Goal: Task Accomplishment & Management: Manage account settings

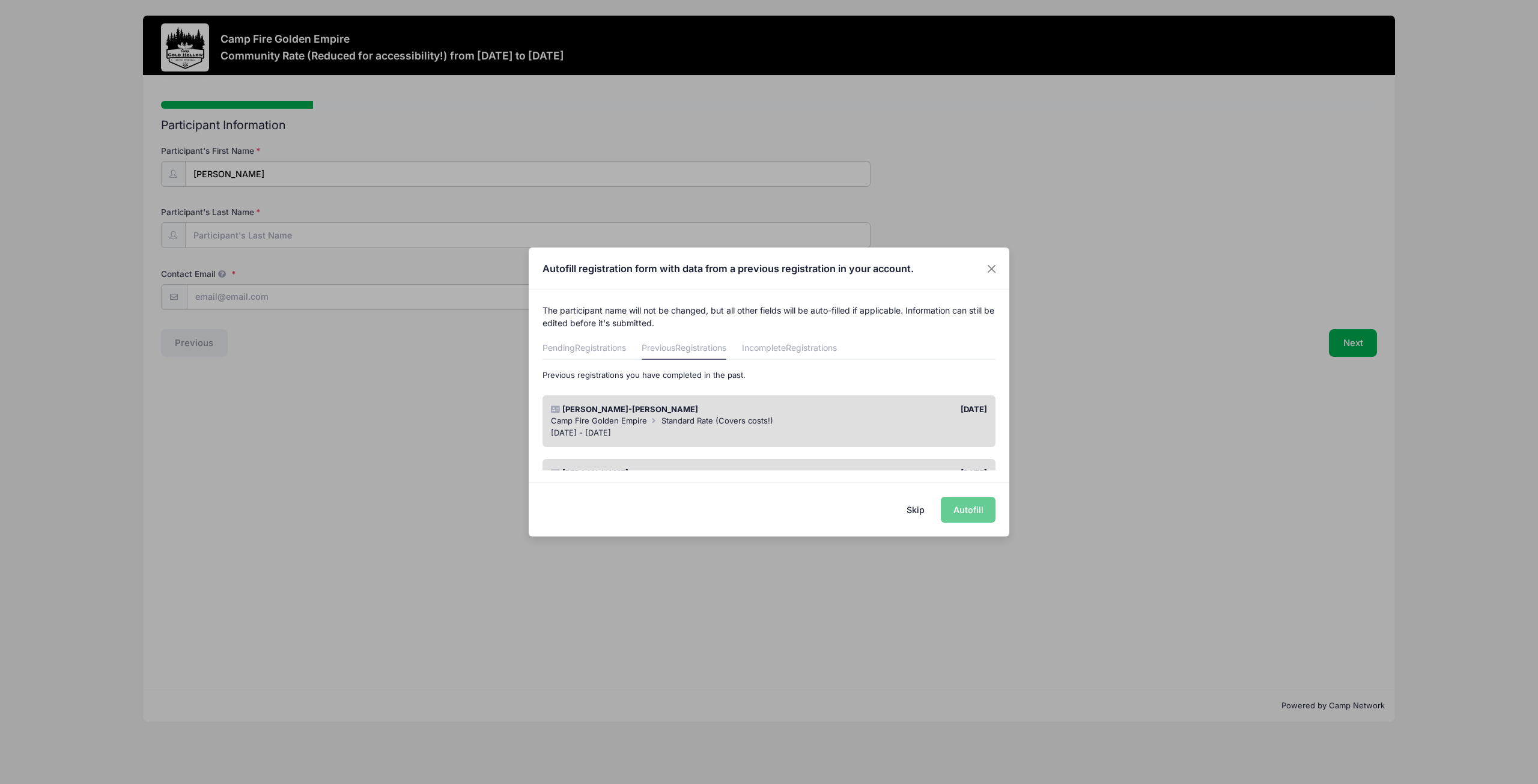
click at [911, 504] on button "Skip" at bounding box center [916, 509] width 43 height 26
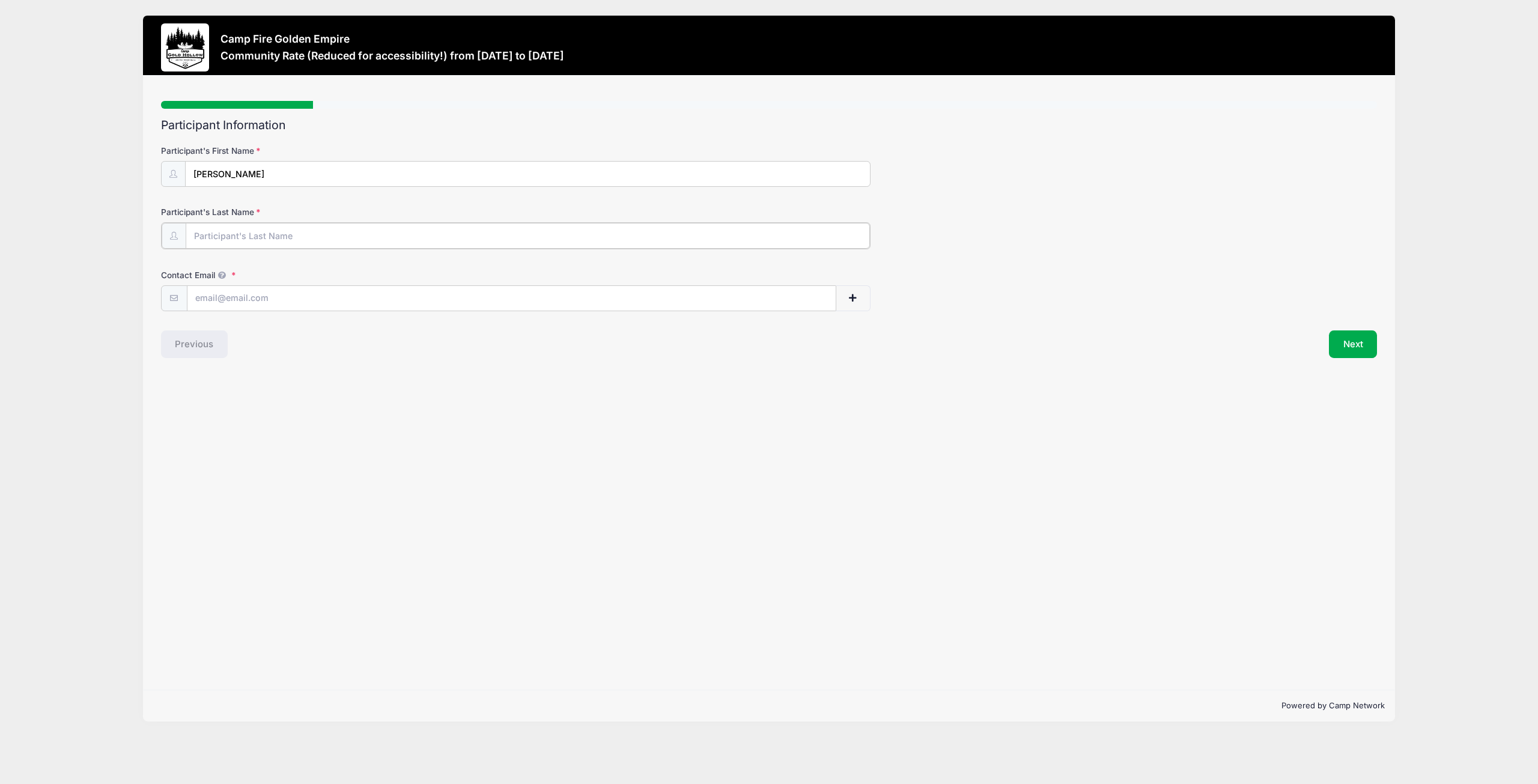
click at [267, 237] on input "Participant's Last Name" at bounding box center [528, 235] width 684 height 26
type input "Murray"
click at [225, 298] on input "Contact Email" at bounding box center [511, 297] width 649 height 26
type input "TweetyDonna@hotmail.com"
click at [1364, 345] on button "Next" at bounding box center [1353, 342] width 48 height 27
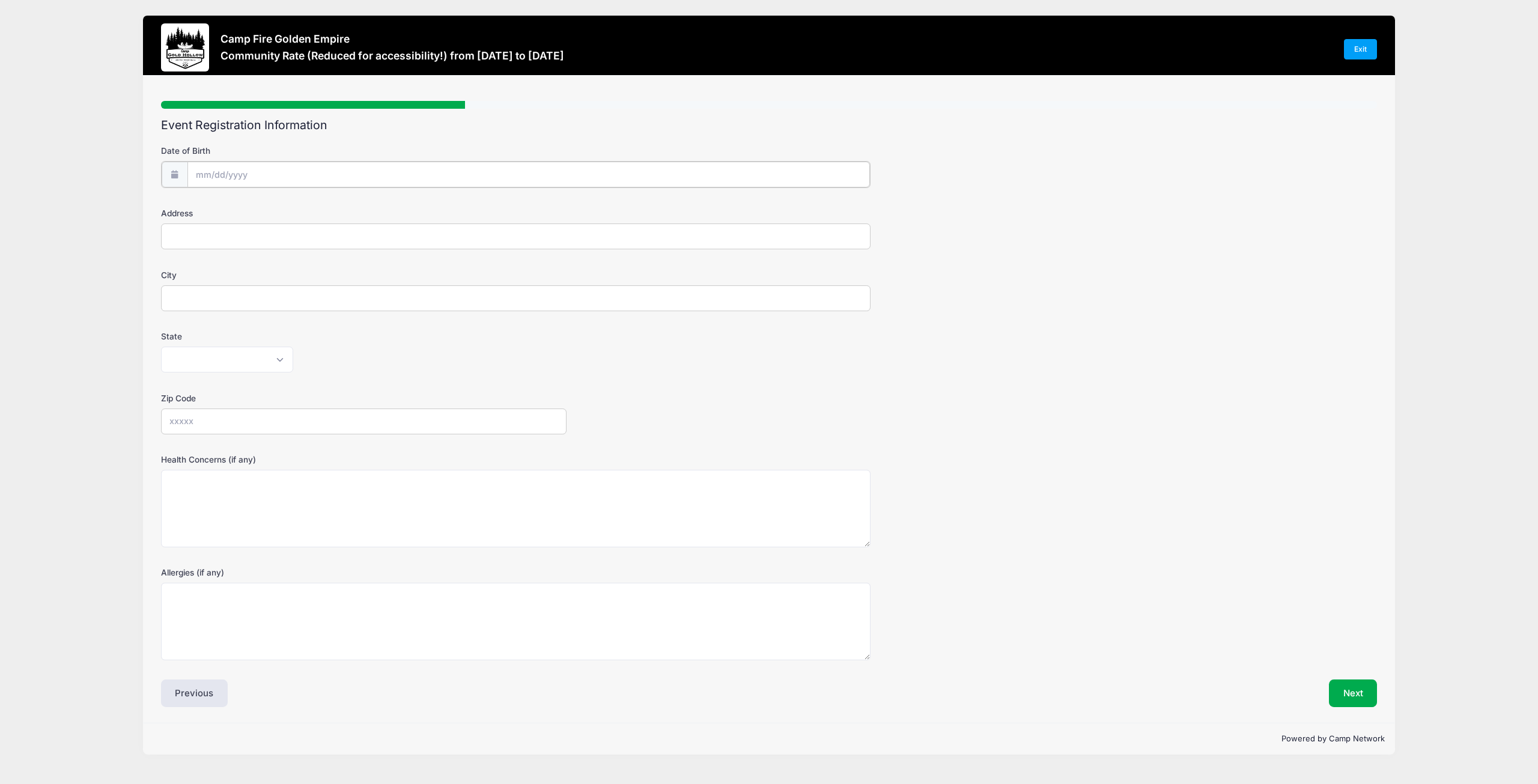
click at [278, 164] on input "Date of Birth" at bounding box center [529, 174] width 683 height 26
click at [316, 207] on span at bounding box center [315, 210] width 9 height 9
click at [302, 207] on input "2024" at bounding box center [300, 206] width 39 height 18
type input "1962"
click at [260, 211] on select "January February March April May June July August September October November De…" at bounding box center [250, 207] width 54 height 16
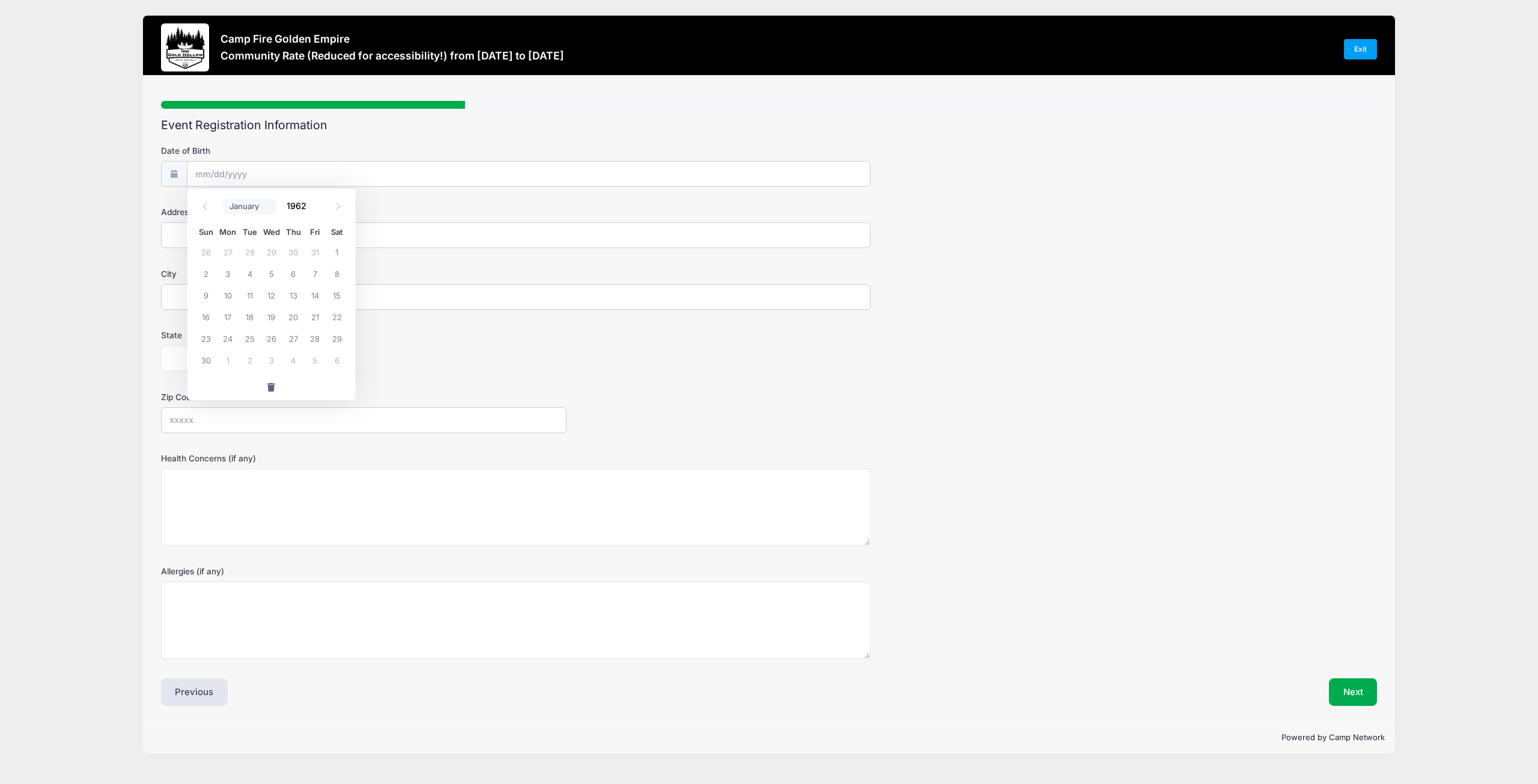
select select "0"
click at [224, 199] on select "January February March April May June July August September October November De…" at bounding box center [250, 207] width 54 height 16
click at [229, 274] on span "8" at bounding box center [228, 274] width 22 height 22
type input "01/08/1962"
click at [185, 237] on input "Address" at bounding box center [516, 235] width 709 height 26
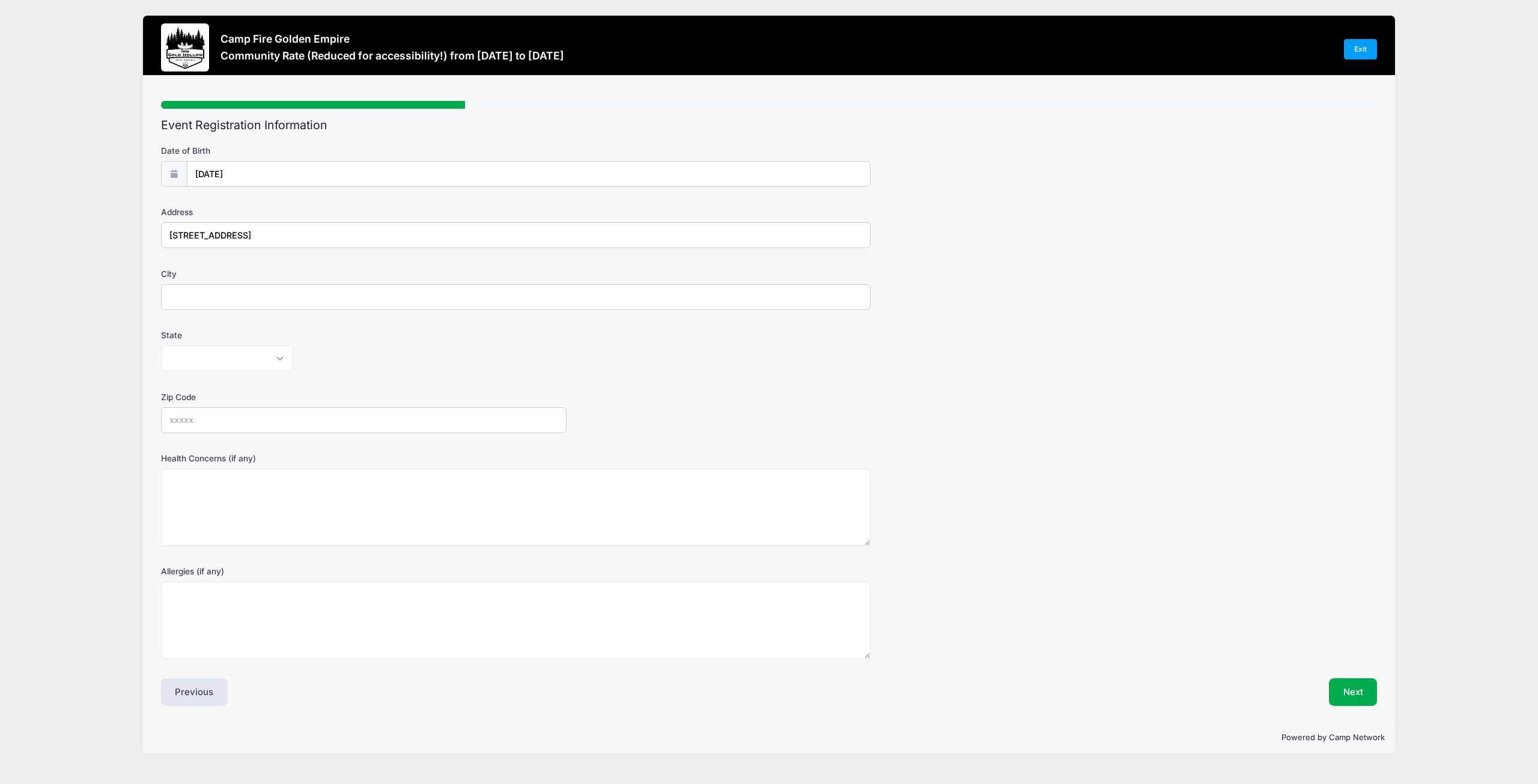
type input "4300 Laurel Way"
click at [189, 301] on input "City" at bounding box center [516, 297] width 709 height 26
type input "Carmichael"
click at [240, 368] on select "Alabama Alaska American Samoa Arizona Arkansas Armed Forces Africa Armed Forces…" at bounding box center [228, 358] width 133 height 26
select select "CA"
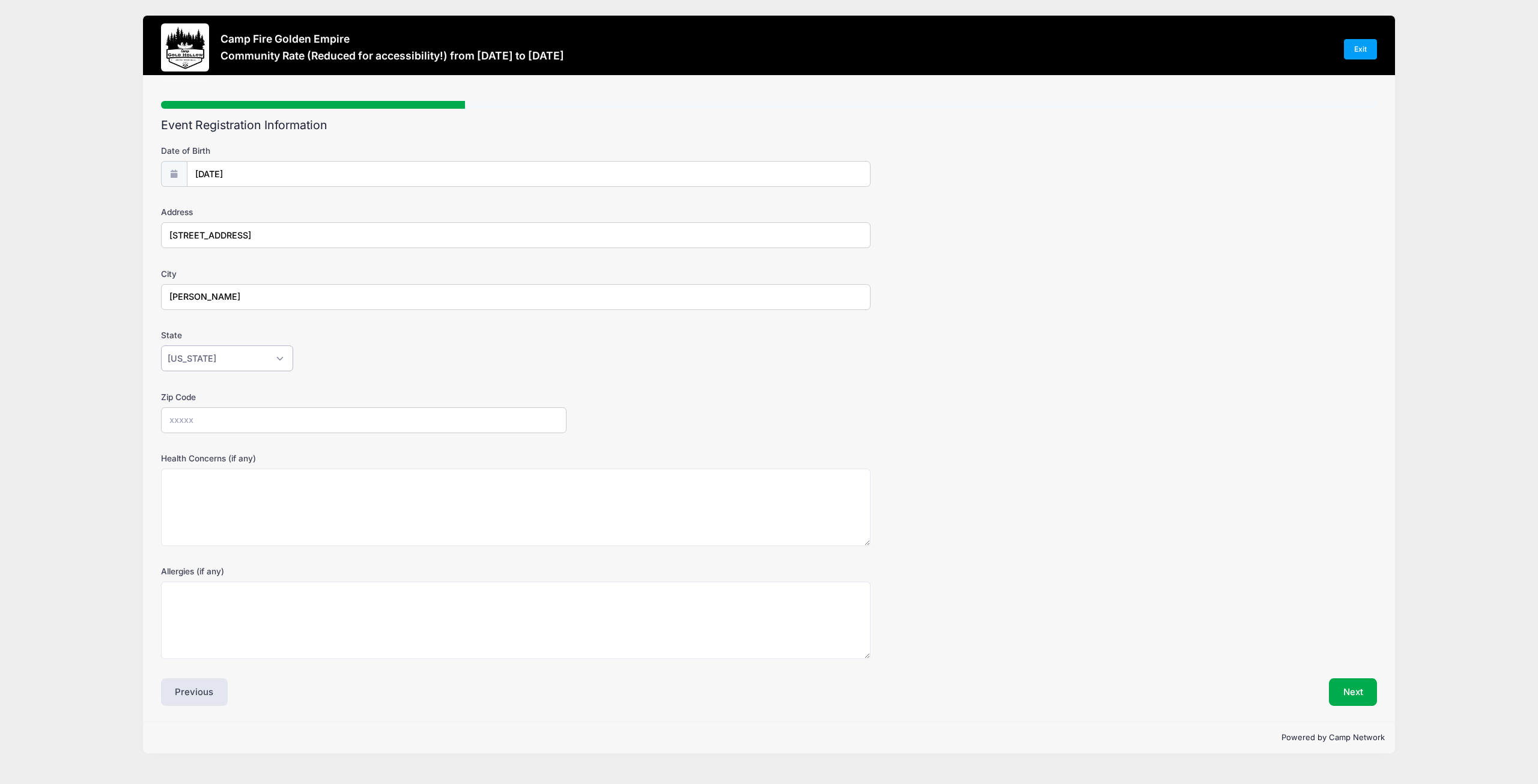
click at [240, 368] on select "Alabama Alaska American Samoa Arizona Arkansas Armed Forces Africa Armed Forces…" at bounding box center [228, 358] width 133 height 26
click at [327, 415] on input "Zip Code" at bounding box center [364, 420] width 405 height 26
type input "95608"
click at [315, 499] on textarea "Health Concerns (if any)" at bounding box center [516, 507] width 709 height 77
type textarea "Limited Mobility"
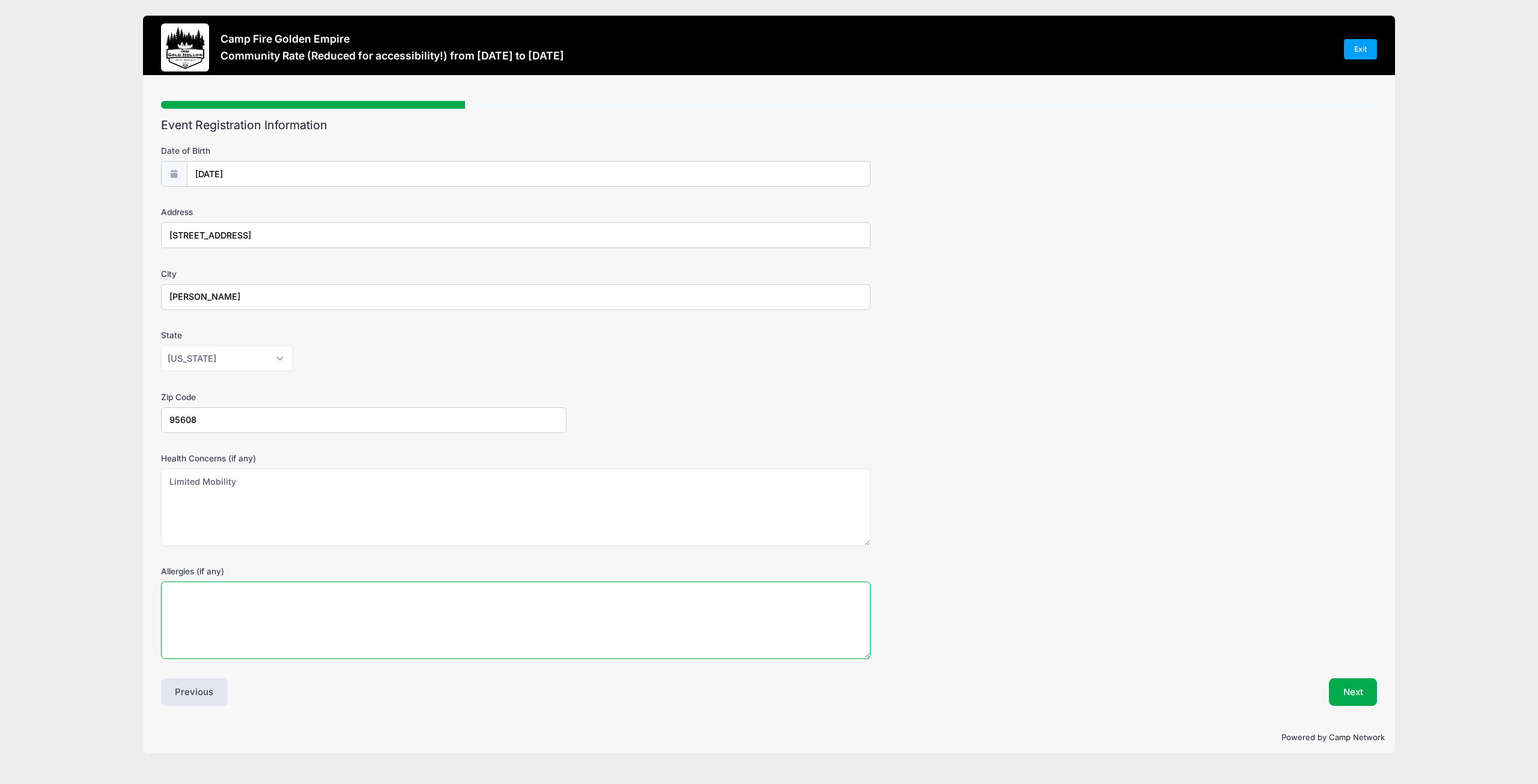
click at [251, 620] on textarea "Allergies (if any)" at bounding box center [516, 620] width 709 height 77
click at [1342, 689] on button "Next" at bounding box center [1353, 691] width 48 height 27
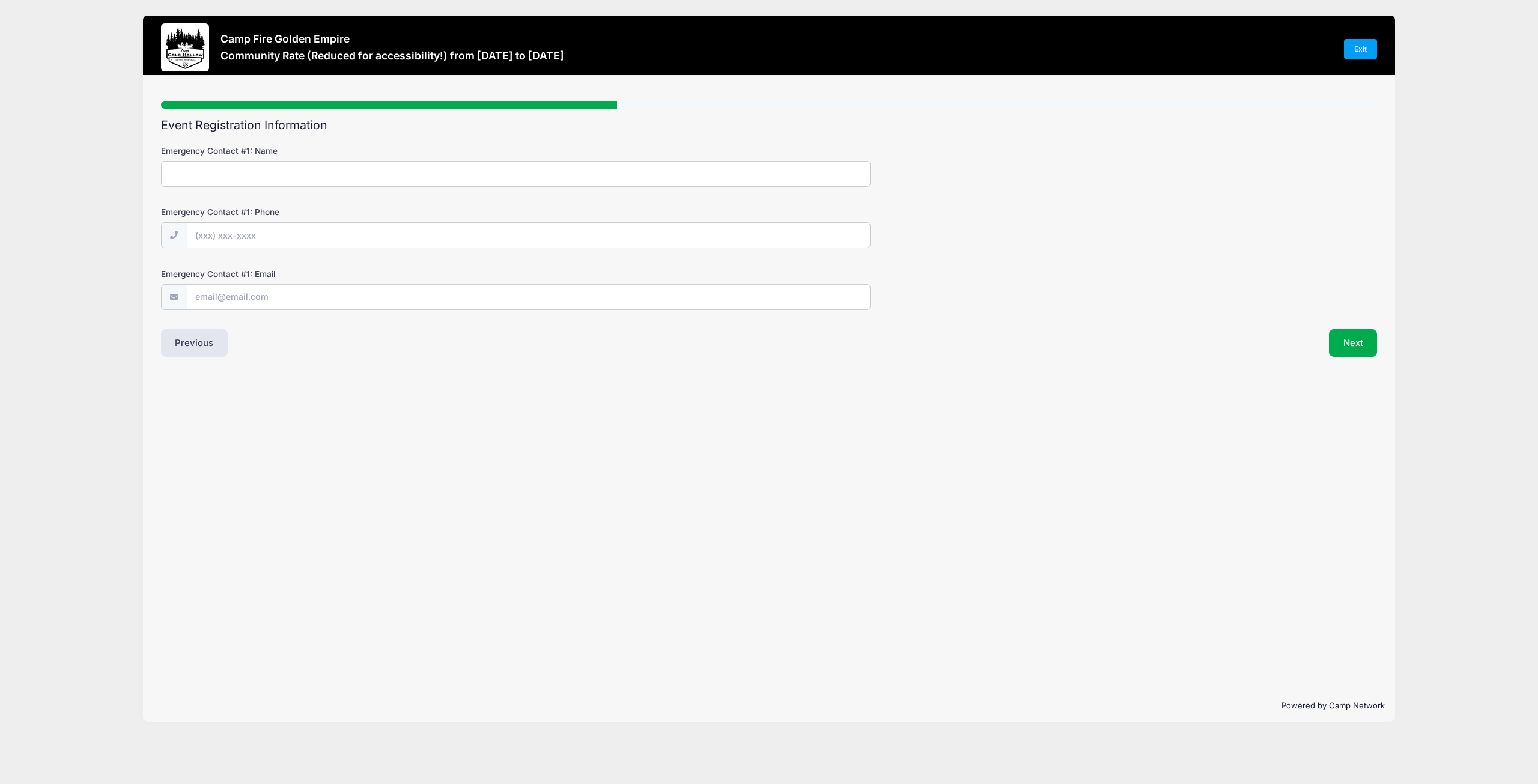
click at [278, 182] on input "Emergency Contact #1: Name" at bounding box center [516, 174] width 709 height 26
click at [178, 348] on button "Previous" at bounding box center [195, 342] width 67 height 27
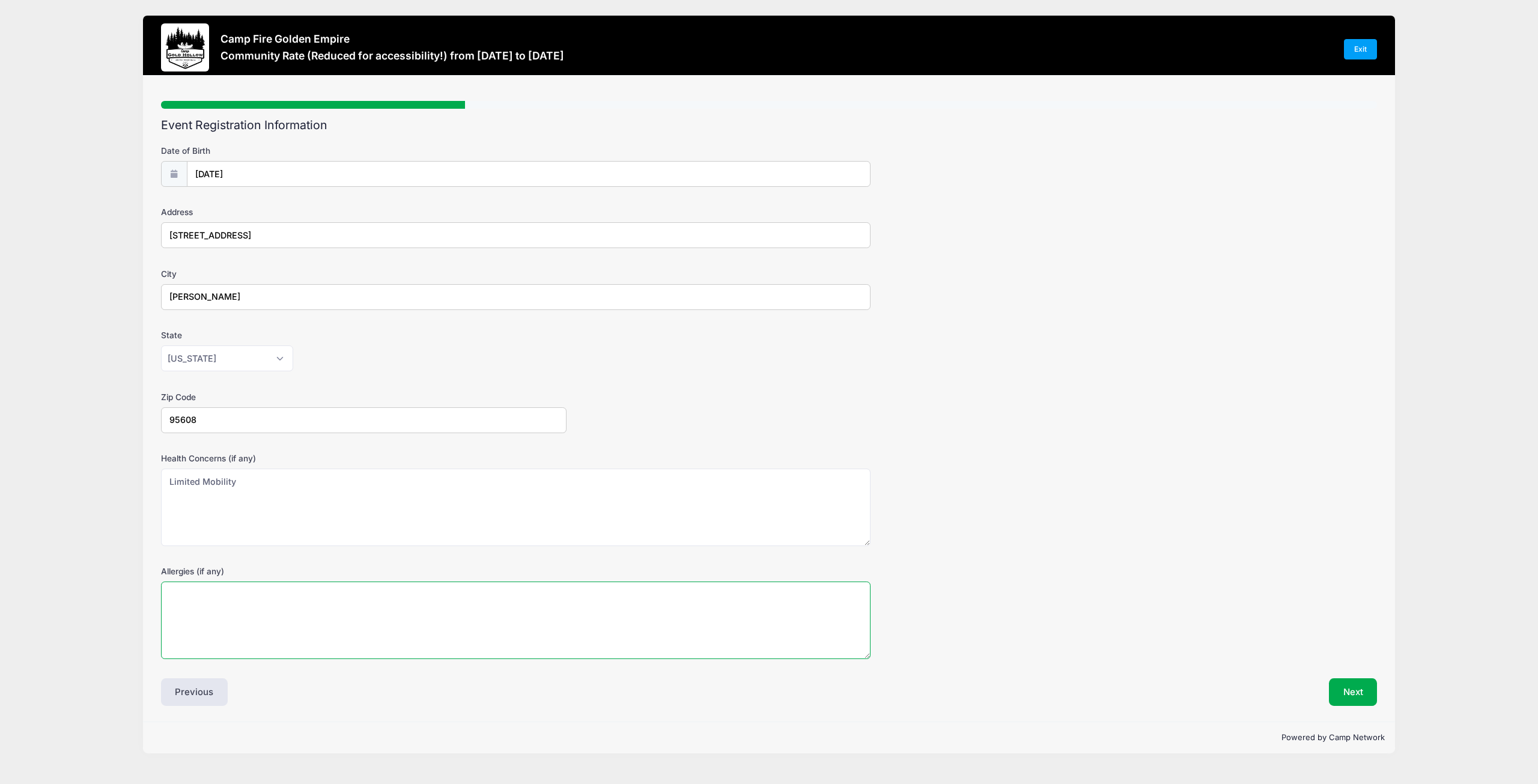
click at [281, 600] on textarea "Allergies (if any)" at bounding box center [516, 620] width 709 height 77
type textarea "Pennacillian"
click at [1366, 697] on button "Next" at bounding box center [1353, 691] width 48 height 27
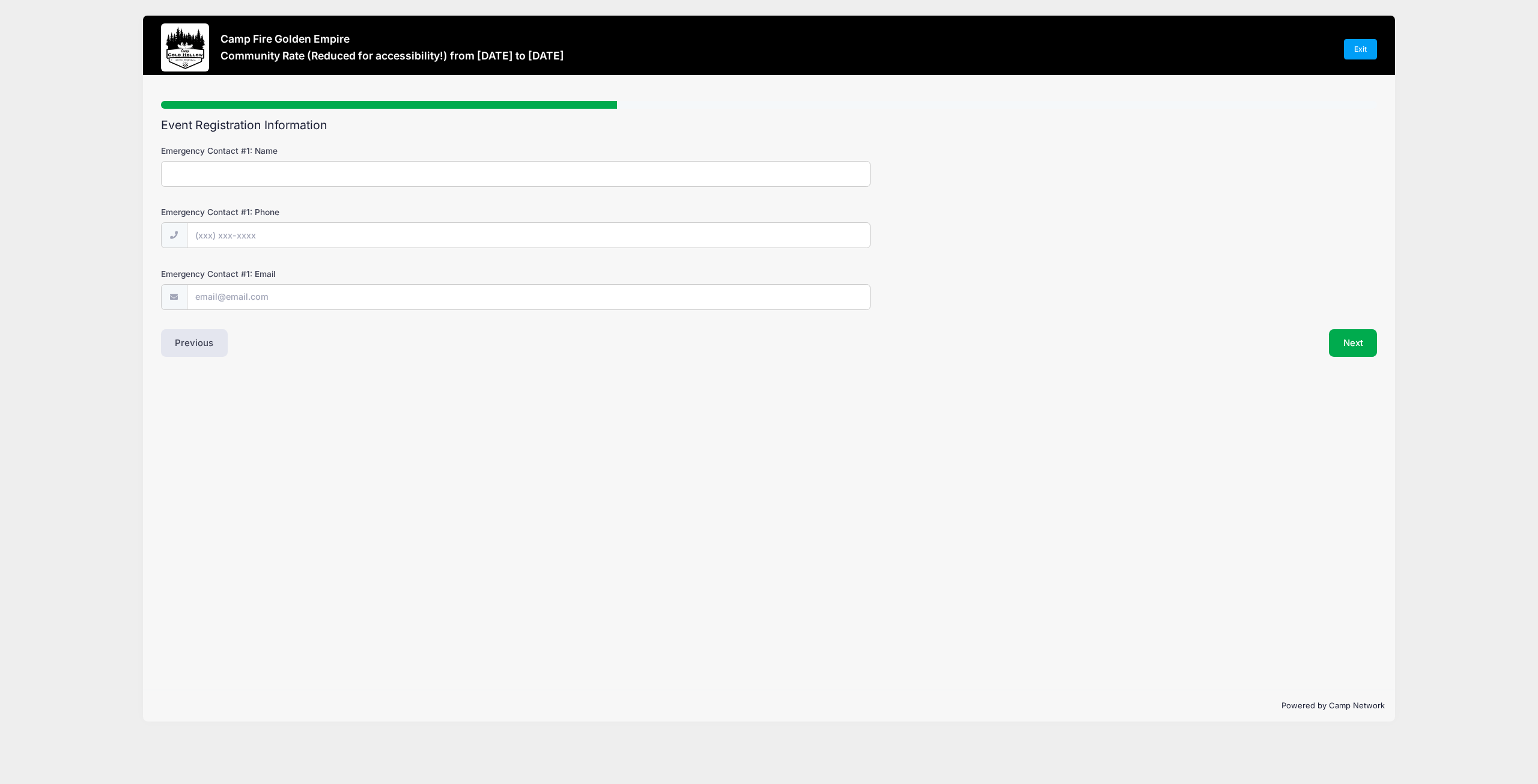
click at [232, 171] on input "Emergency Contact #1: Name" at bounding box center [516, 174] width 709 height 26
type input "Greg Miller"
click at [223, 238] on input "Emergency Contact #1: Phone" at bounding box center [529, 235] width 683 height 26
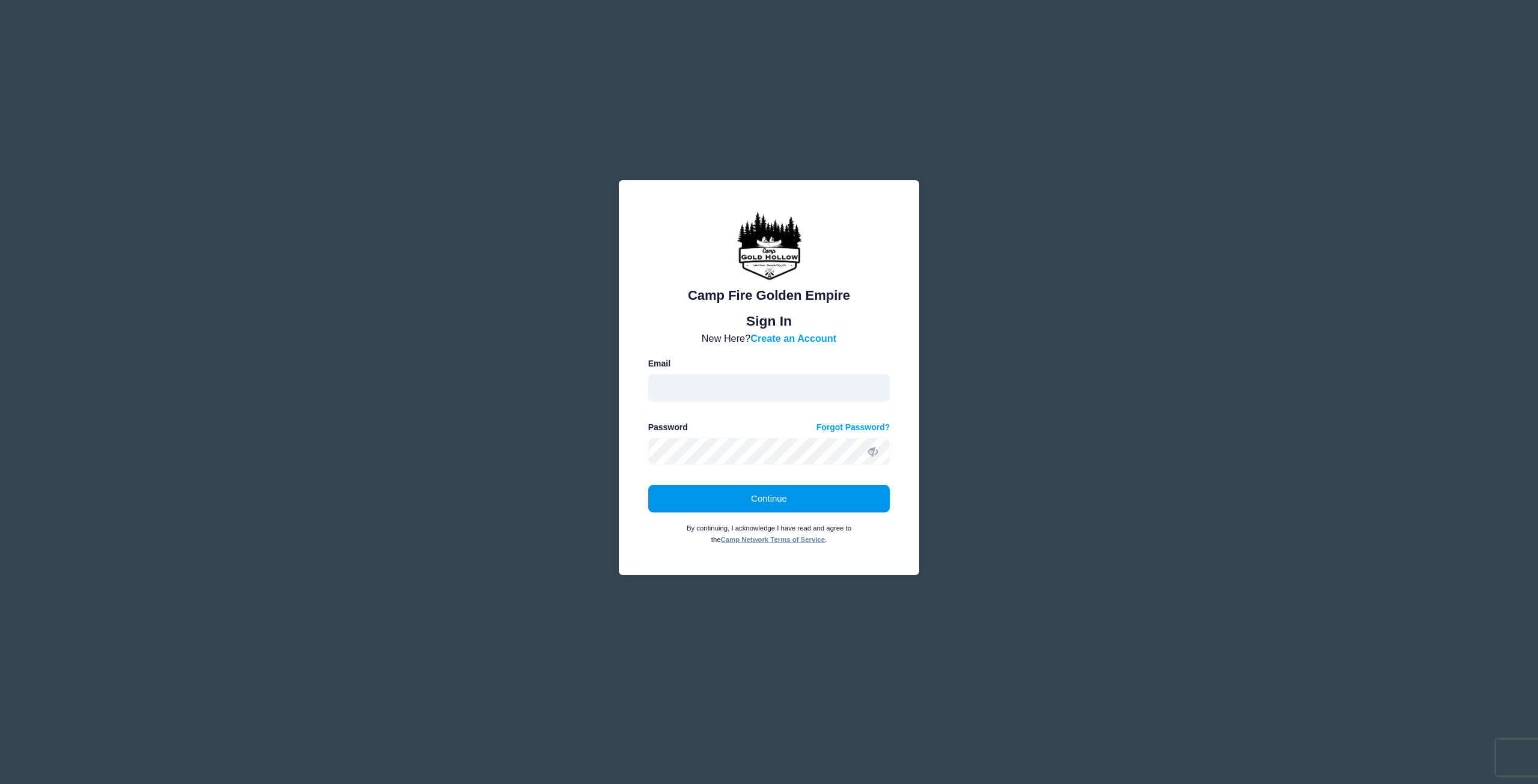
type input "[EMAIL_ADDRESS][DOMAIN_NAME]"
click at [767, 500] on button "Continue" at bounding box center [769, 498] width 242 height 27
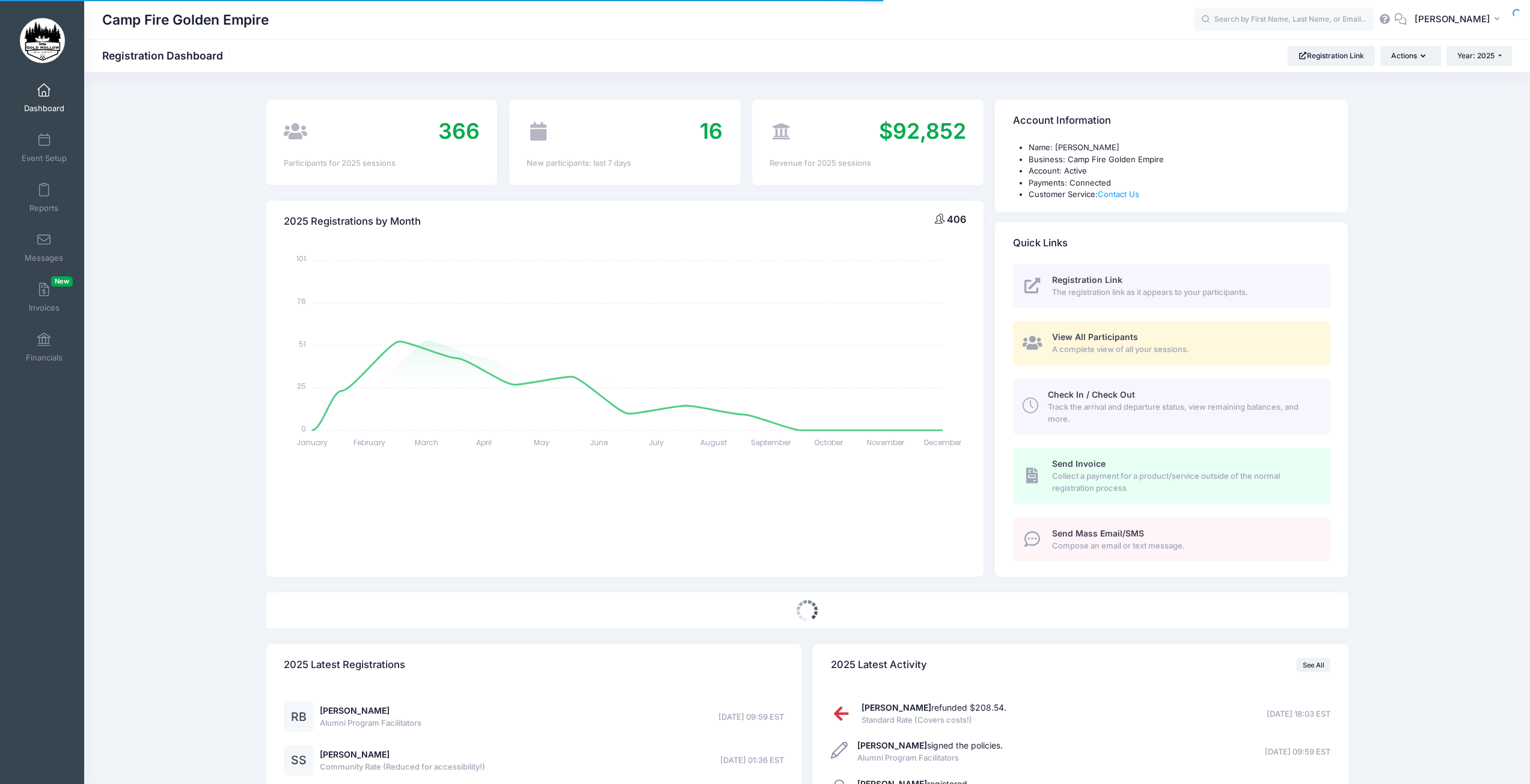
select select
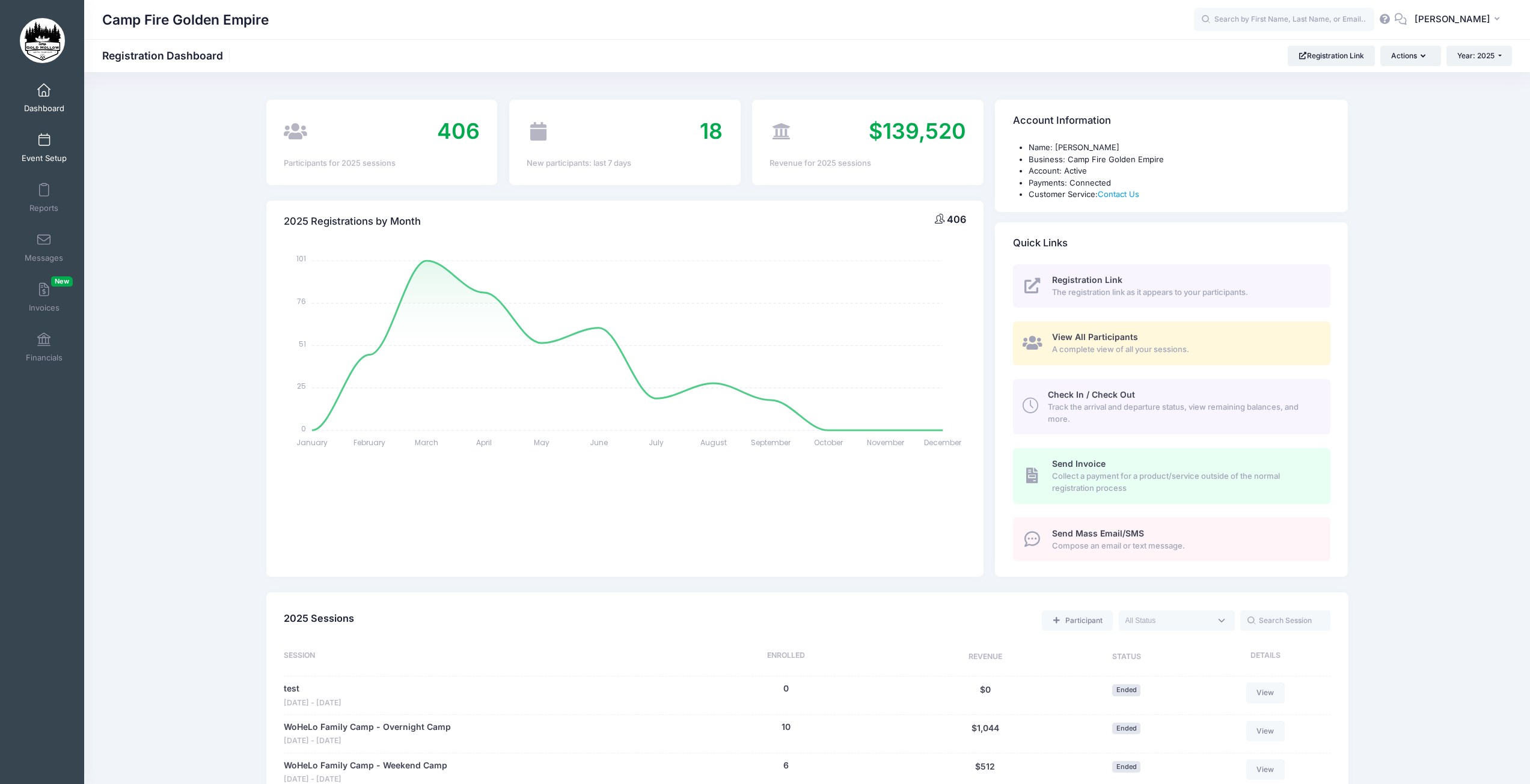
click at [44, 139] on span at bounding box center [44, 140] width 0 height 13
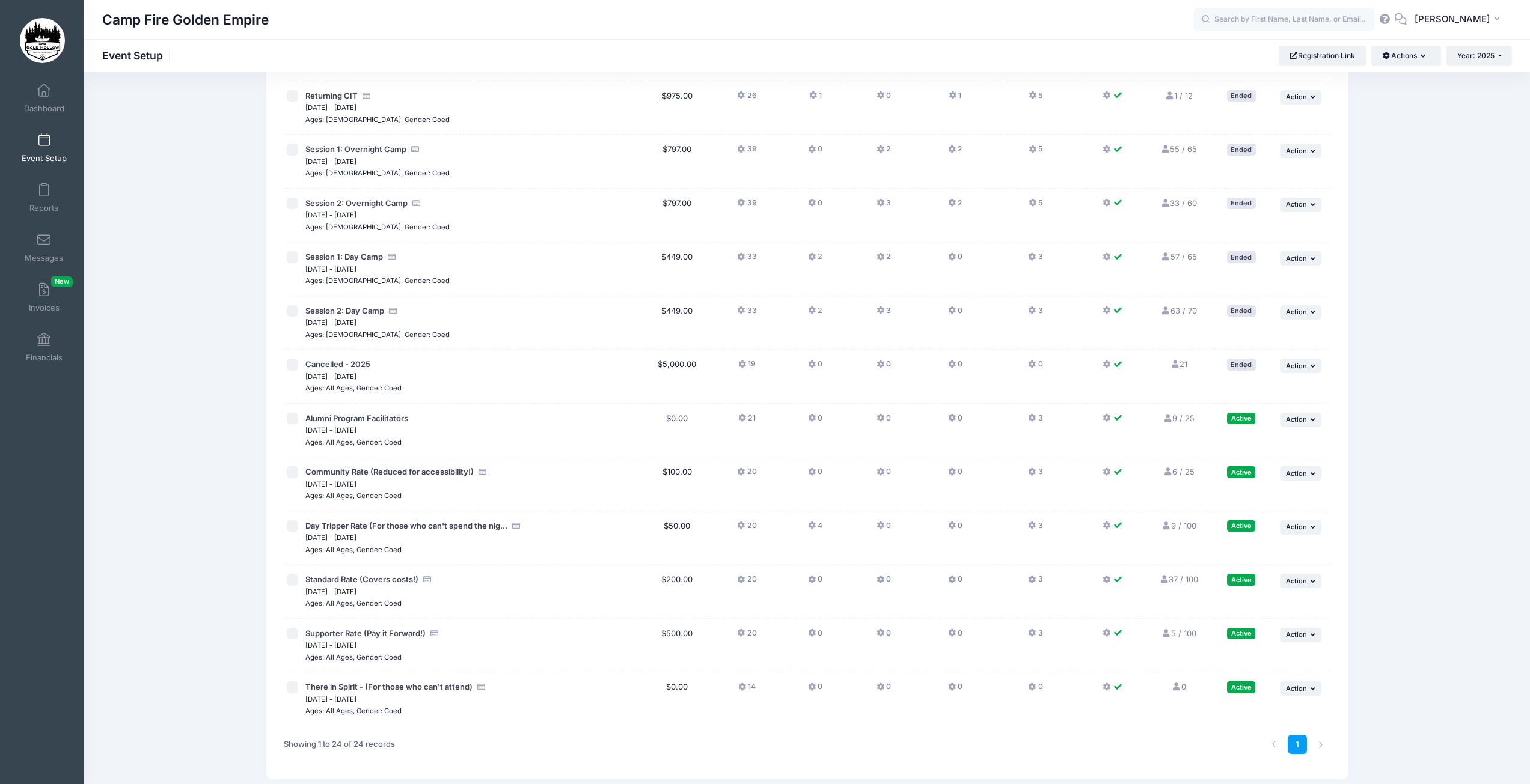
scroll to position [772, 0]
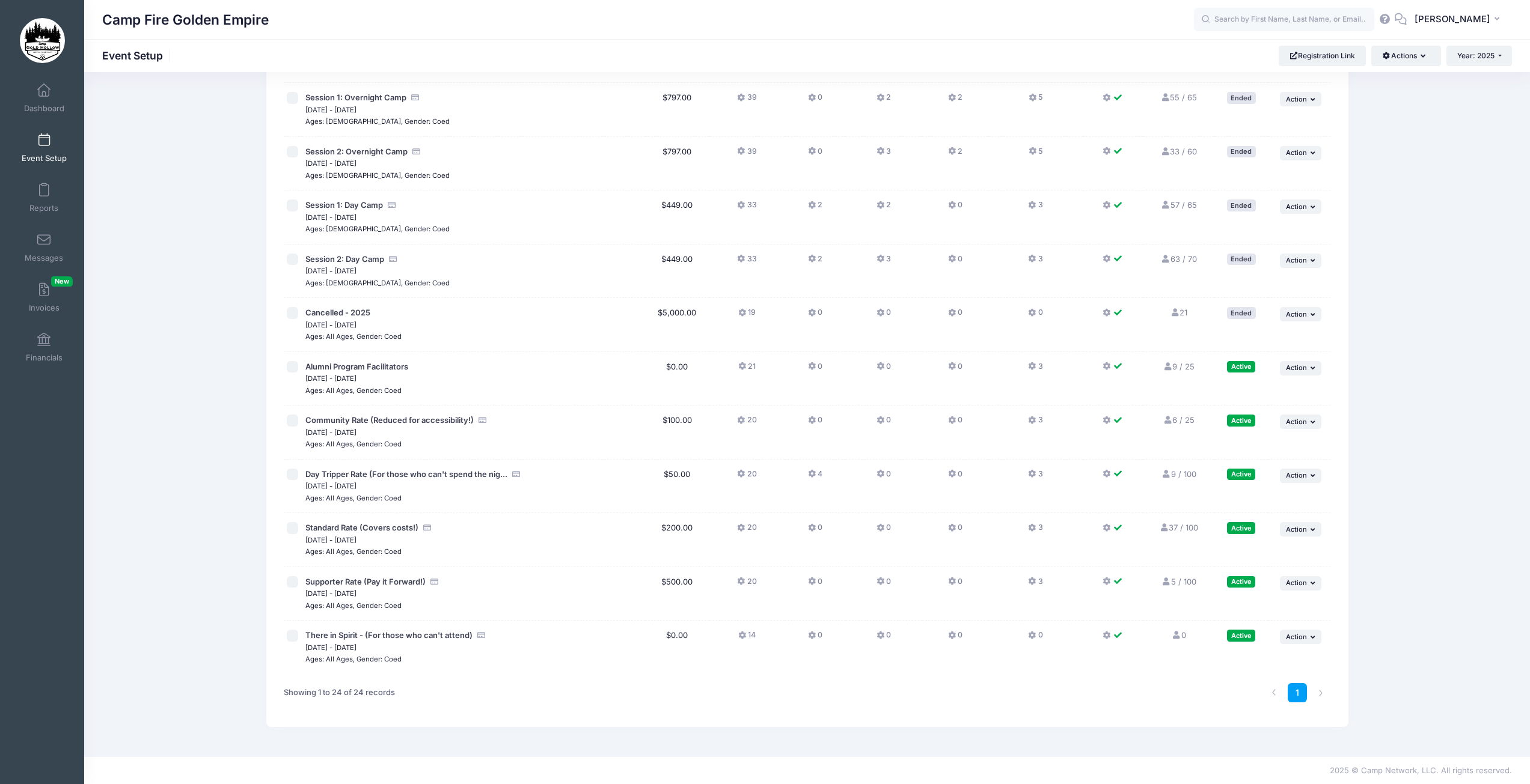
click at [880, 421] on icon at bounding box center [881, 421] width 9 height 0
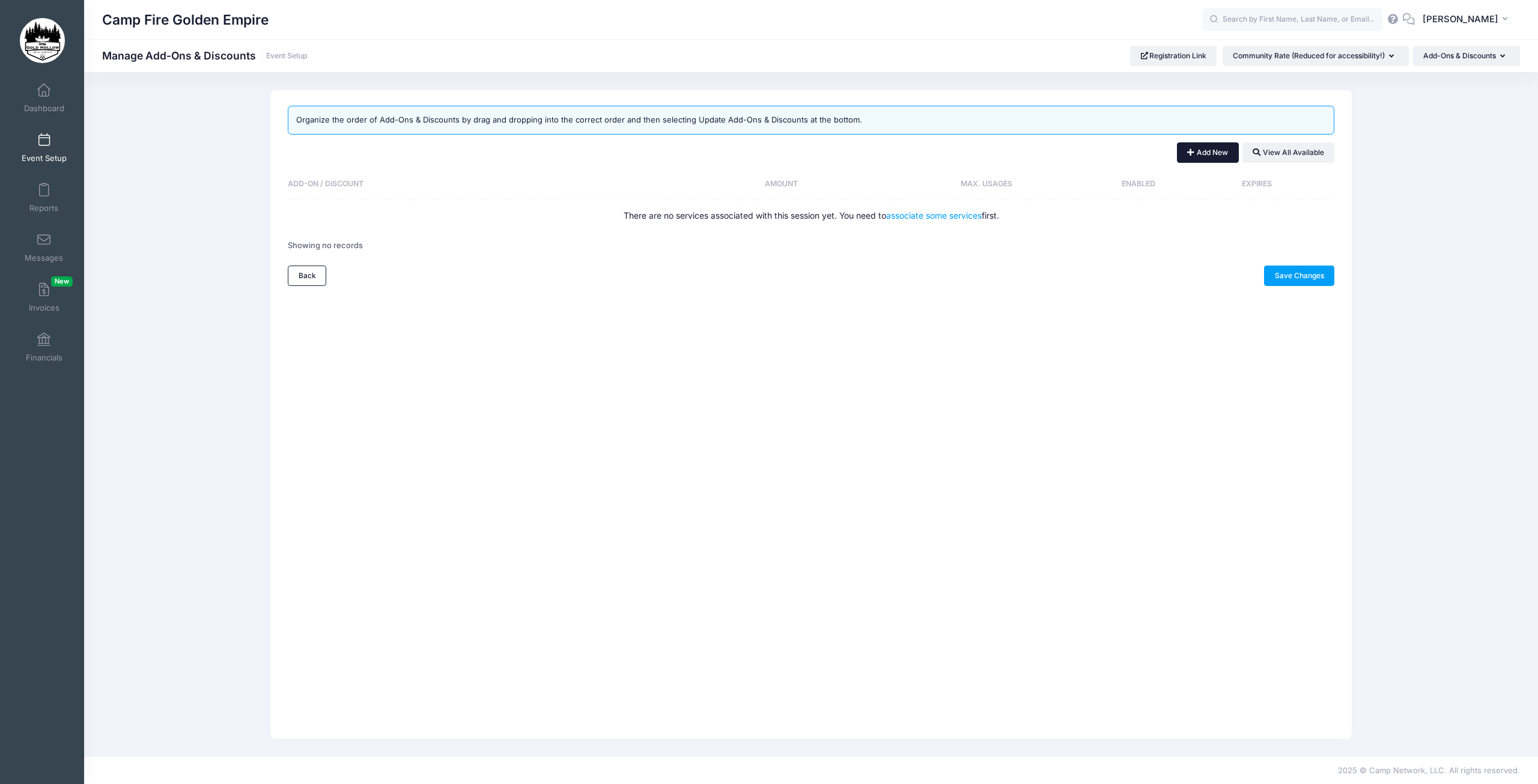
click at [1207, 156] on button "Add New" at bounding box center [1207, 153] width 62 height 20
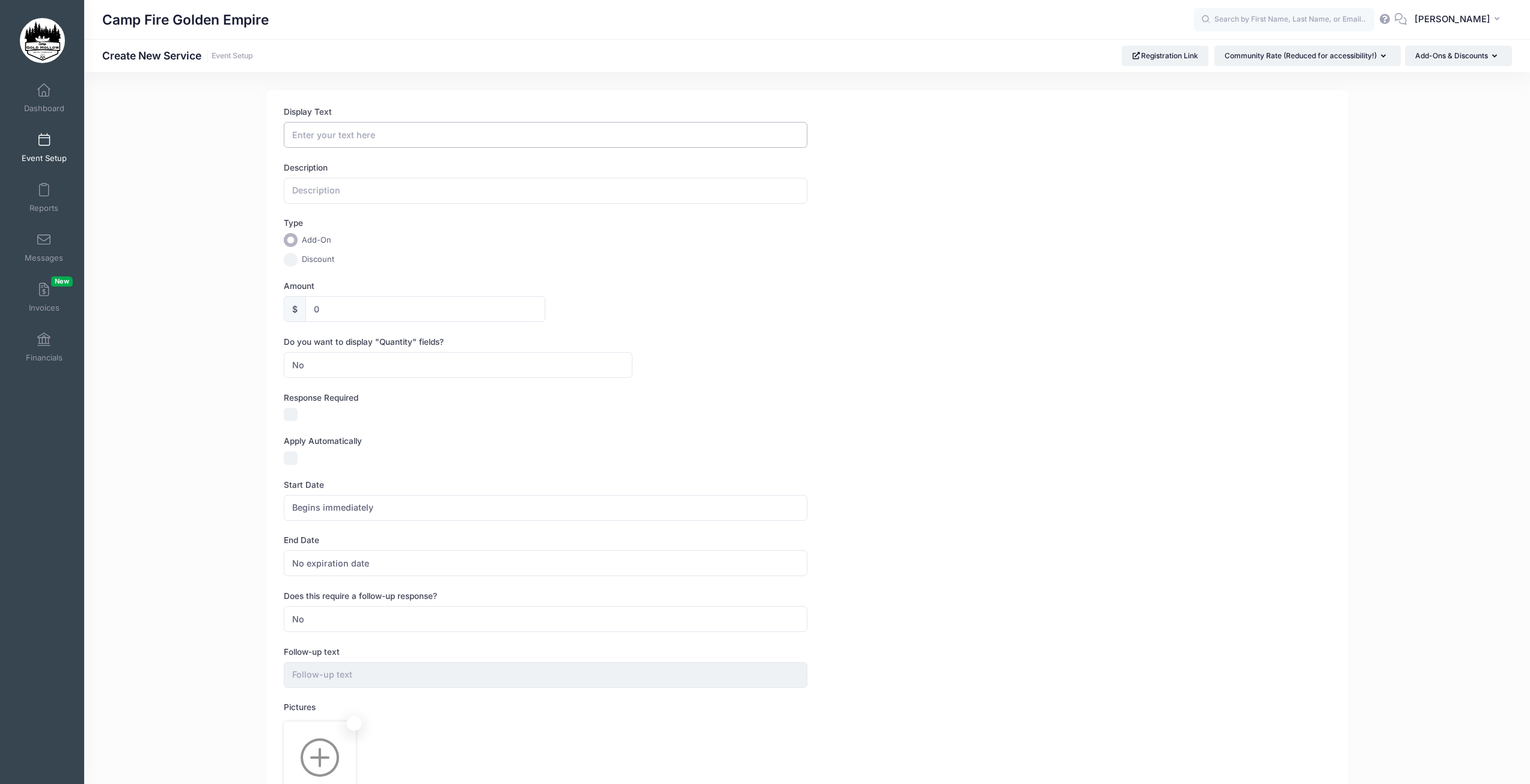
click at [370, 134] on input "Display Text" at bounding box center [545, 134] width 523 height 26
type input "Work-Around"
click at [298, 192] on input "text" at bounding box center [545, 190] width 523 height 26
type input "Payment Workaround"
click at [376, 316] on input "0" at bounding box center [426, 309] width 240 height 26
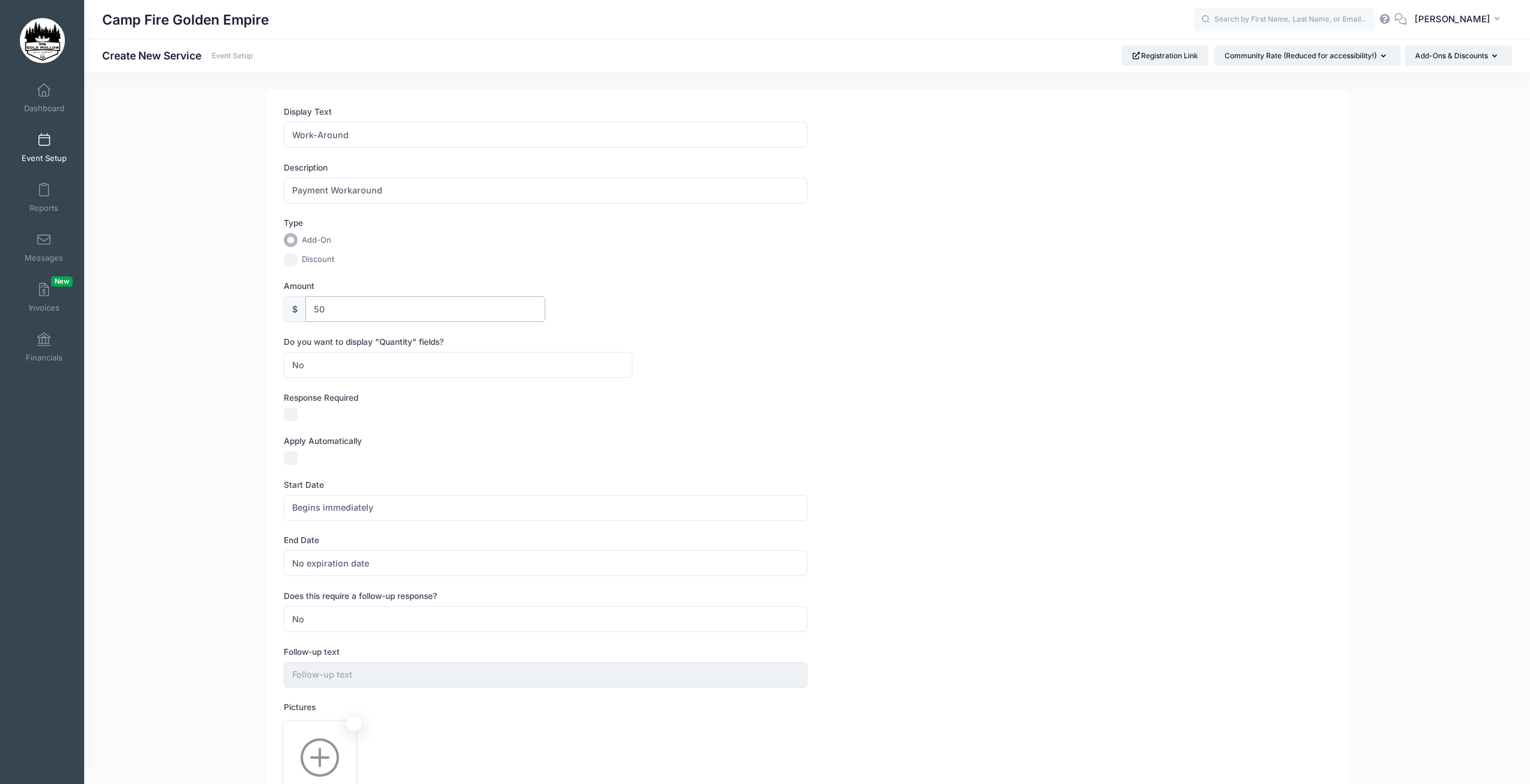
type input "50"
click at [682, 295] on div "Amount $ 50" at bounding box center [807, 301] width 1047 height 42
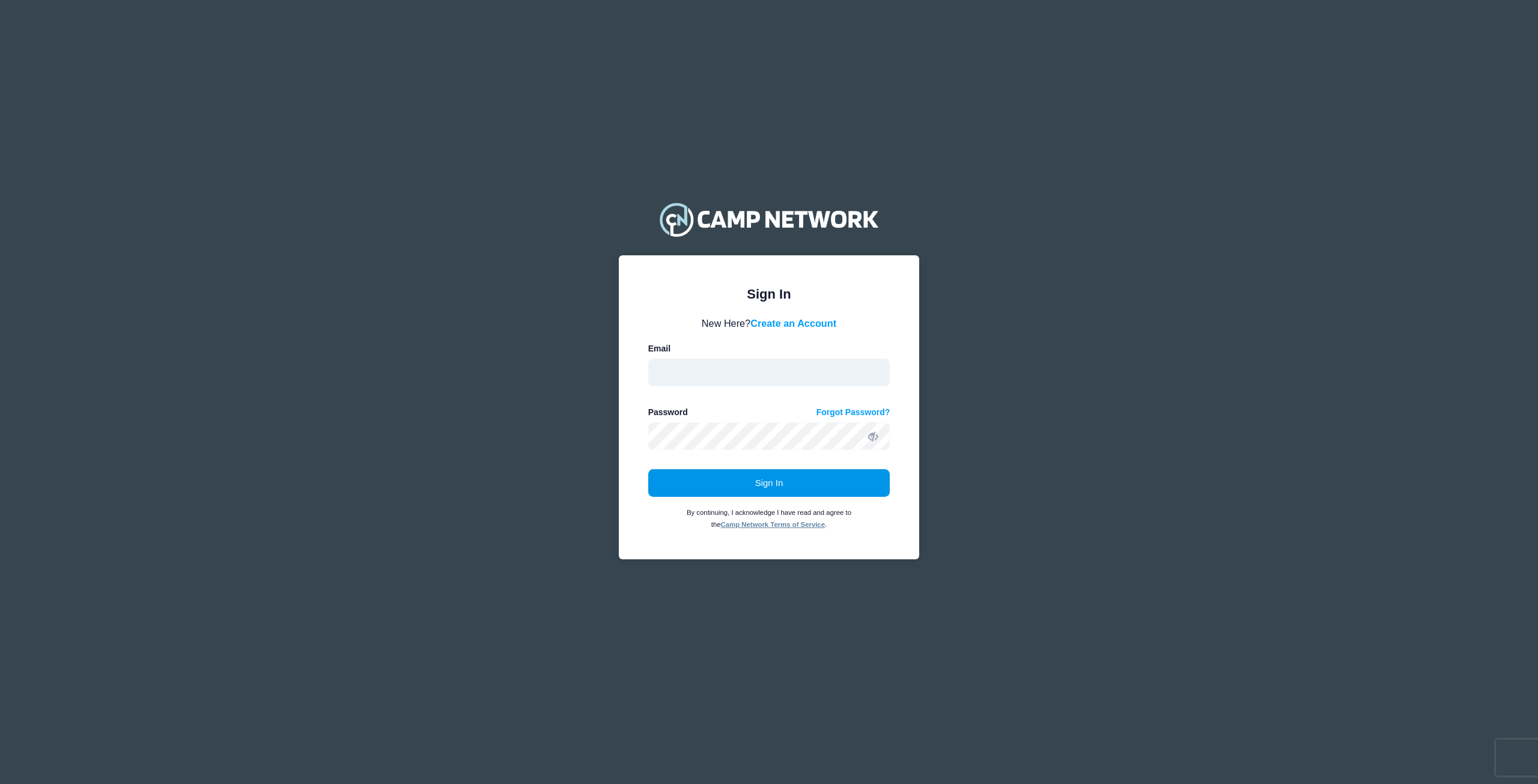
type input "[EMAIL_ADDRESS][DOMAIN_NAME]"
click at [797, 479] on button "Sign In" at bounding box center [769, 482] width 242 height 27
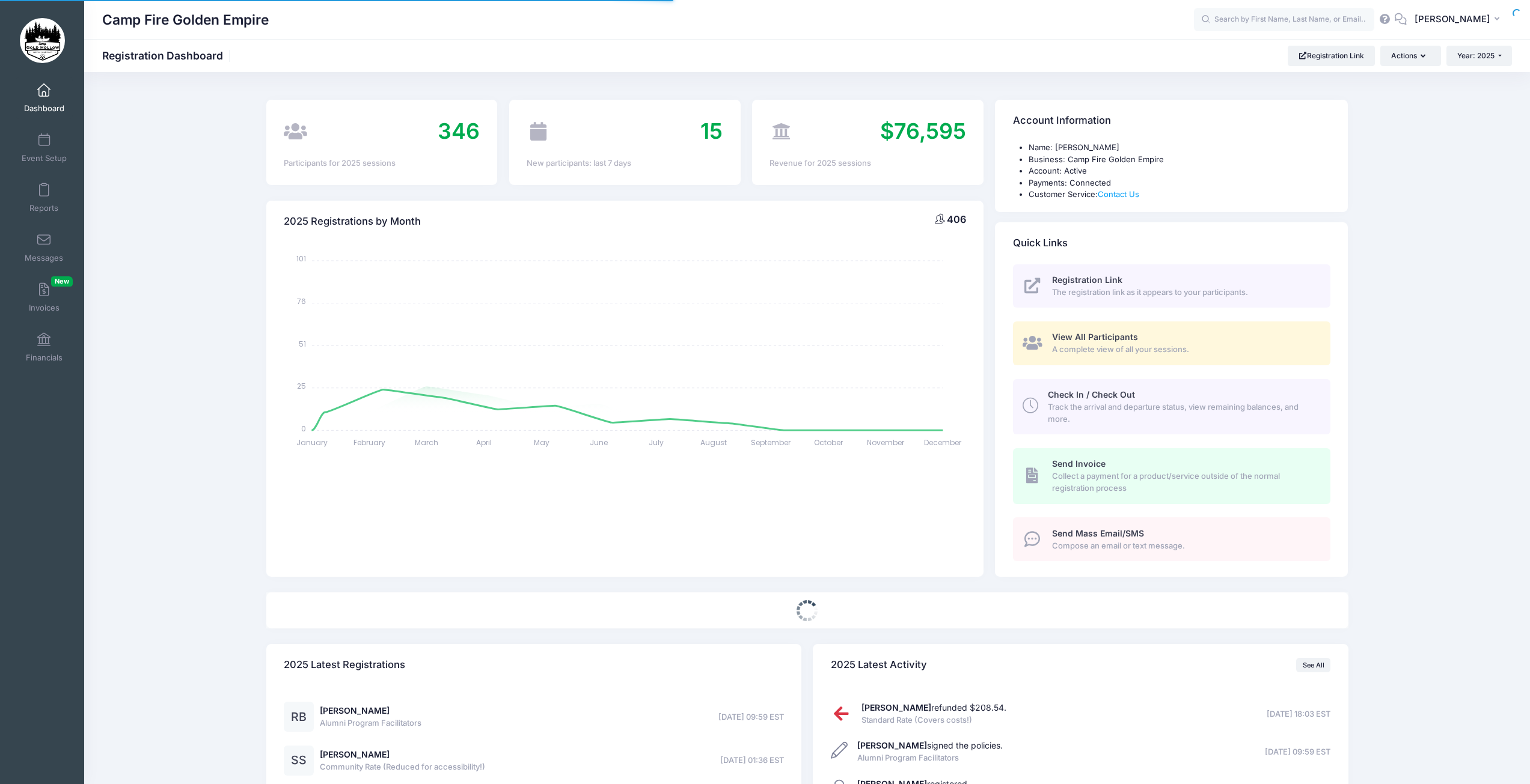
select select
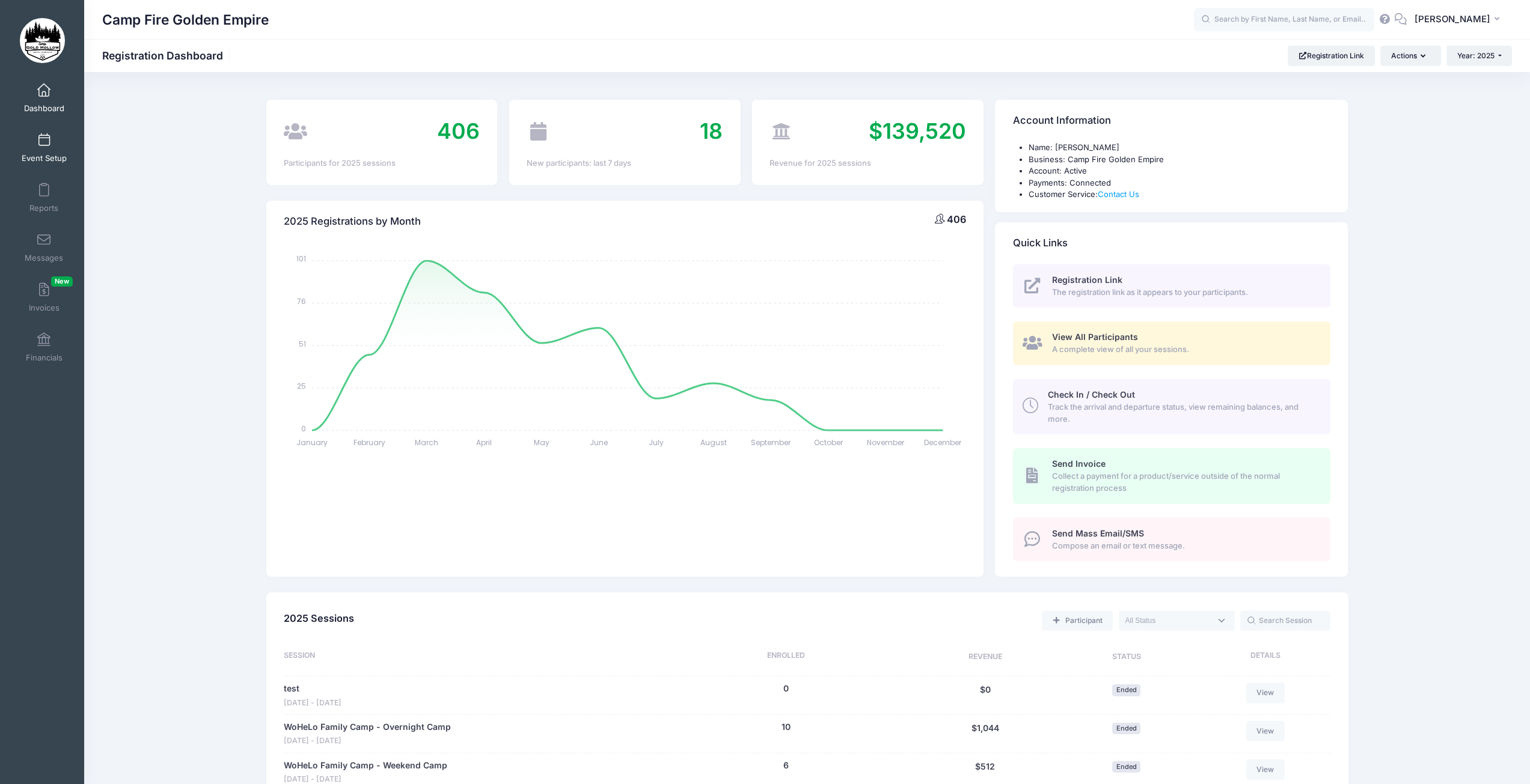
click at [44, 140] on span at bounding box center [44, 140] width 0 height 13
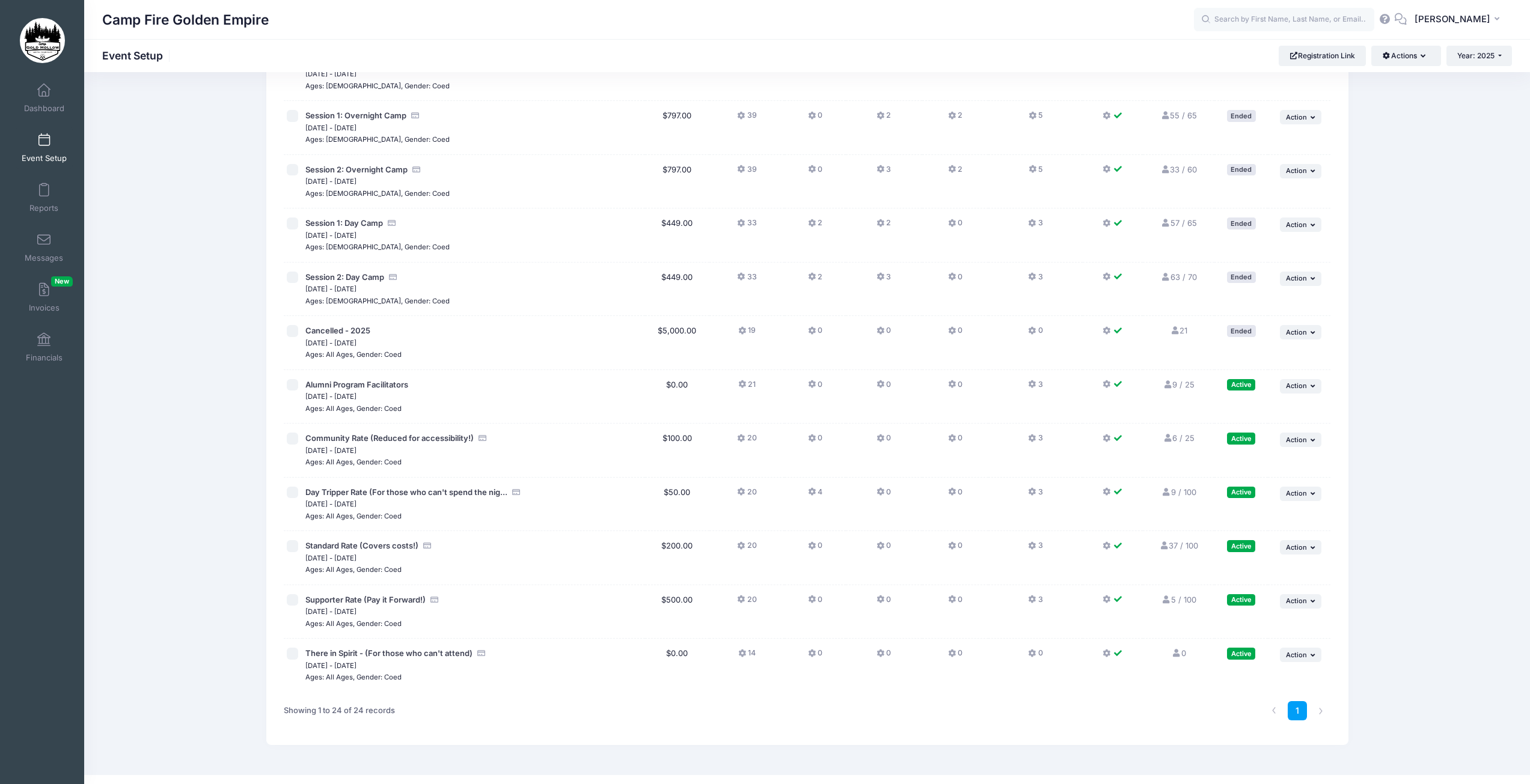
scroll to position [772, 0]
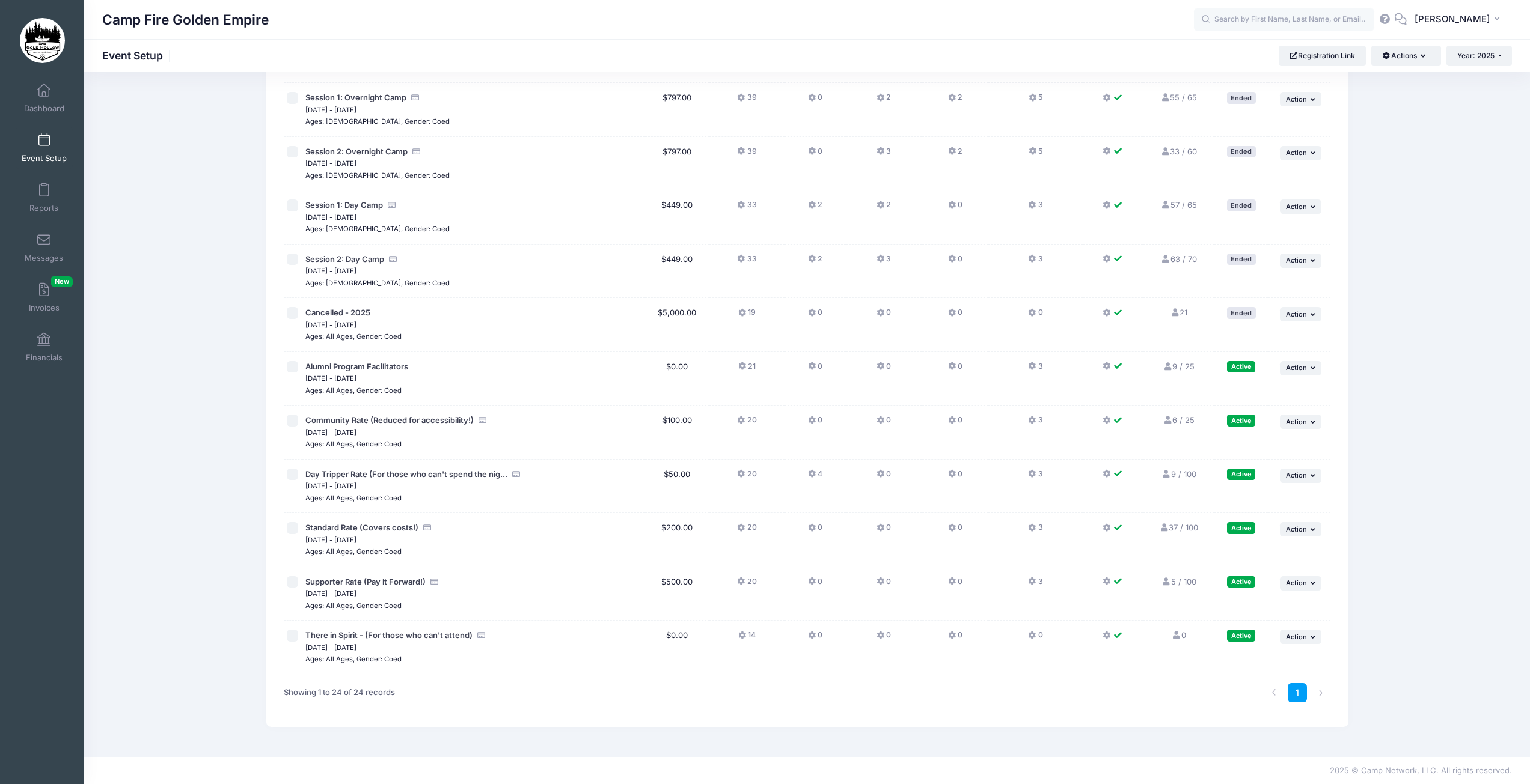
click at [948, 421] on icon at bounding box center [953, 421] width 9 height 0
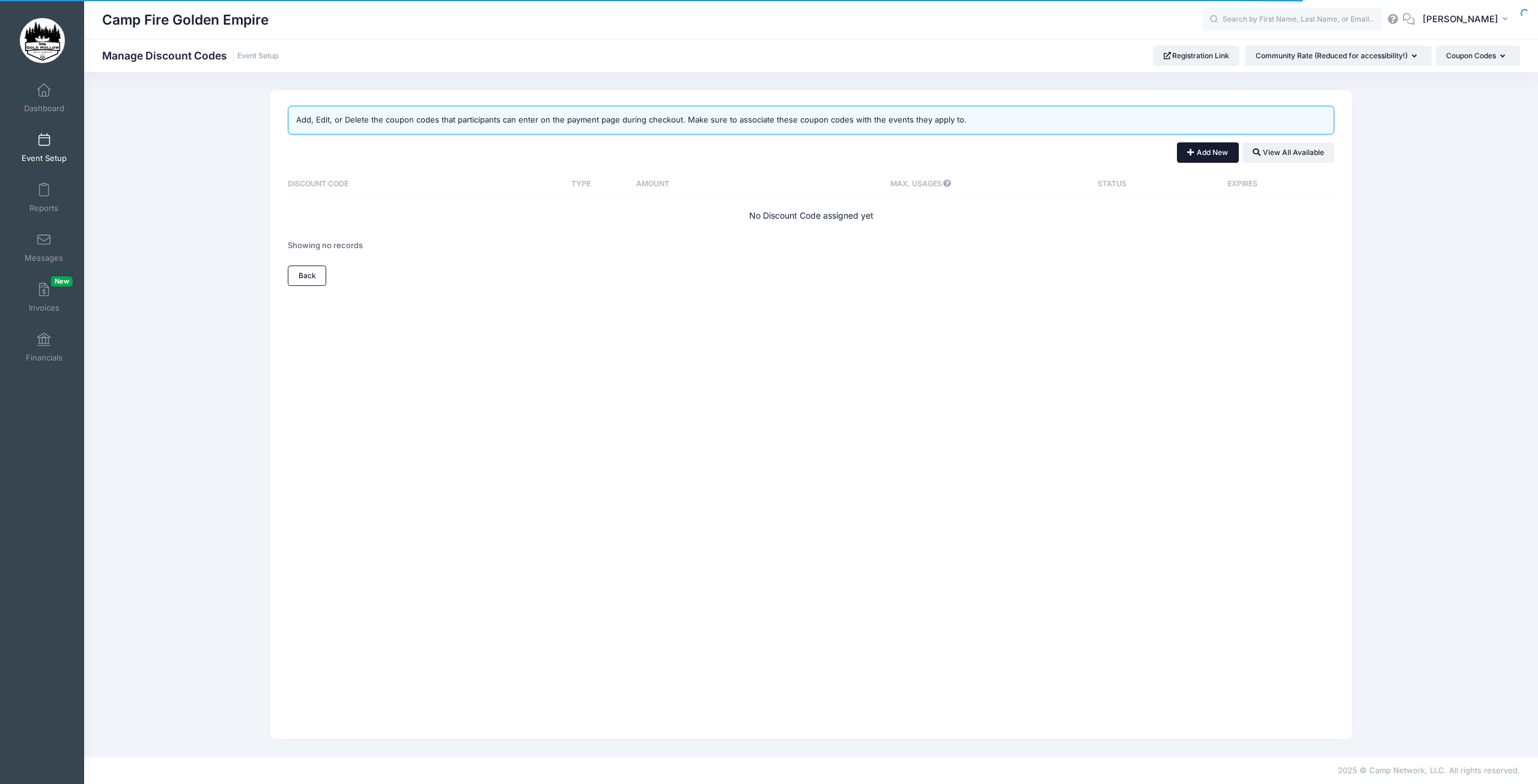
click at [1204, 156] on button "Add New" at bounding box center [1207, 153] width 62 height 20
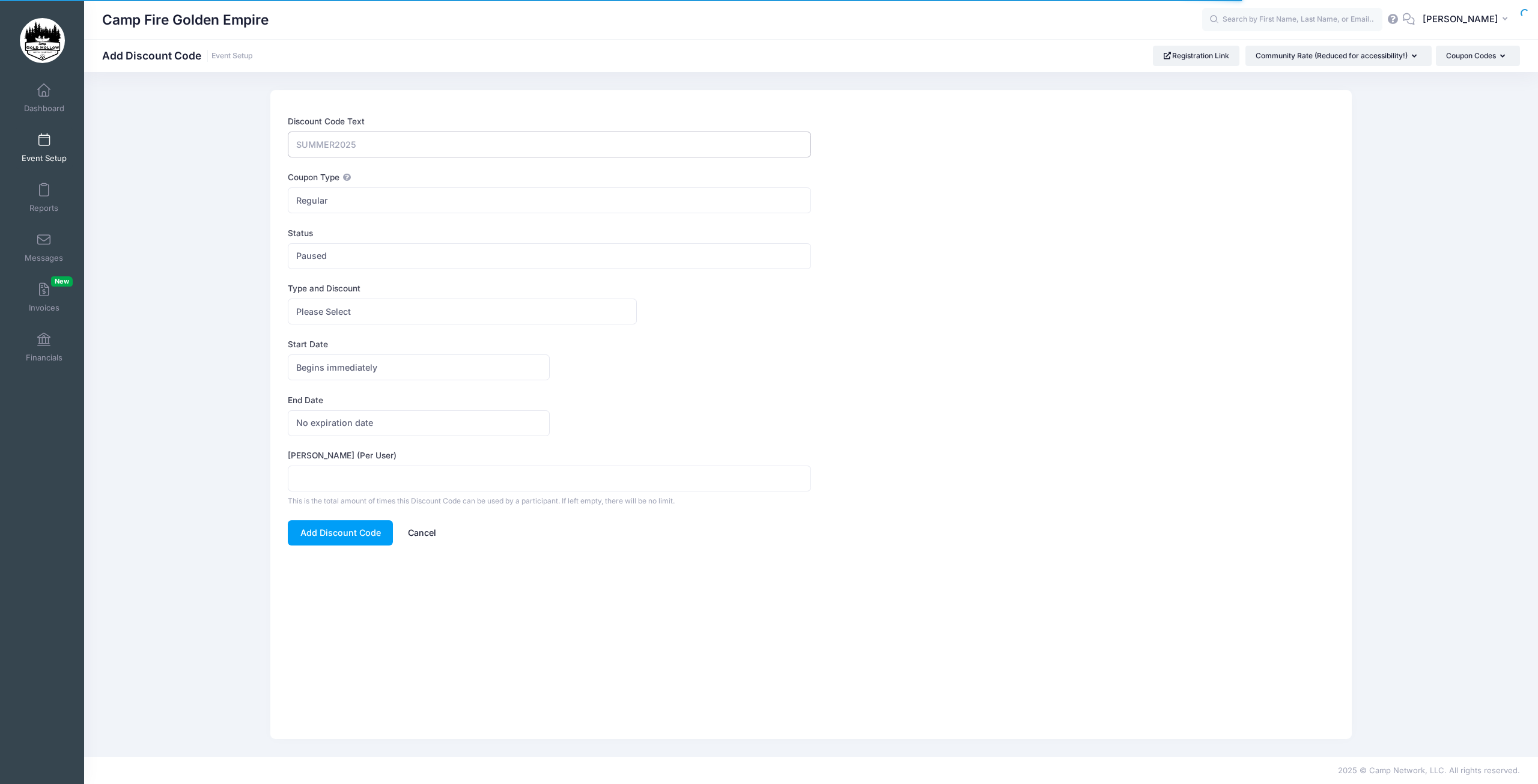
click at [365, 148] on input "Discount Code Text" at bounding box center [549, 144] width 523 height 26
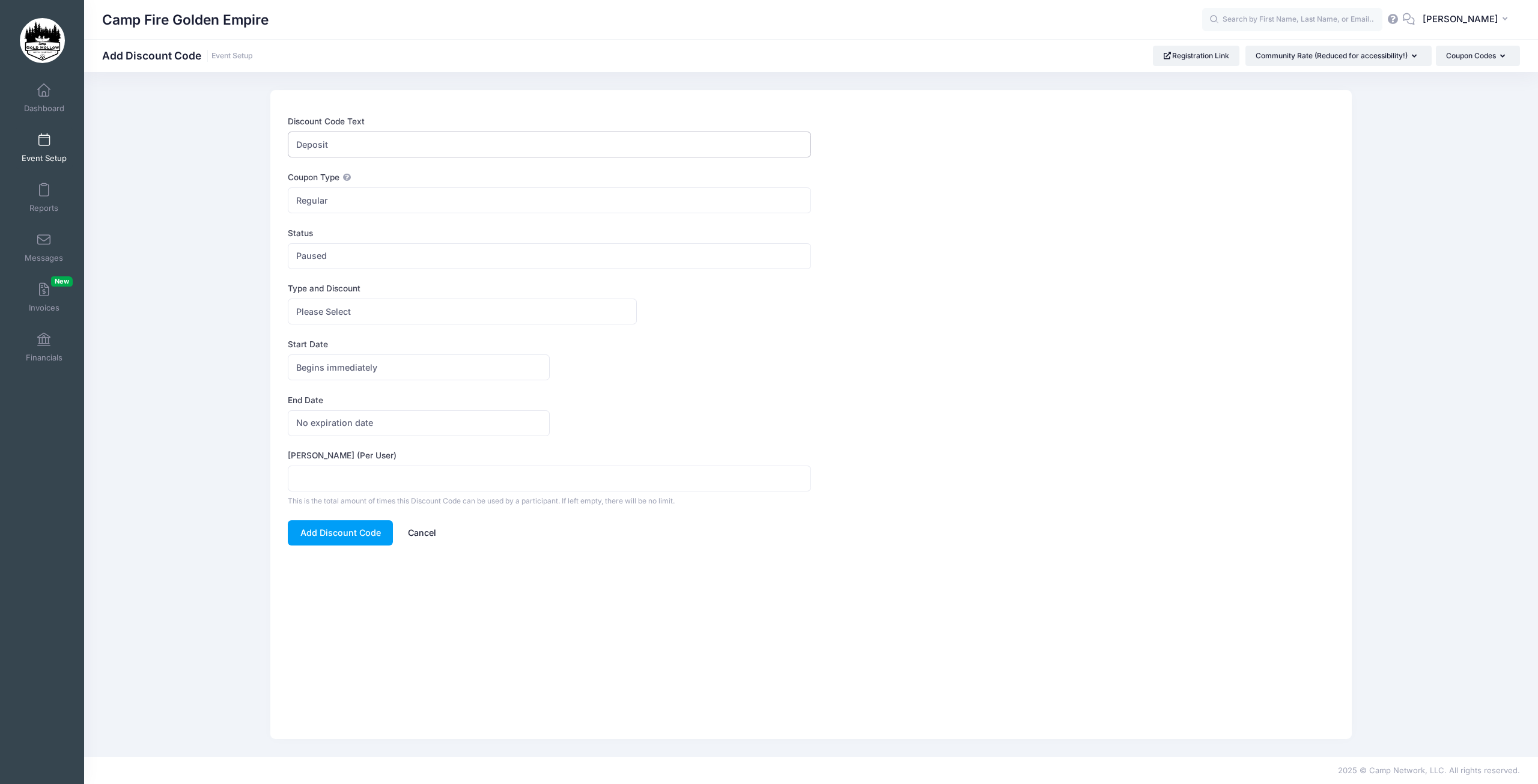
type input "Deposit"
click at [343, 254] on span "Paused" at bounding box center [549, 256] width 523 height 26
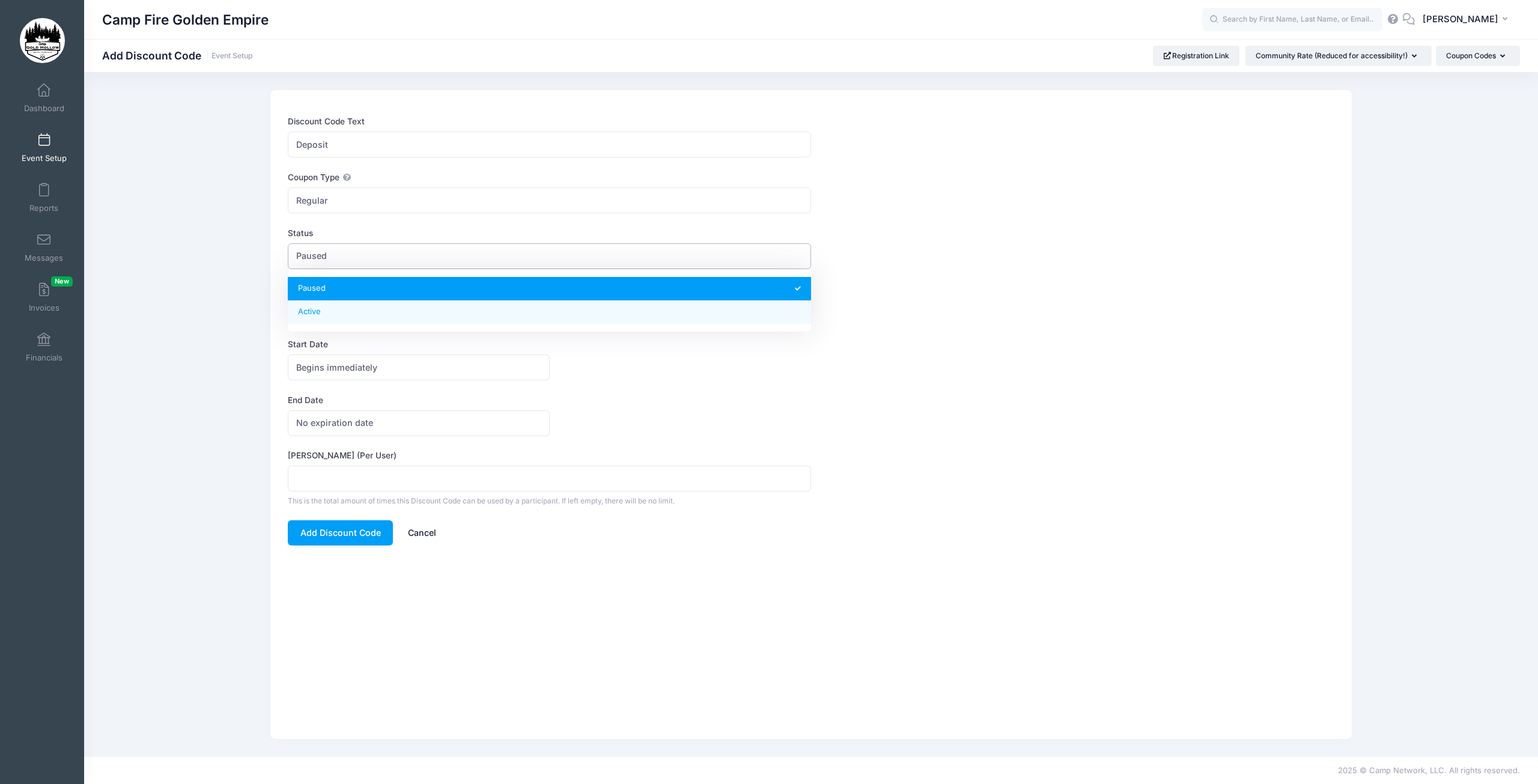
select select "1"
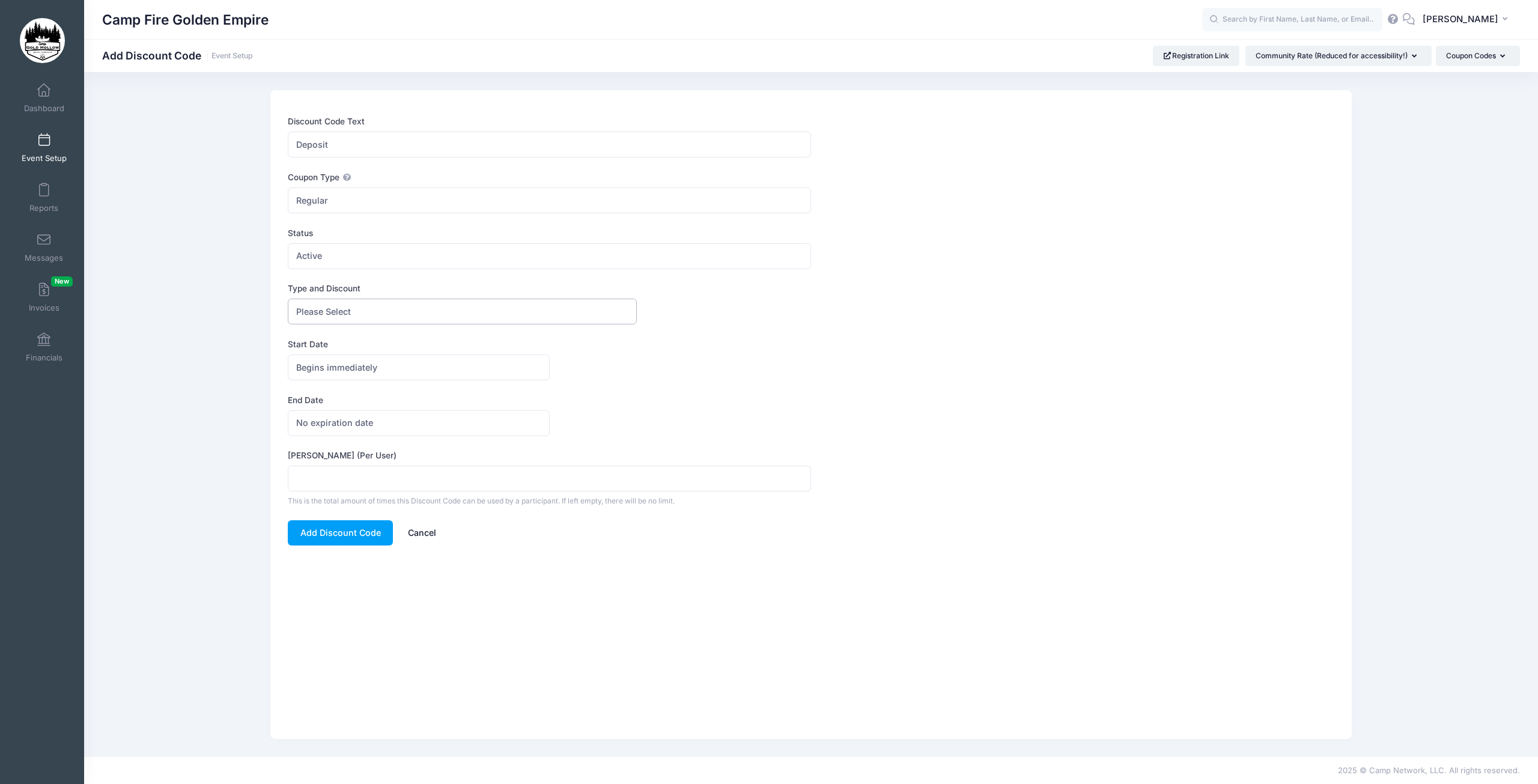
click at [375, 312] on span "Please Select" at bounding box center [461, 311] width 348 height 26
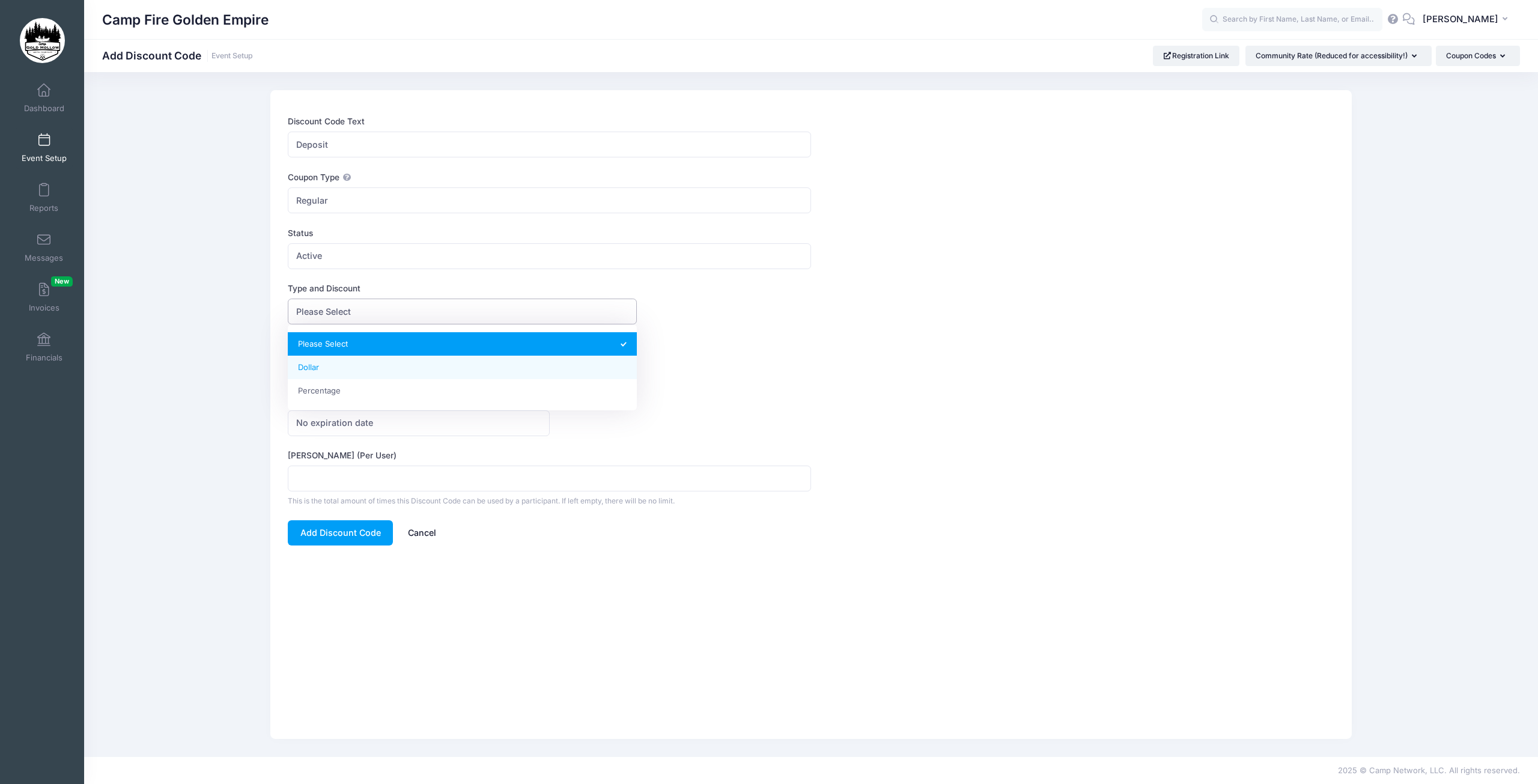
select select "1"
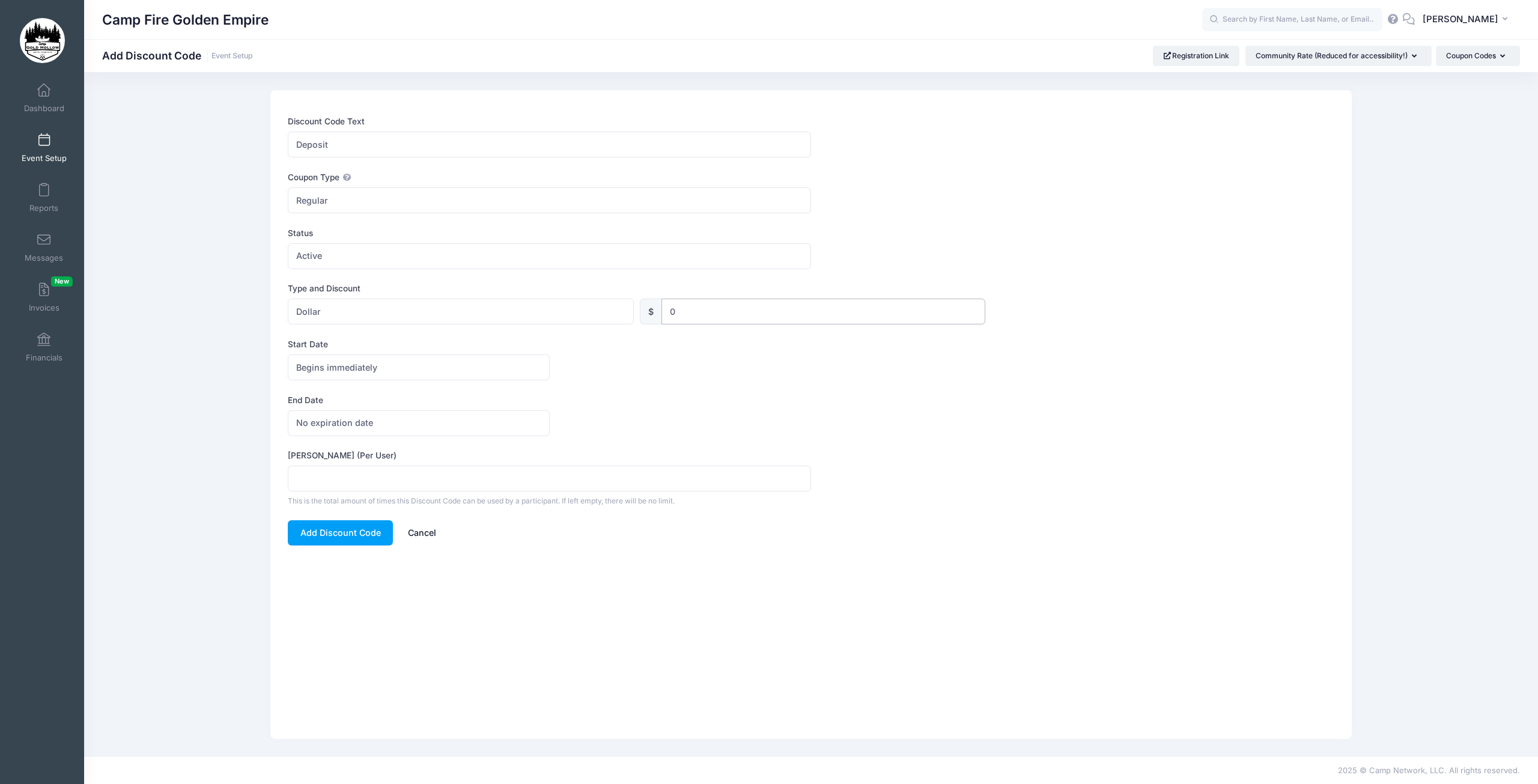
click at [704, 313] on input "0" at bounding box center [824, 311] width 324 height 26
type input "50"
click at [738, 382] on form "Discount Code Text Deposit Coupon Type Regular Conditional Regular These coupon…" at bounding box center [811, 330] width 1047 height 430
click at [314, 539] on button "Add Discount Code" at bounding box center [340, 533] width 105 height 26
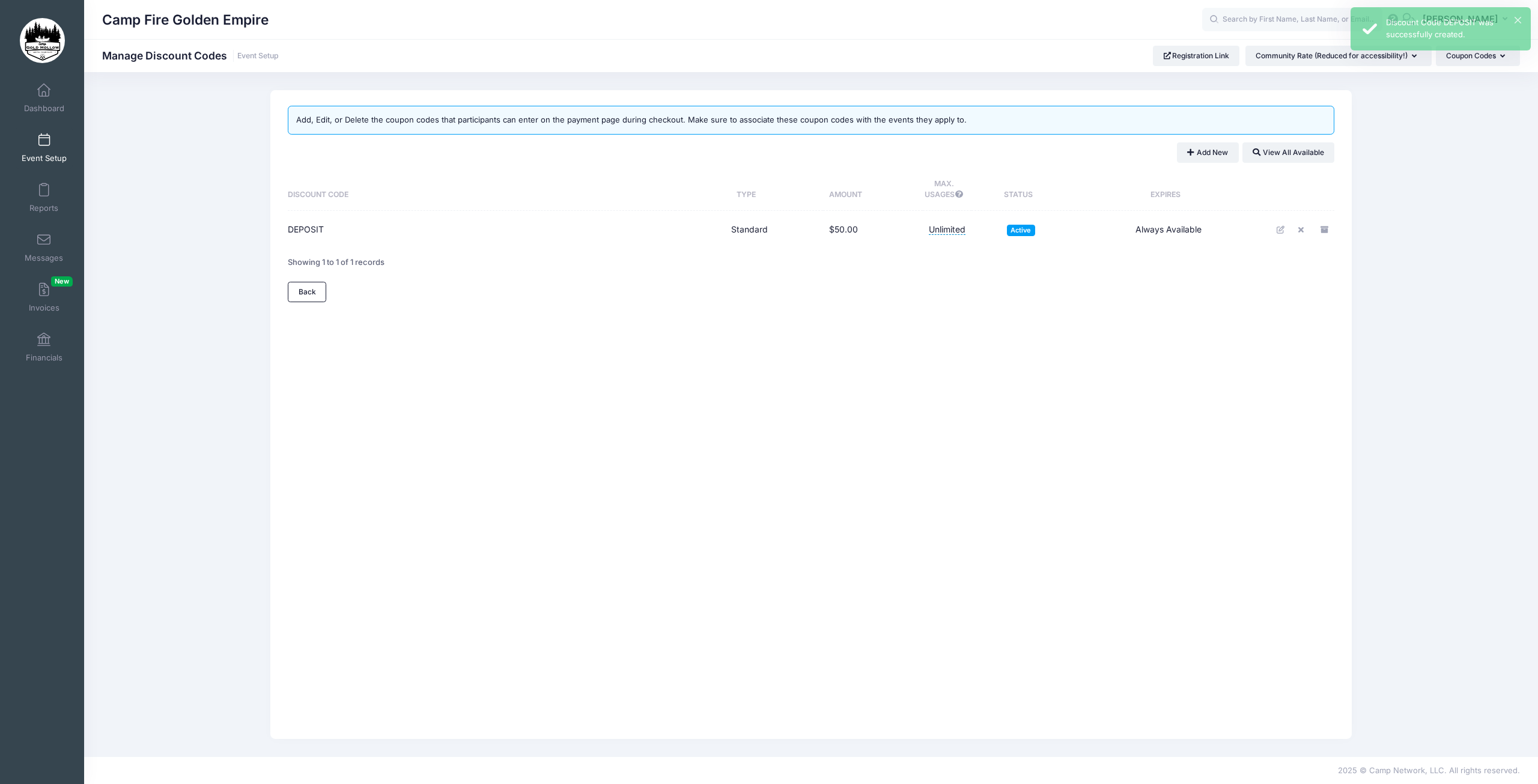
click at [44, 138] on span at bounding box center [44, 140] width 0 height 13
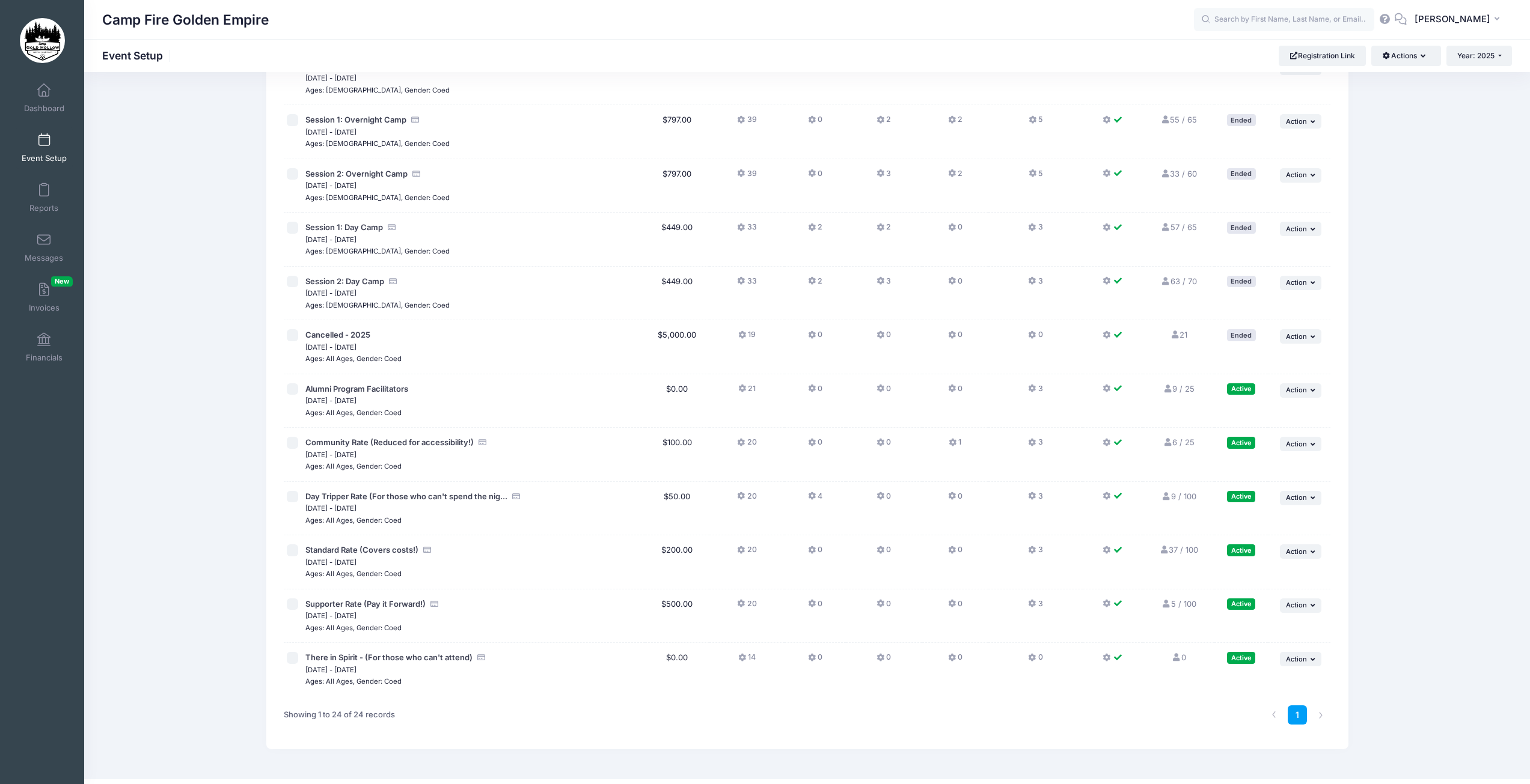
scroll to position [772, 0]
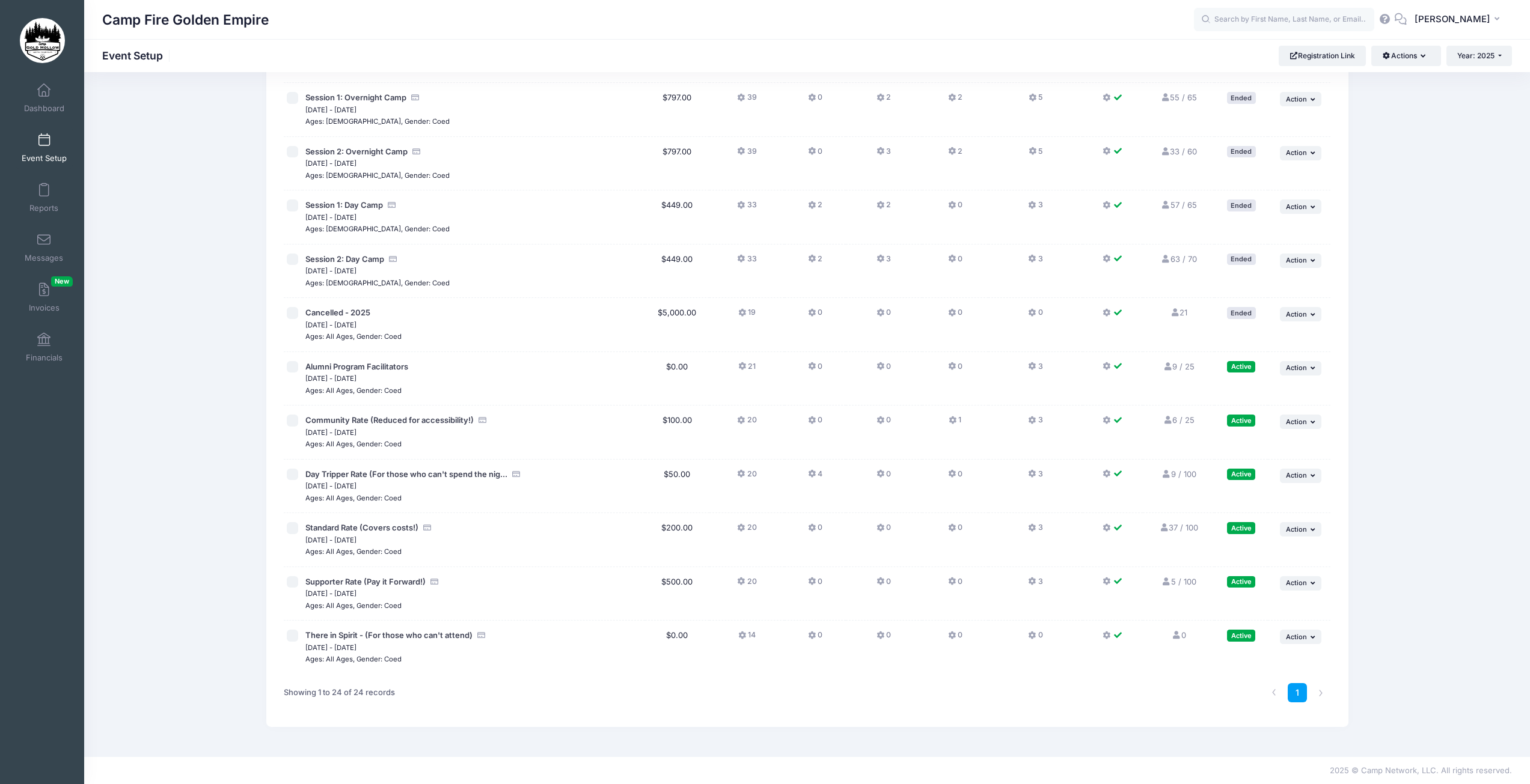
click at [951, 421] on icon at bounding box center [953, 421] width 9 height 0
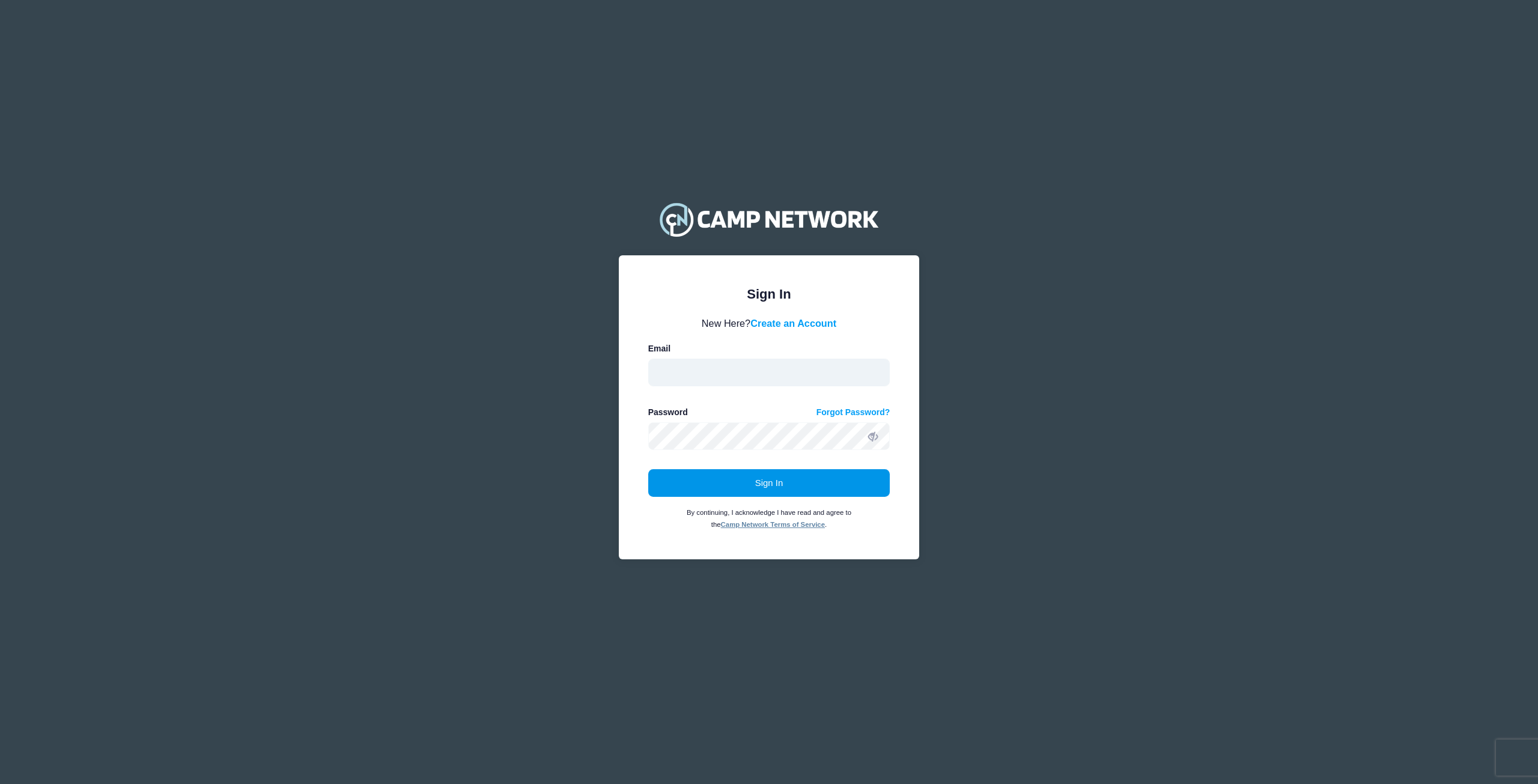
type input "kat@campfiregoldenempire.org"
click at [775, 492] on button "Sign In" at bounding box center [769, 482] width 242 height 27
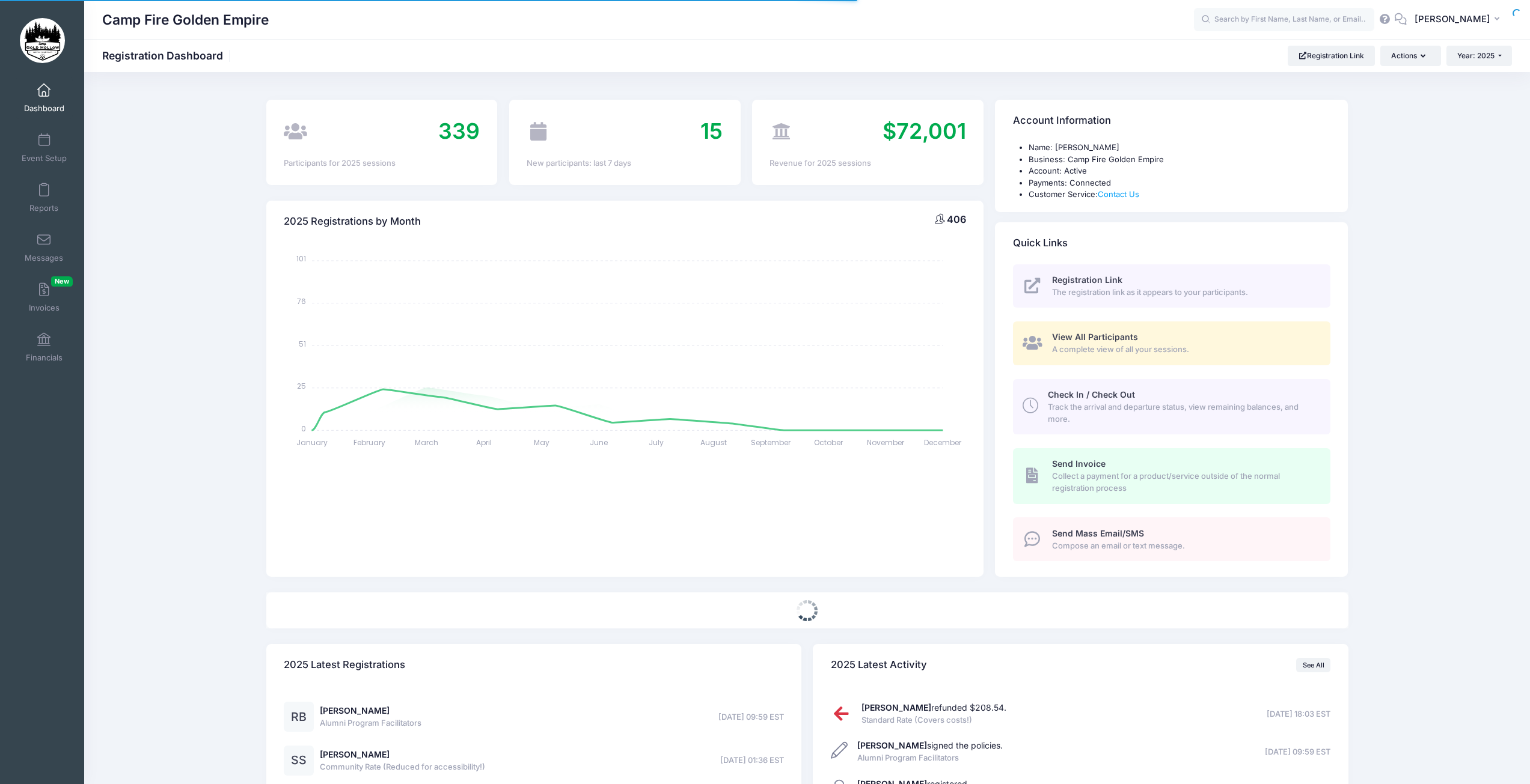
select select
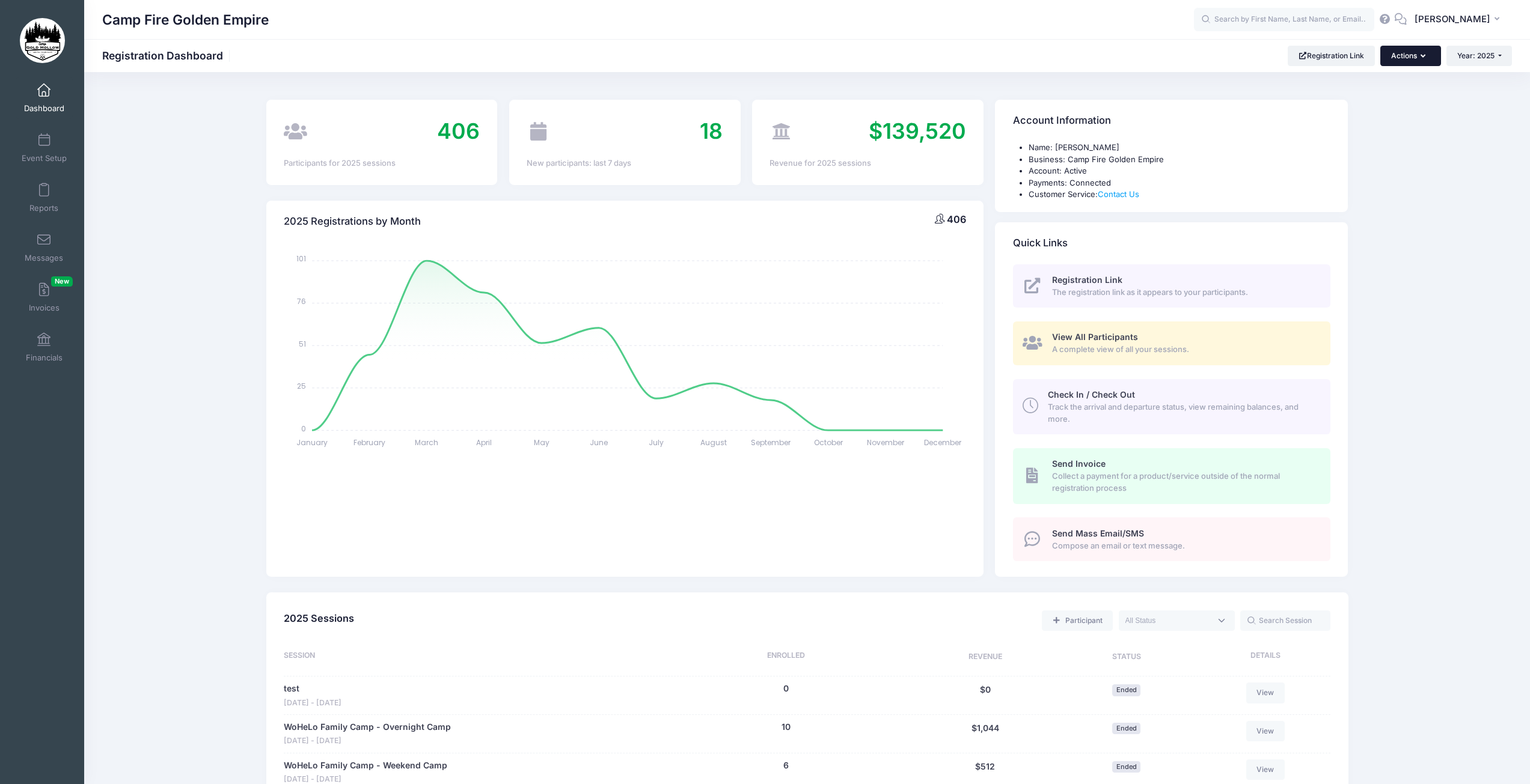
click at [1420, 56] on icon "button" at bounding box center [1425, 56] width 9 height 0
click at [1369, 108] on link "Participant" at bounding box center [1380, 108] width 109 height 23
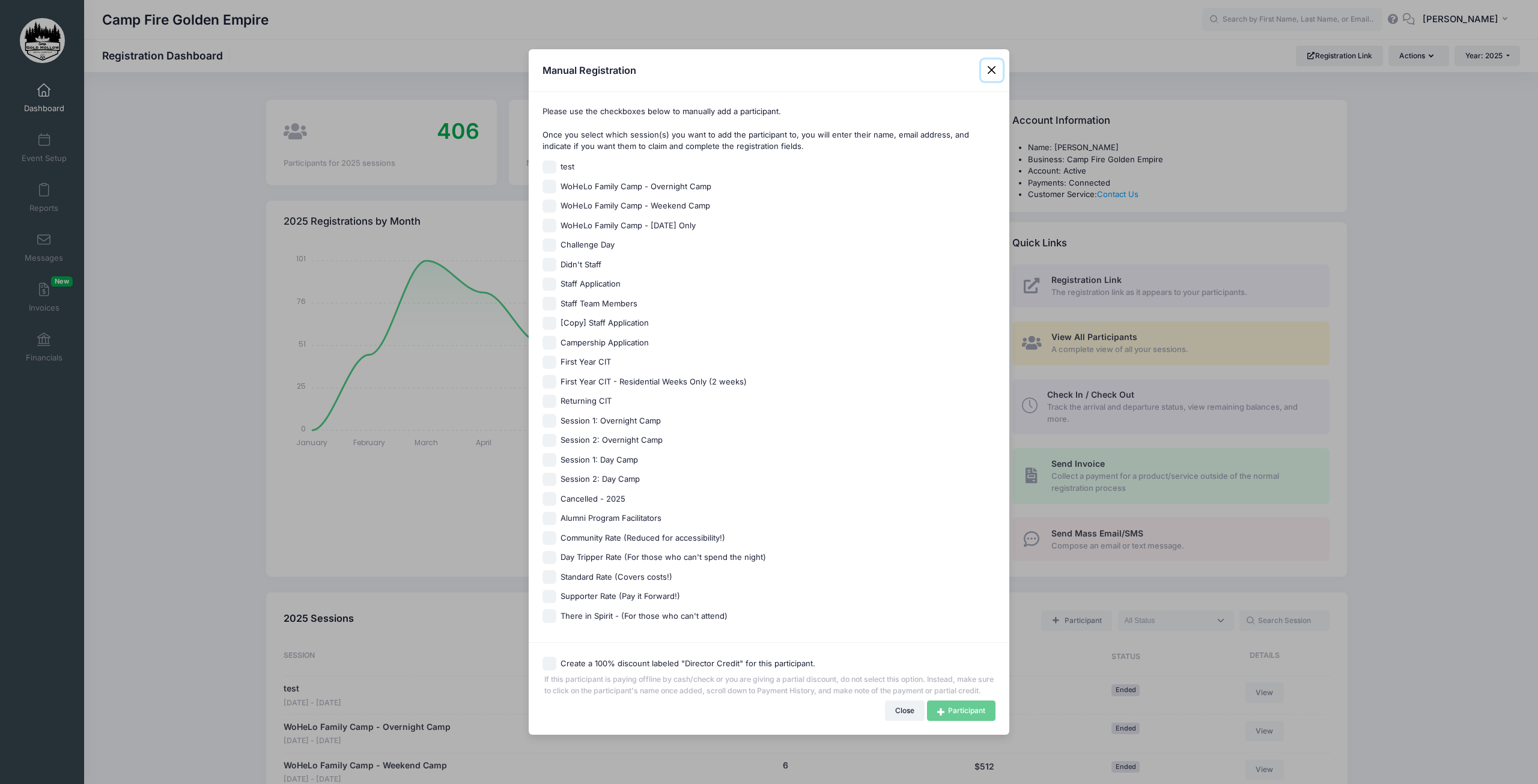
click at [997, 66] on button "Close" at bounding box center [992, 70] width 22 height 22
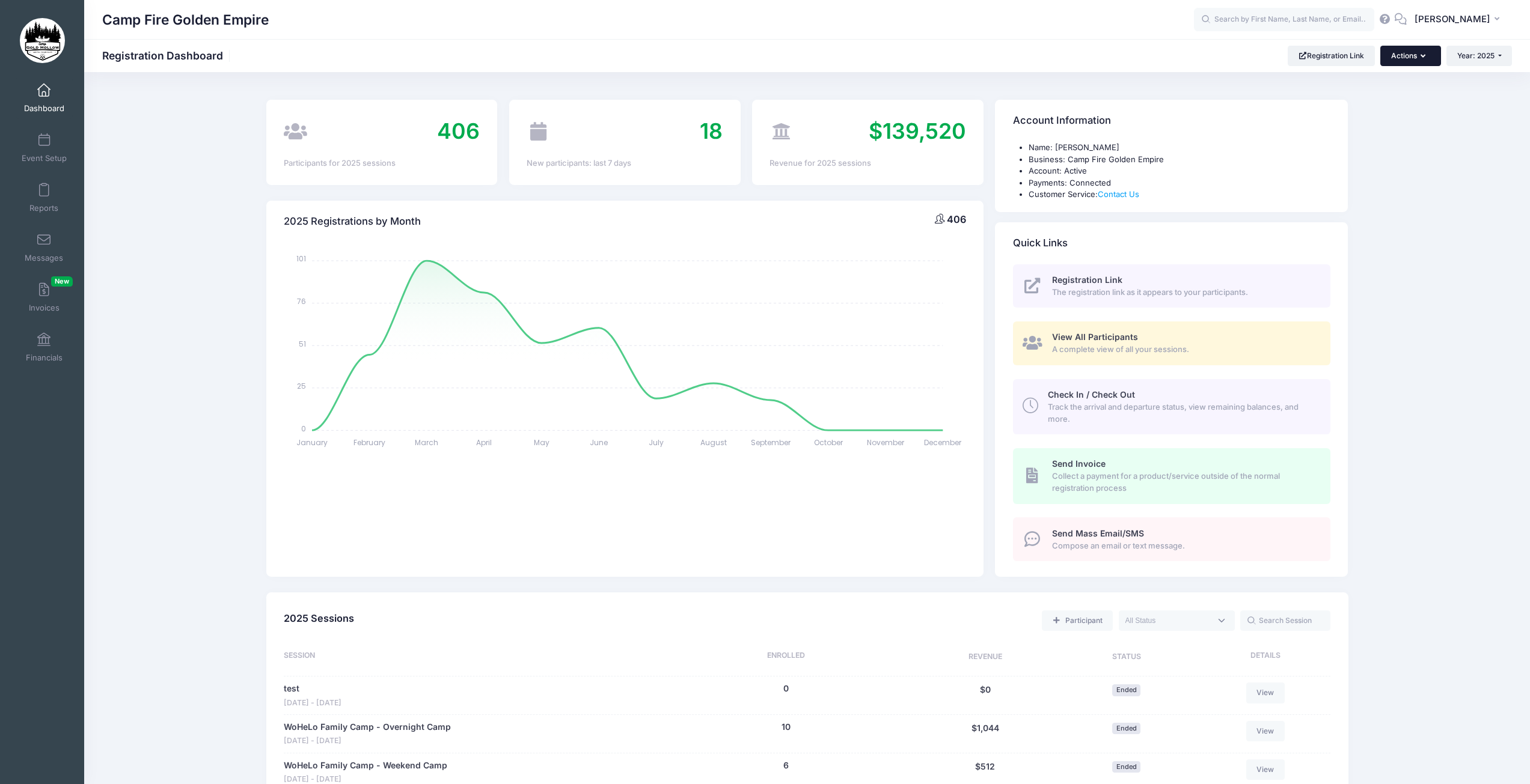
click at [1418, 62] on button "Actions" at bounding box center [1410, 56] width 60 height 20
click at [1370, 111] on link "Participant" at bounding box center [1380, 108] width 109 height 23
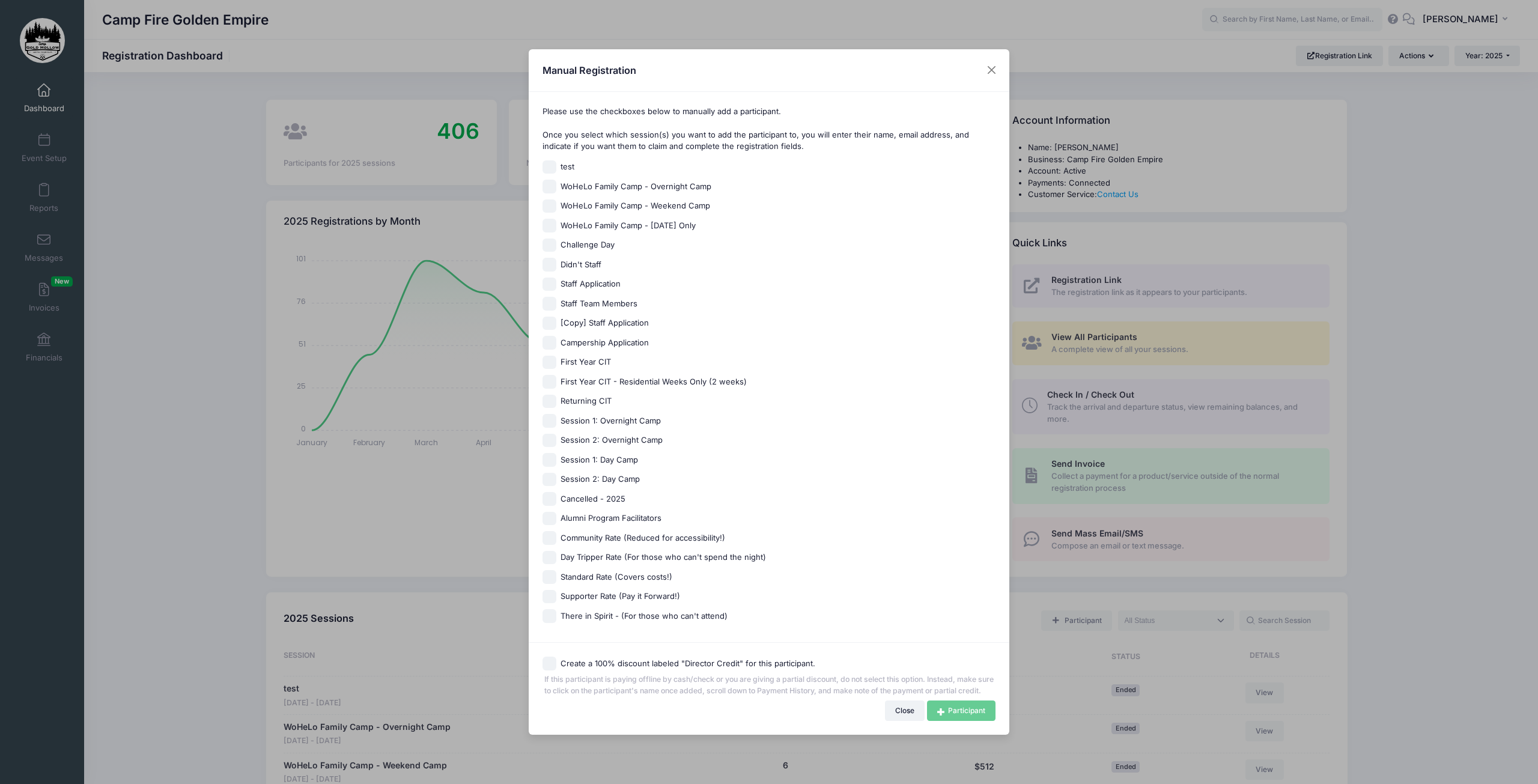
click at [551, 535] on input "Community Rate (Reduced for accessibility!)" at bounding box center [550, 538] width 14 height 14
checkbox input "true"
click at [963, 719] on link "Participant" at bounding box center [961, 711] width 69 height 20
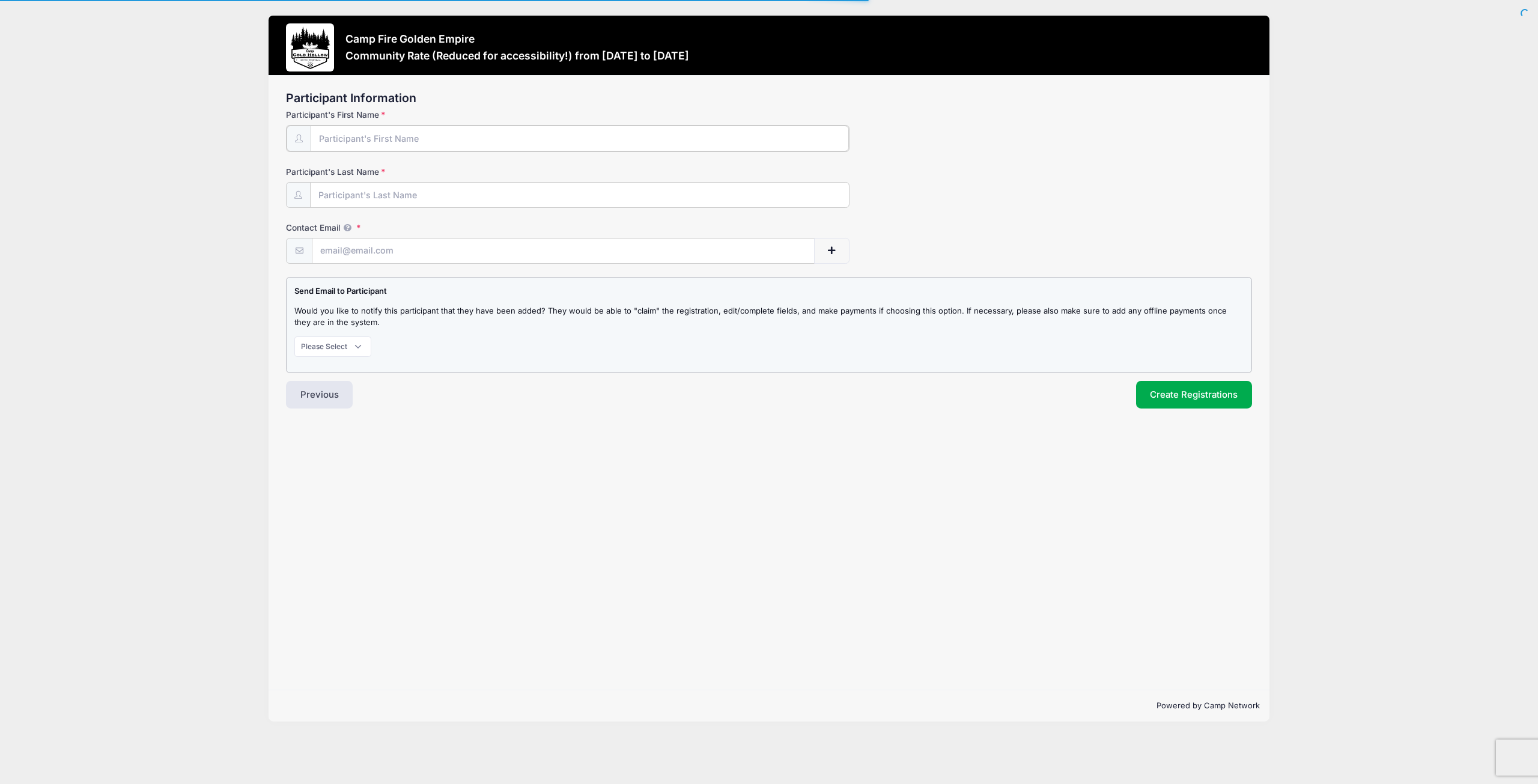
click at [398, 143] on input "Participant's First Name" at bounding box center [579, 138] width 539 height 26
type input "Donna"
click at [387, 200] on input "Participant's Last Name" at bounding box center [579, 194] width 539 height 26
type input "Murray"
click at [391, 255] on input "Contact Email" at bounding box center [564, 249] width 502 height 26
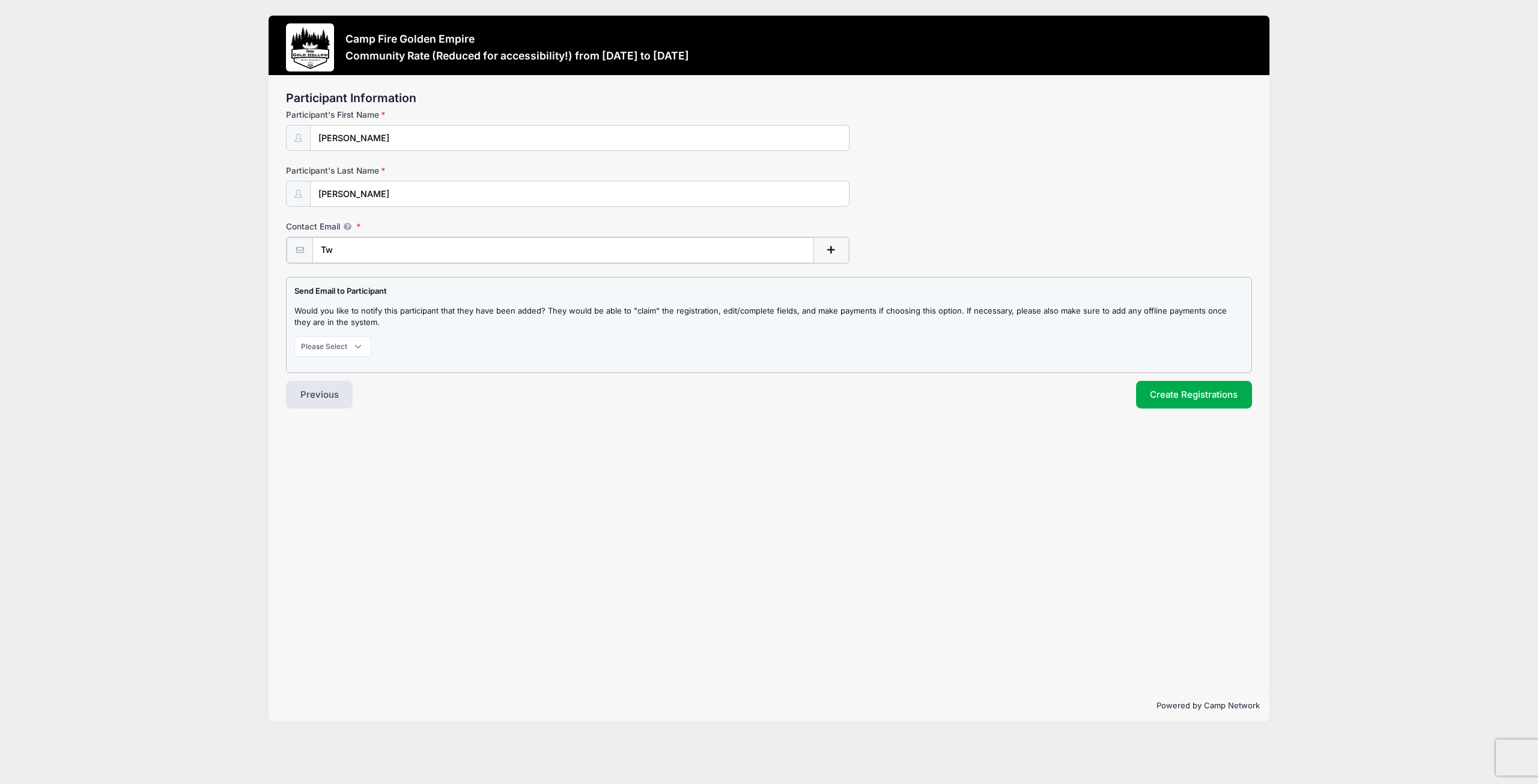
type input "TweetyDonna@hotmail.com"
click at [363, 350] on select "Please Select Don't Notify Notify" at bounding box center [333, 345] width 77 height 20
select select "1"
click at [295, 335] on select "Please Select Don't Notify Notify" at bounding box center [333, 345] width 77 height 20
click at [1172, 392] on button "Create Registrations" at bounding box center [1195, 393] width 117 height 27
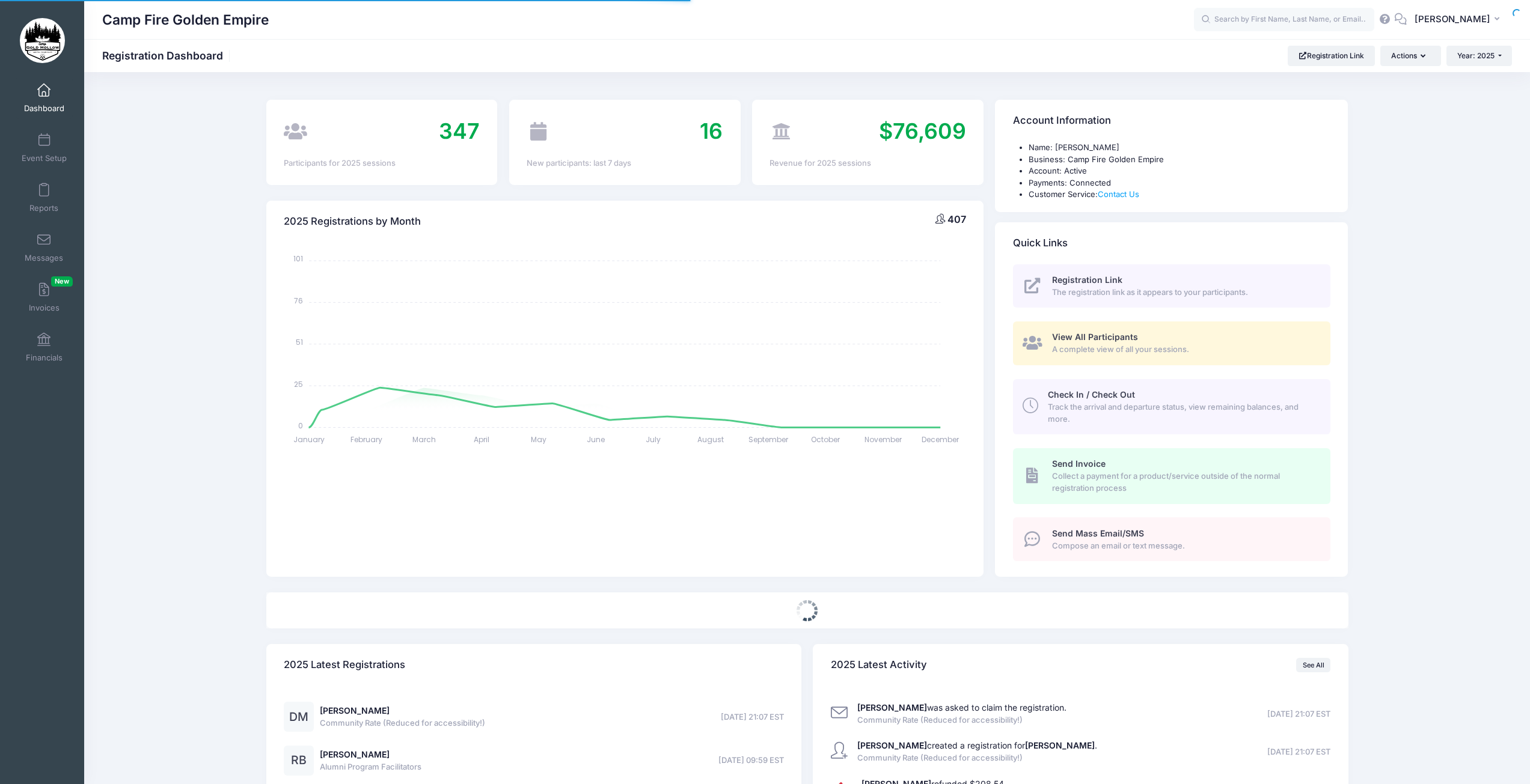
select select
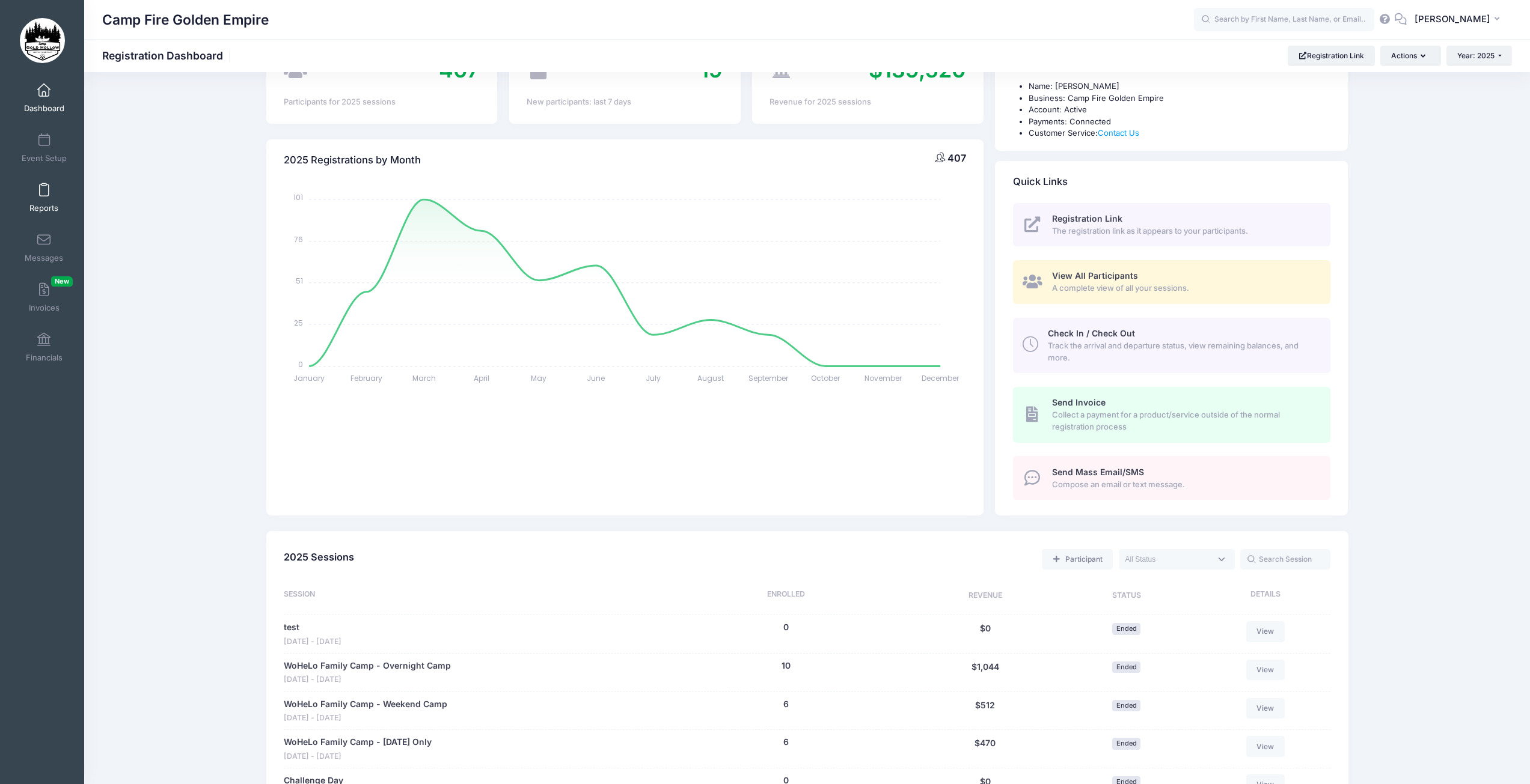
scroll to position [54, 0]
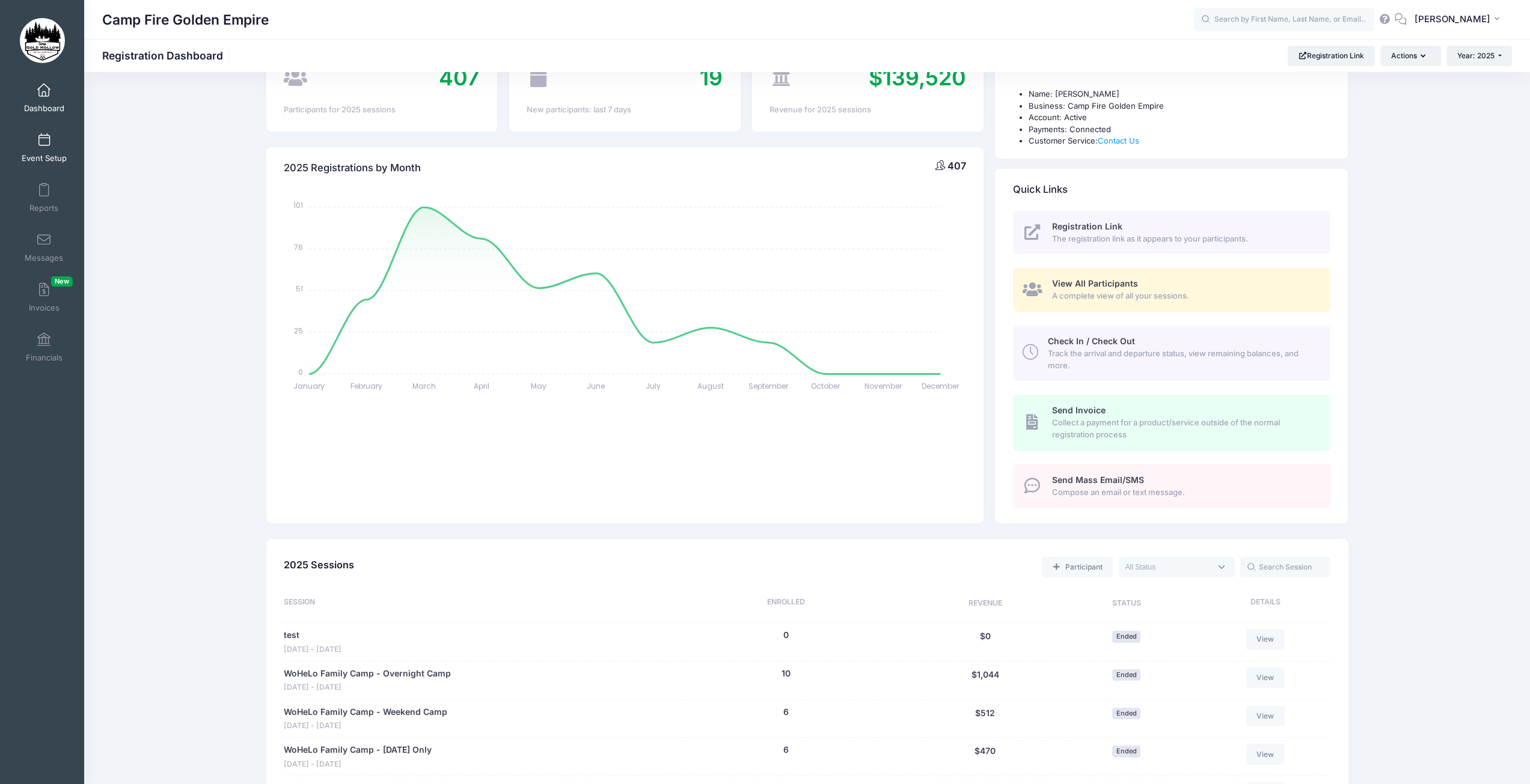
click at [44, 145] on span at bounding box center [44, 140] width 0 height 13
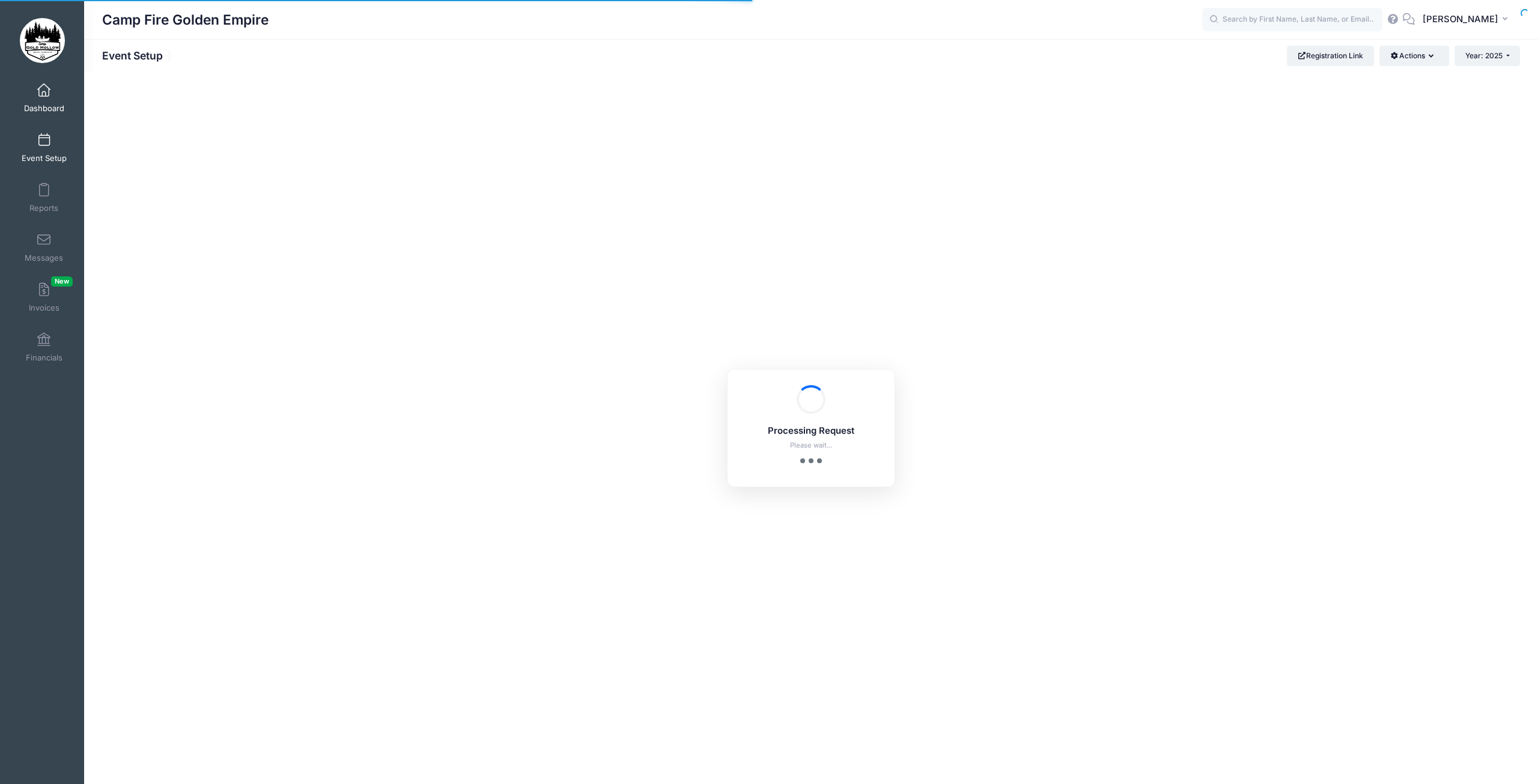
click at [44, 97] on span at bounding box center [44, 90] width 0 height 13
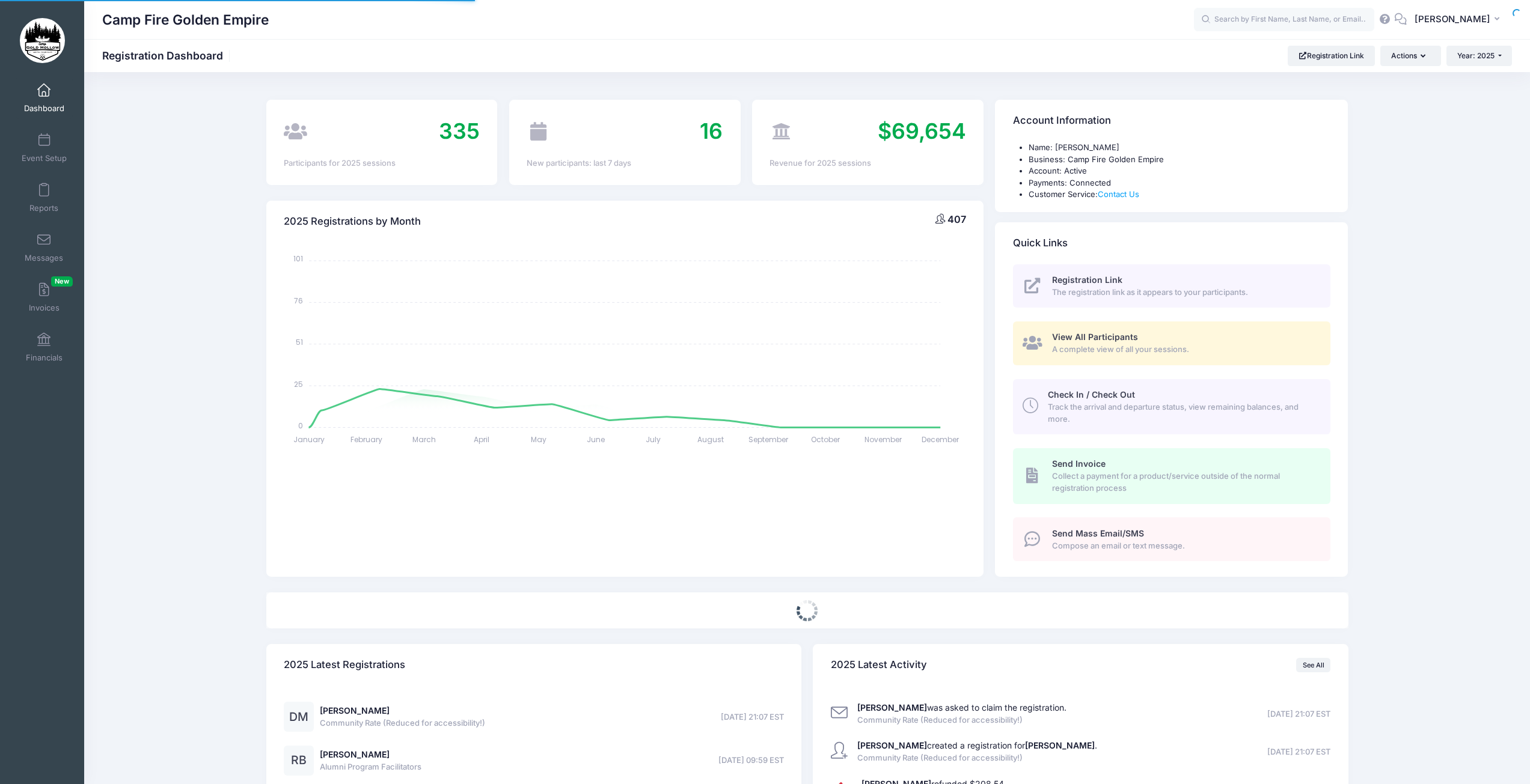
select select
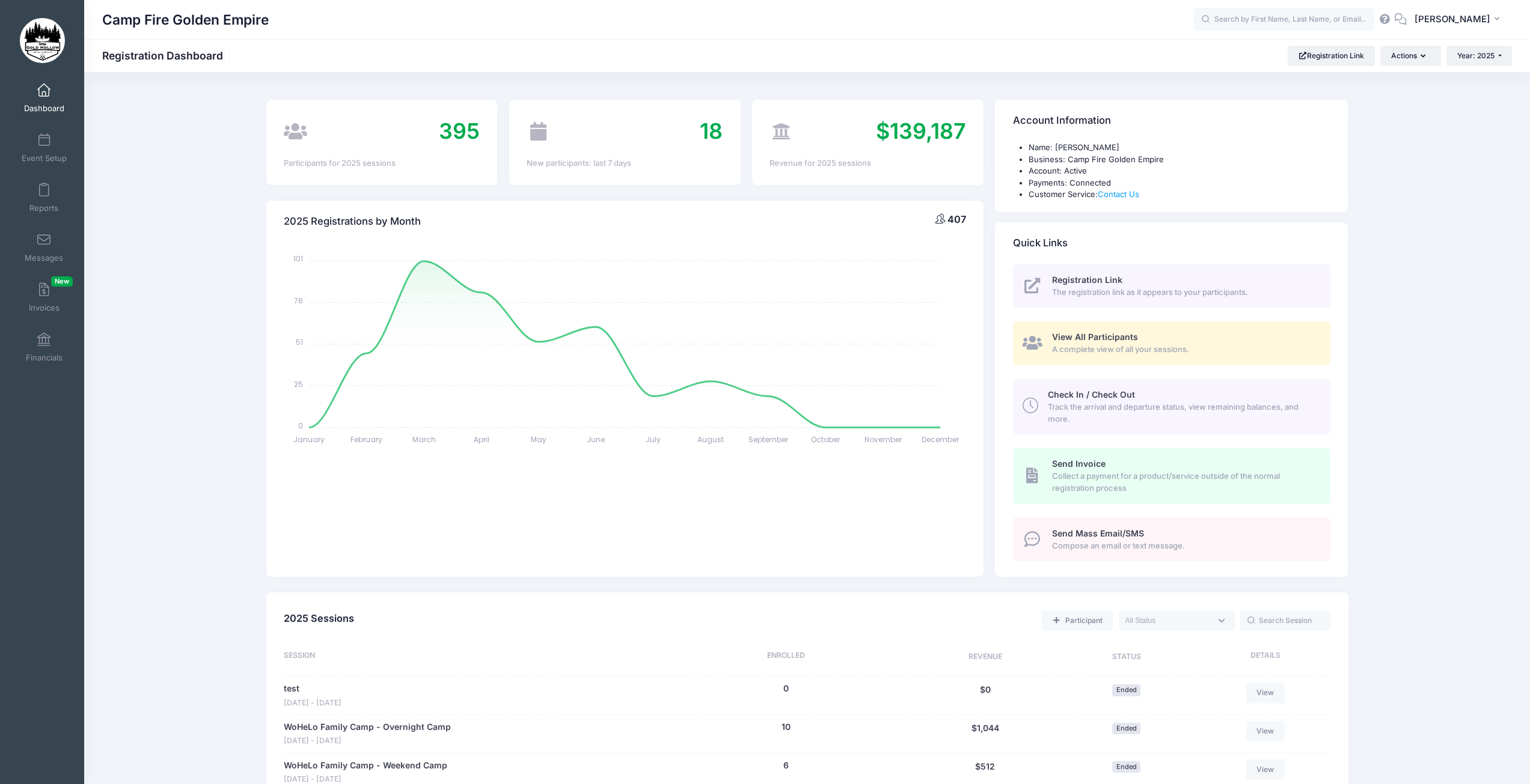
click at [1097, 338] on span "View All Participants" at bounding box center [1095, 336] width 86 height 10
click at [1131, 344] on span "A complete view of all your sessions." at bounding box center [1185, 349] width 265 height 12
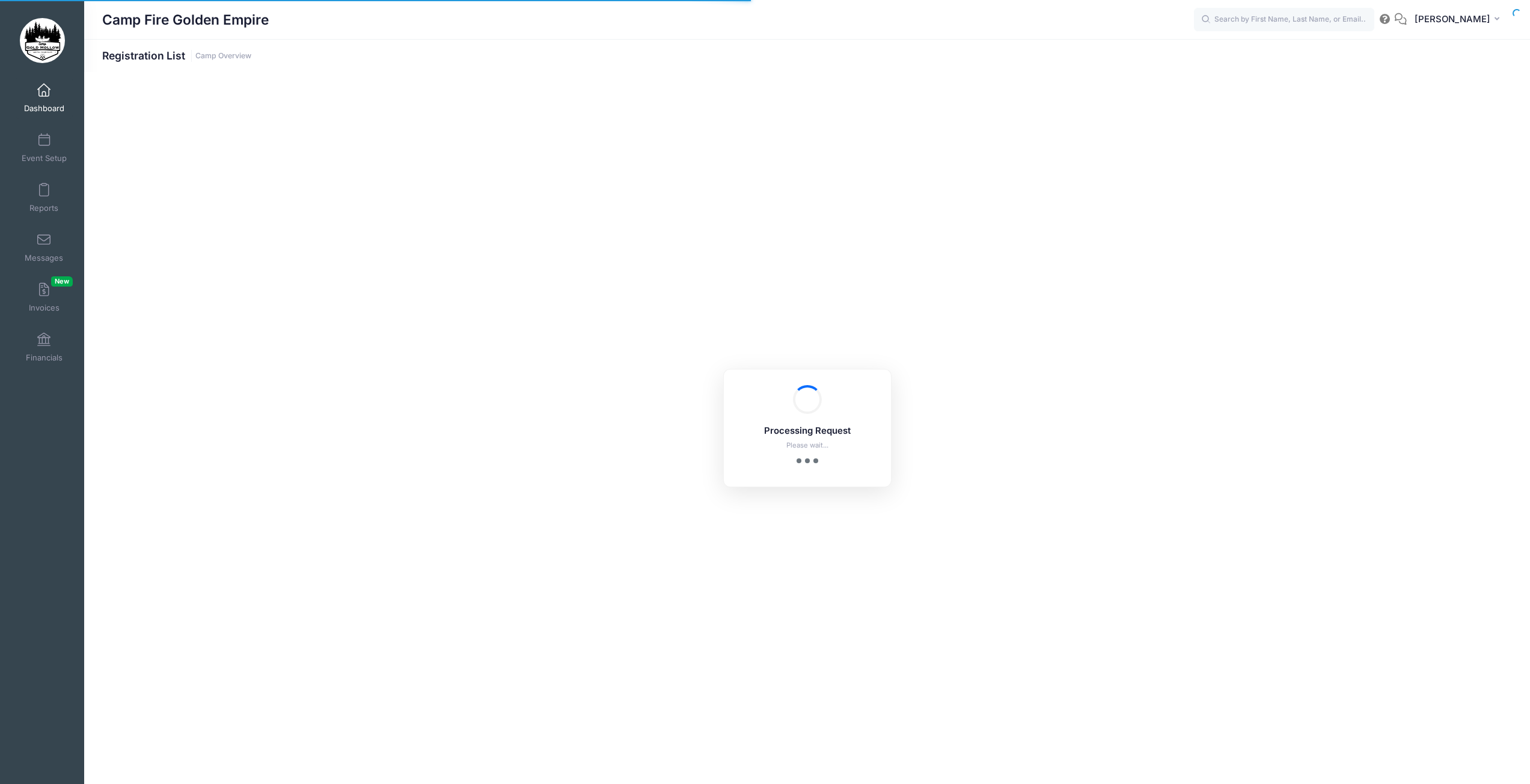
select select "10"
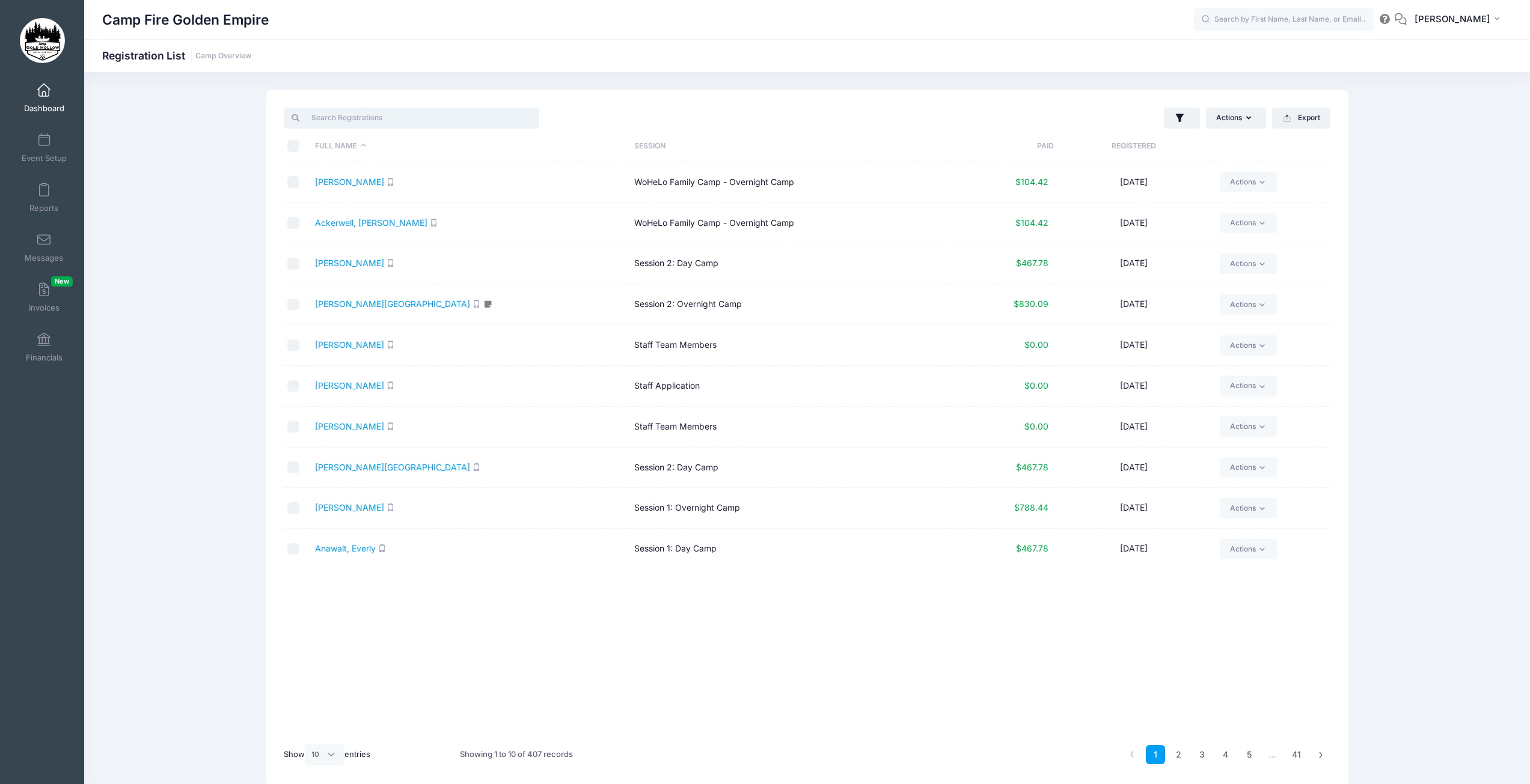
click at [357, 122] on input "search" at bounding box center [412, 118] width 256 height 20
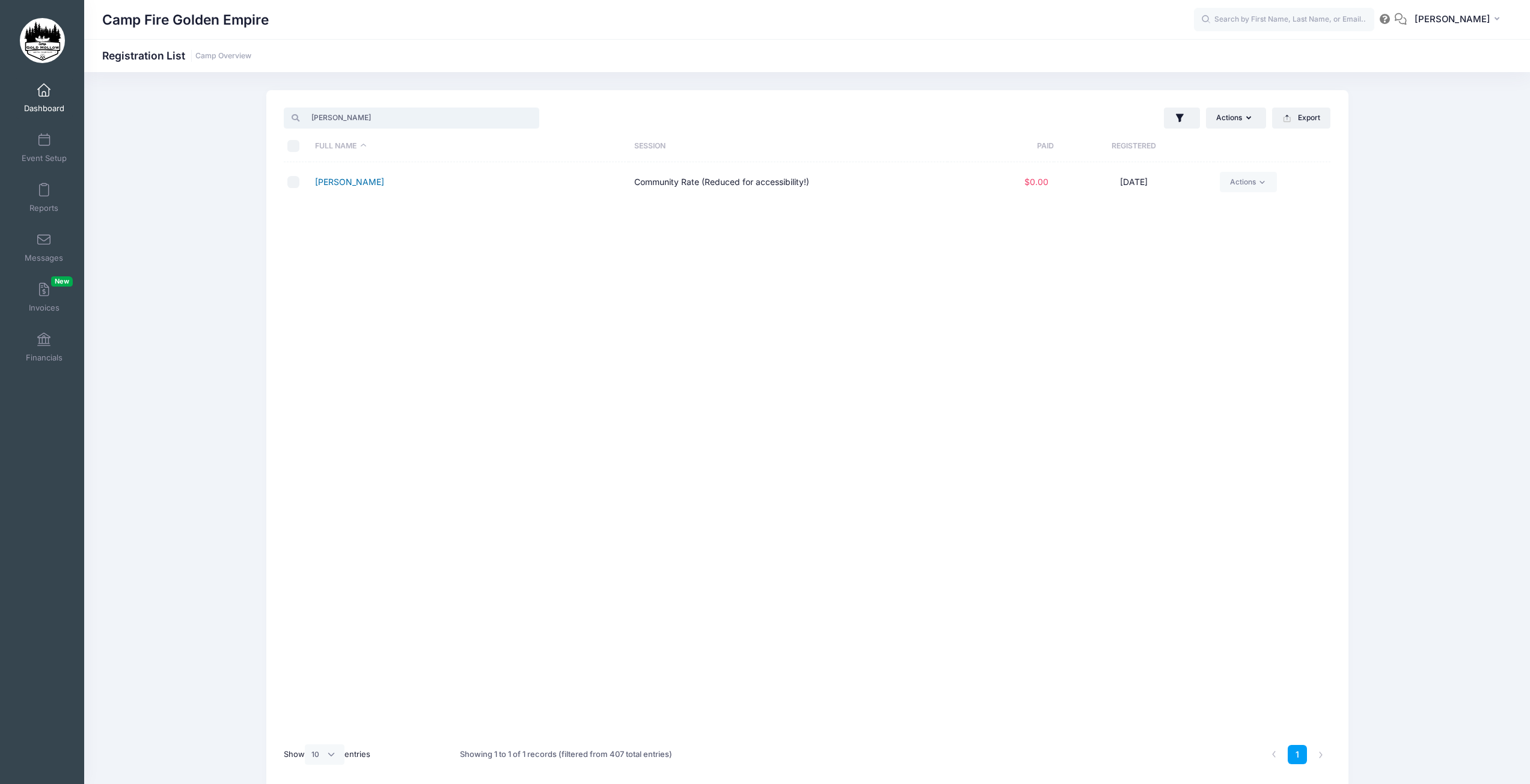
type input "[PERSON_NAME]"
click at [367, 185] on link "Murray, Donna" at bounding box center [349, 182] width 69 height 10
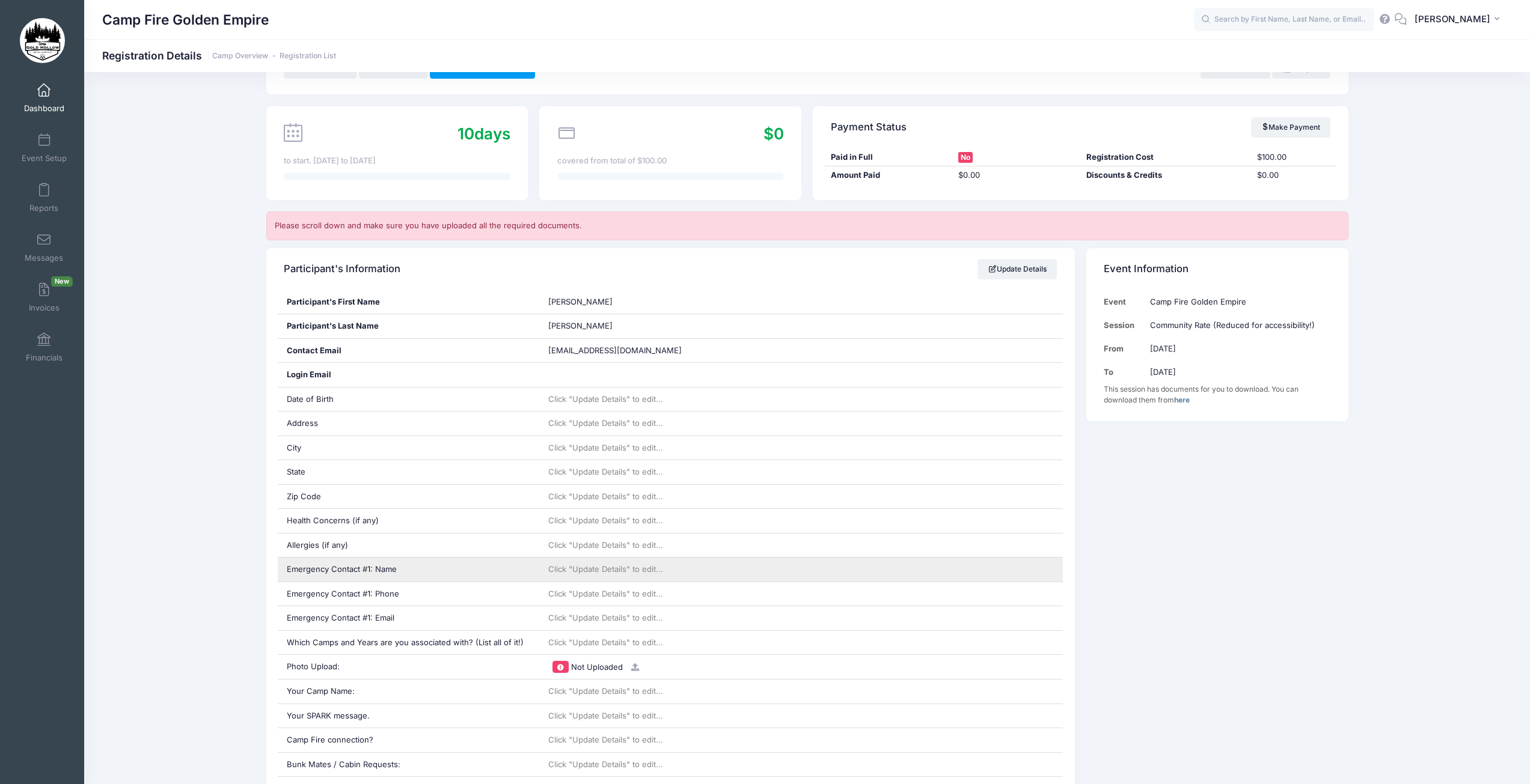
scroll to position [180, 0]
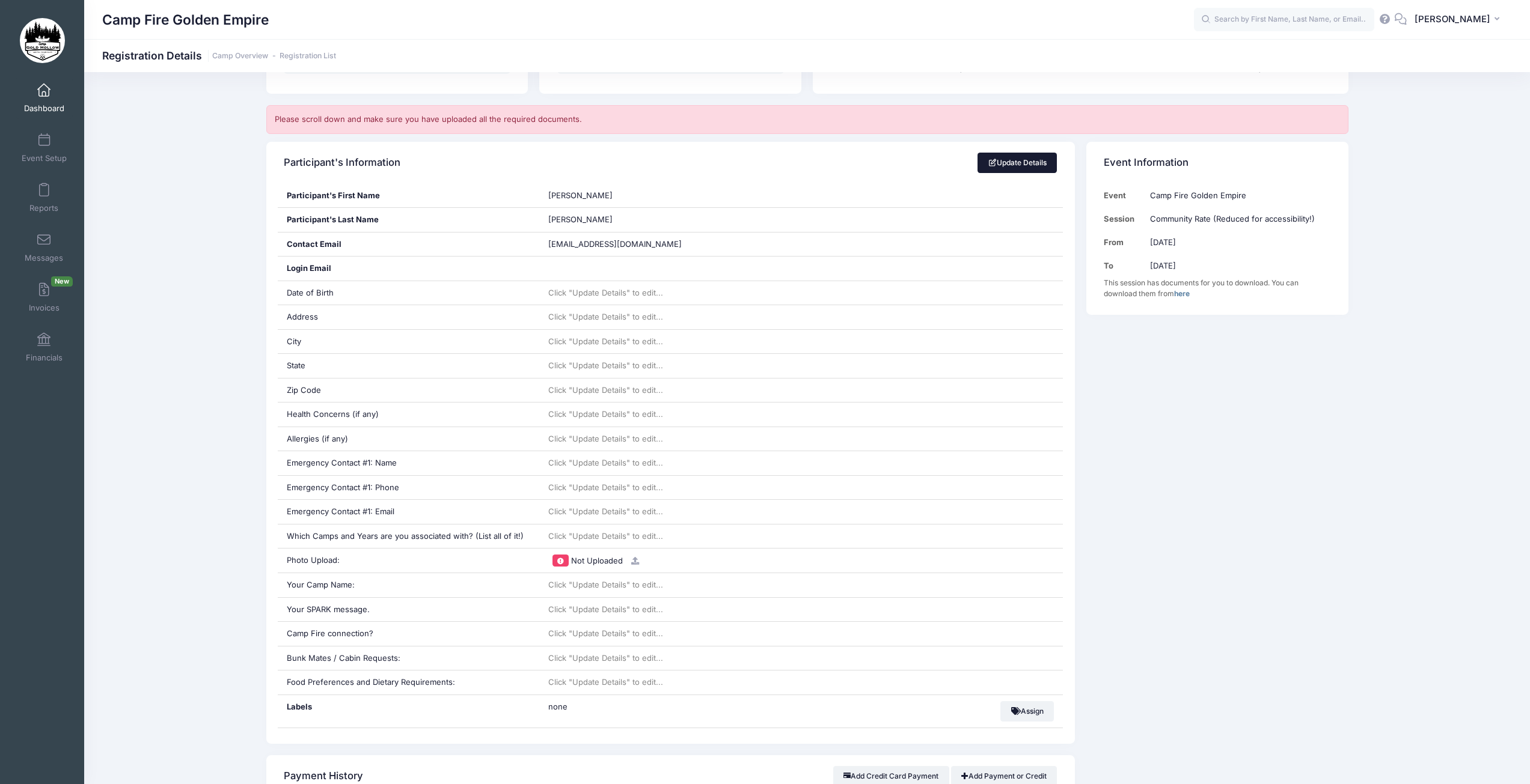
click at [1011, 165] on link "Update Details" at bounding box center [1017, 163] width 80 height 20
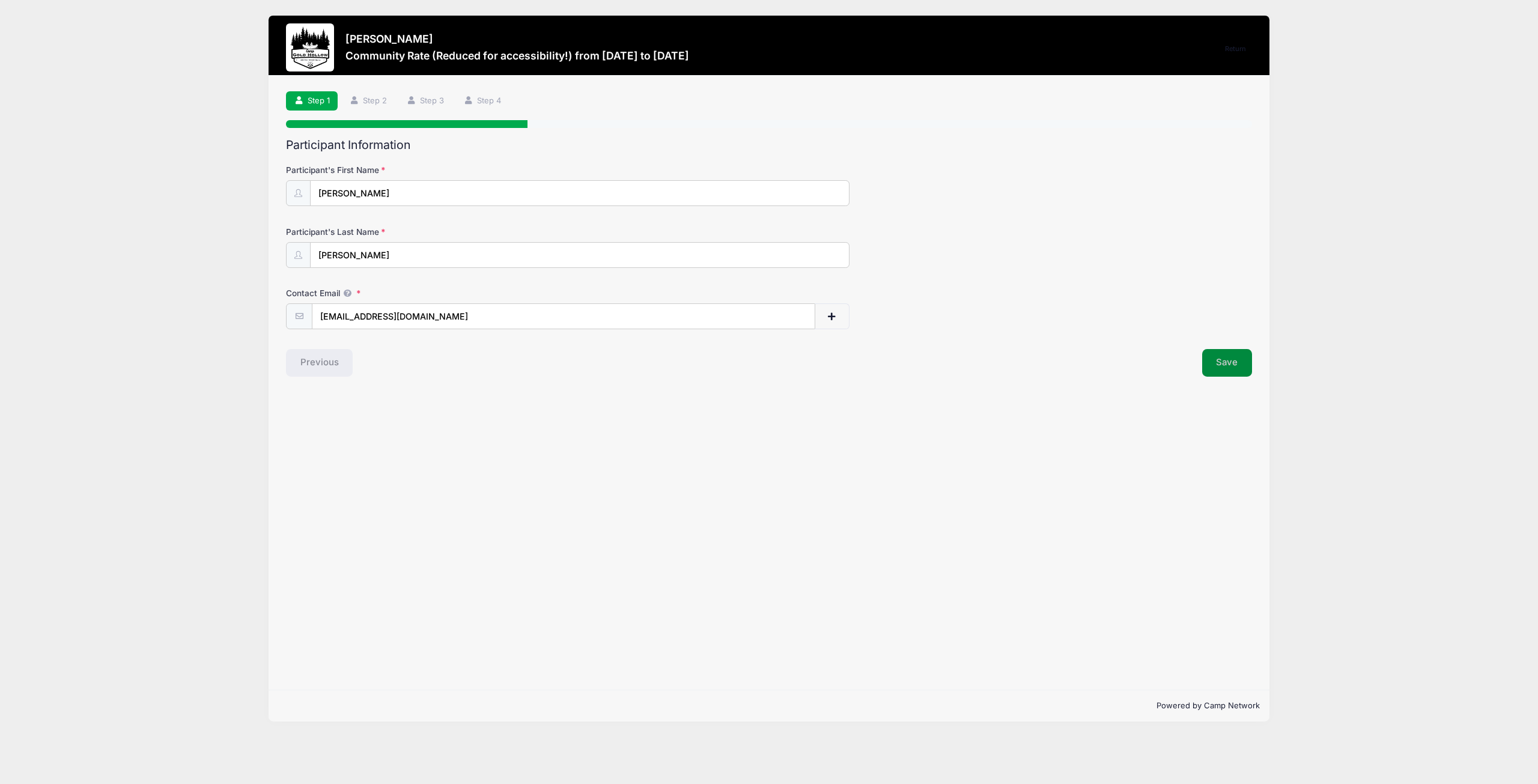
click at [1229, 357] on button "Save" at bounding box center [1227, 362] width 51 height 27
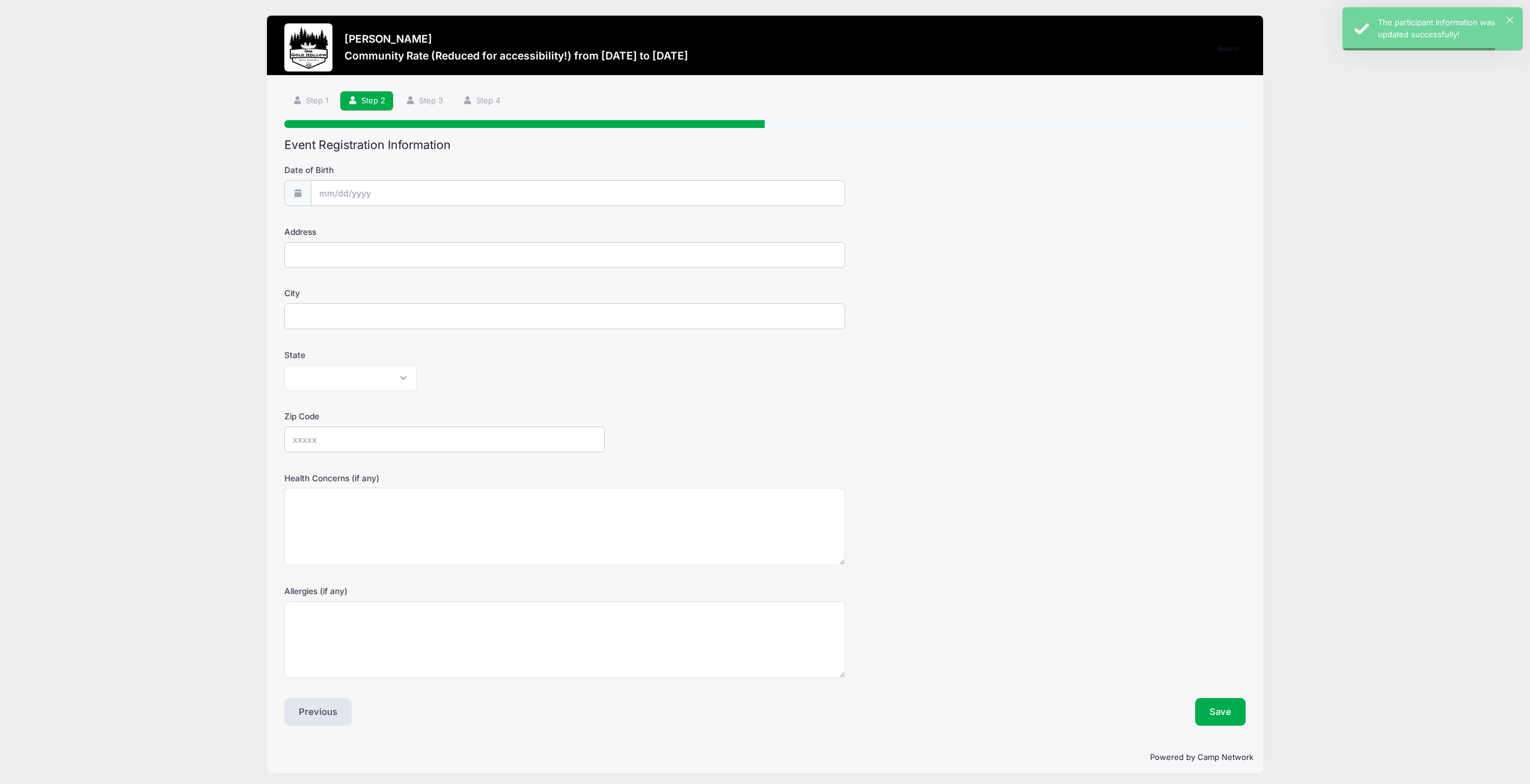
click at [500, 198] on input "Date of Birth" at bounding box center [577, 192] width 534 height 26
click at [378, 225] on select "January February March April May June July August September October November De…" at bounding box center [374, 225] width 54 height 16
select select "0"
click at [347, 217] on select "January February March April May June July August September October November De…" at bounding box center [374, 225] width 54 height 16
click at [426, 229] on input "2025" at bounding box center [423, 224] width 39 height 18
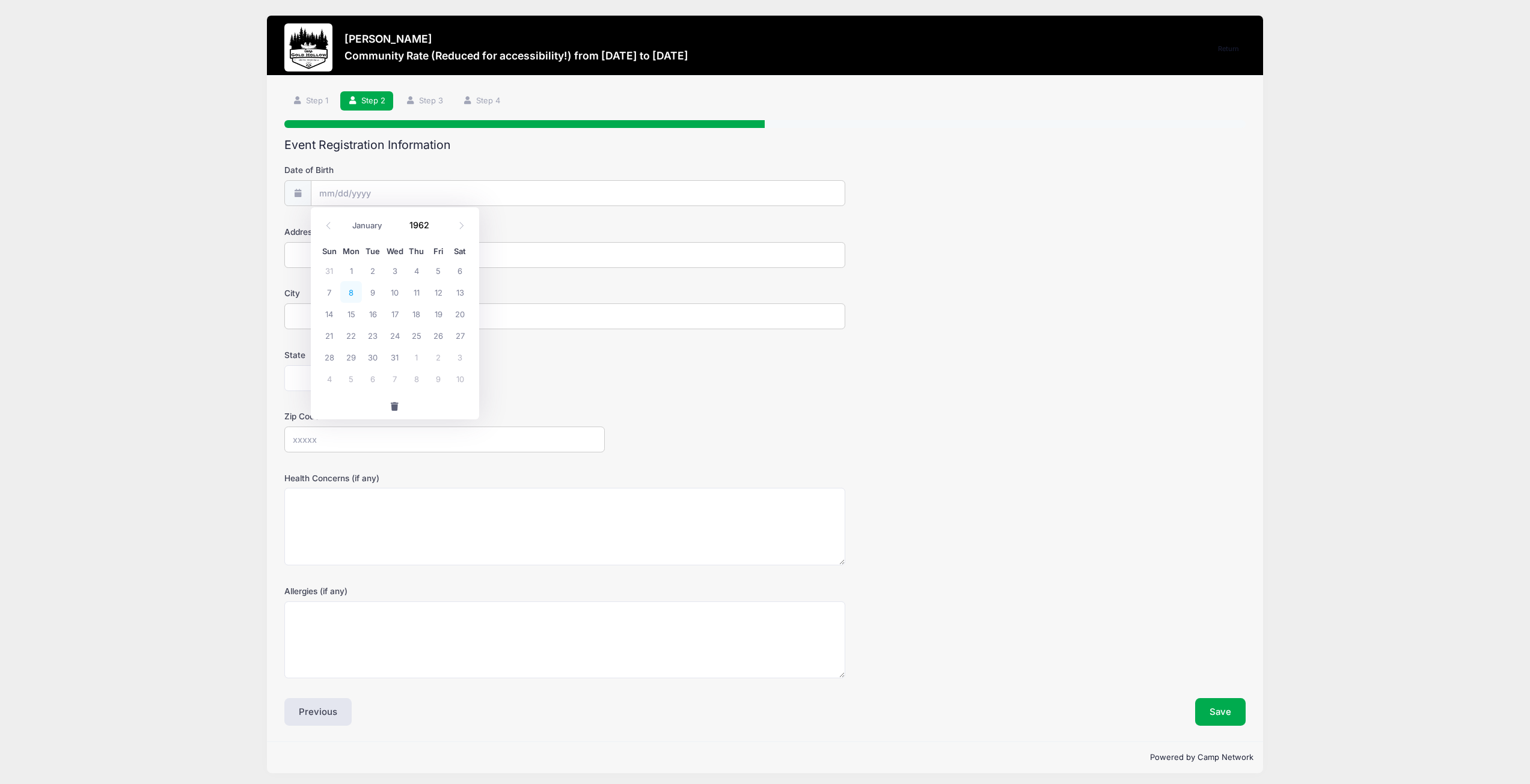
type input "1962"
click at [352, 295] on span "8" at bounding box center [351, 292] width 22 height 22
type input "01/08/1962"
click at [366, 260] on input "Address" at bounding box center [565, 255] width 560 height 26
type input "4300 Laurel Way"
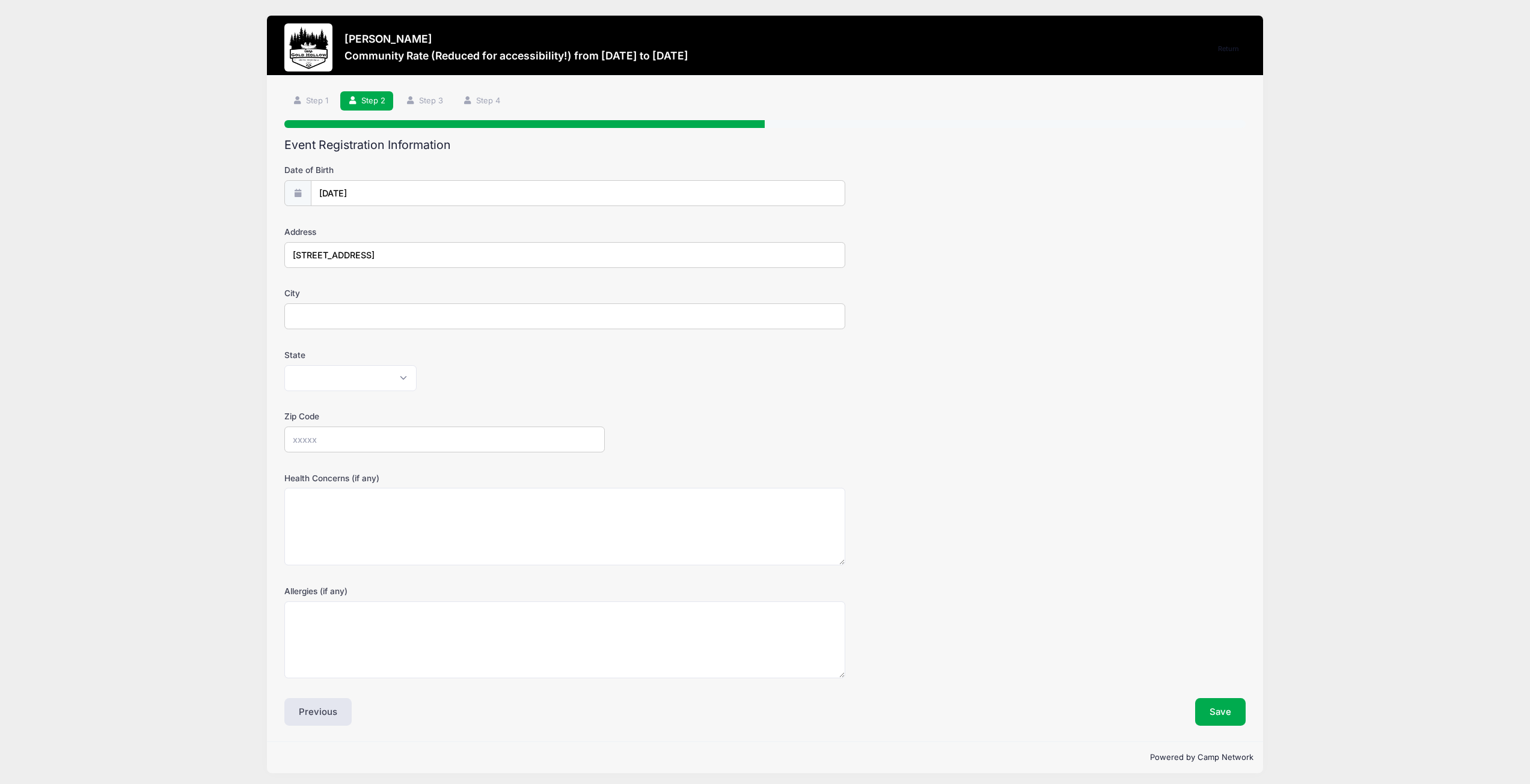
click at [356, 302] on div "City" at bounding box center [765, 308] width 961 height 42
click at [352, 311] on input "City" at bounding box center [565, 316] width 560 height 26
type input "[PERSON_NAME]"
click at [346, 381] on select "Alabama Alaska American Samoa Arizona Arkansas Armed Forces Africa Armed Forces…" at bounding box center [351, 378] width 133 height 26
select select "CA"
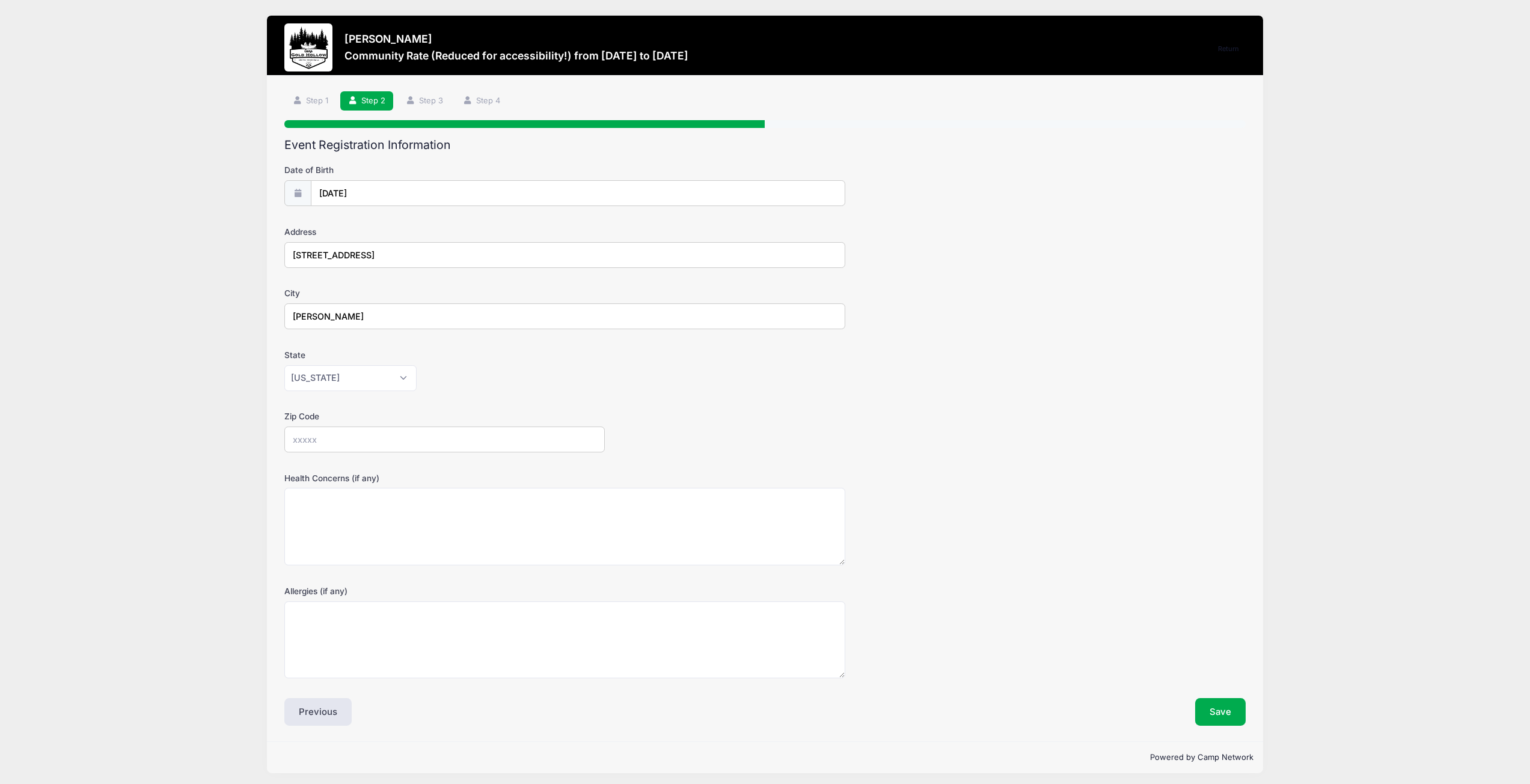
click at [459, 387] on div "Alabama Alaska American Samoa Arizona Arkansas Armed Forces Africa Armed Forces…" at bounding box center [565, 378] width 560 height 26
click at [381, 437] on input "Zip Code" at bounding box center [444, 439] width 321 height 26
type input "95608"
click at [346, 521] on textarea "Health Concerns (if any)" at bounding box center [565, 526] width 560 height 77
type textarea "Limited mobility"
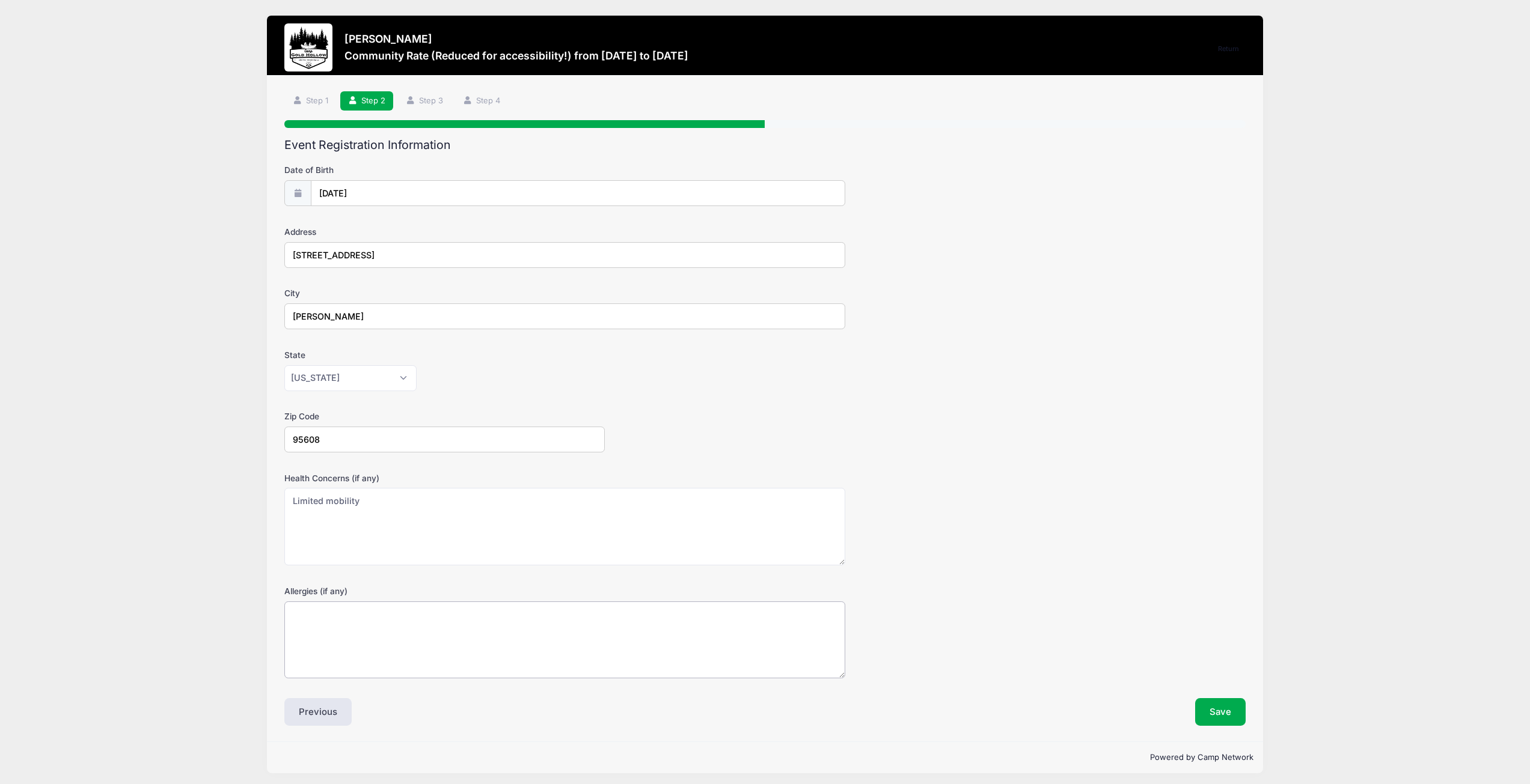
click at [497, 629] on textarea "Allergies (if any)" at bounding box center [565, 640] width 560 height 77
type textarea "Penacillian"
click at [1212, 714] on button "Save" at bounding box center [1220, 712] width 51 height 27
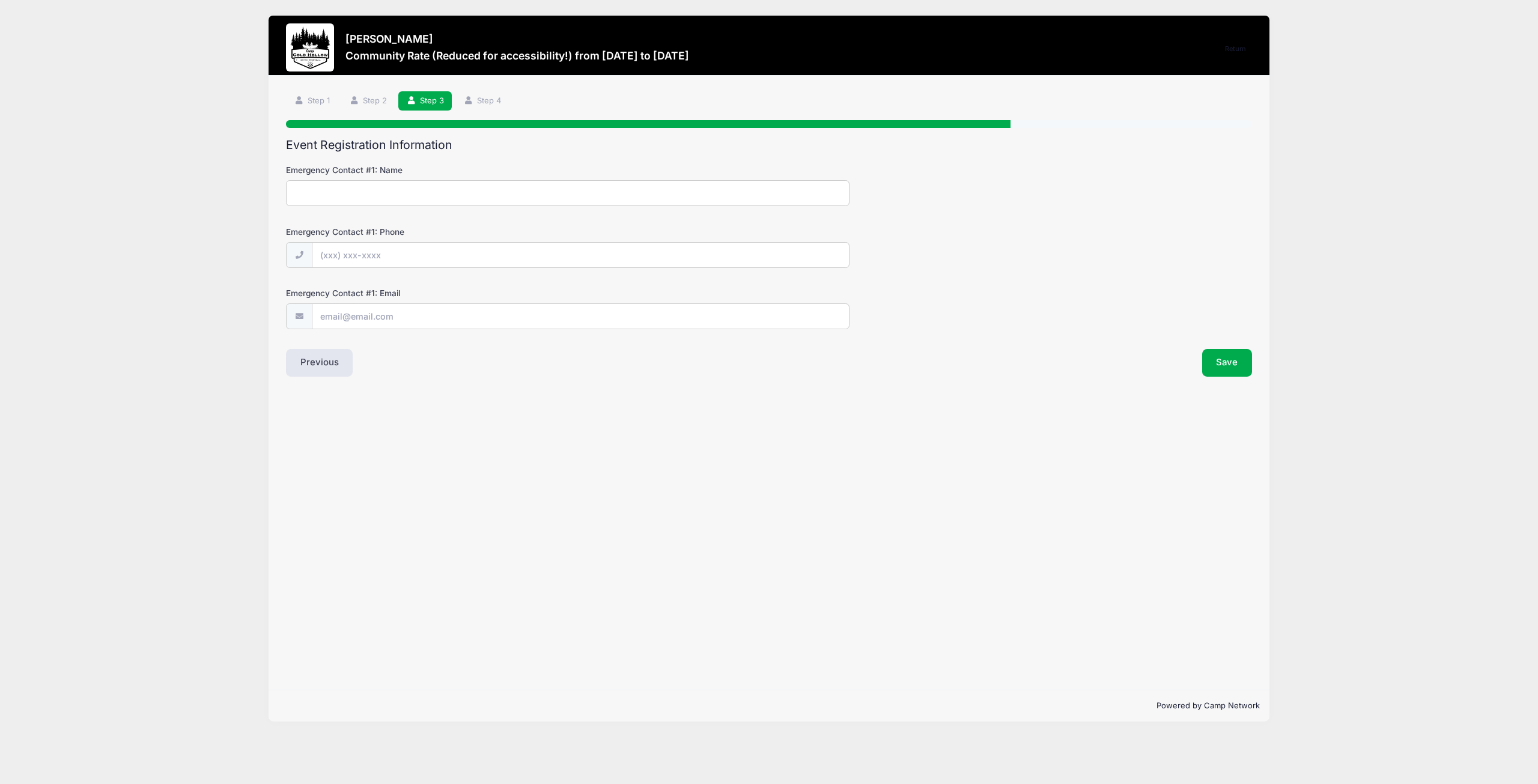
click at [384, 194] on input "Emergency Contact #1: Name" at bounding box center [567, 192] width 564 height 26
type input "[PERSON_NAME]"
click at [377, 258] on input "Emergency Contact #1: Phone" at bounding box center [581, 255] width 538 height 26
type input "[PHONE_NUMBER]"
click at [465, 316] on input "Emergency Contact #1: Email" at bounding box center [581, 316] width 538 height 26
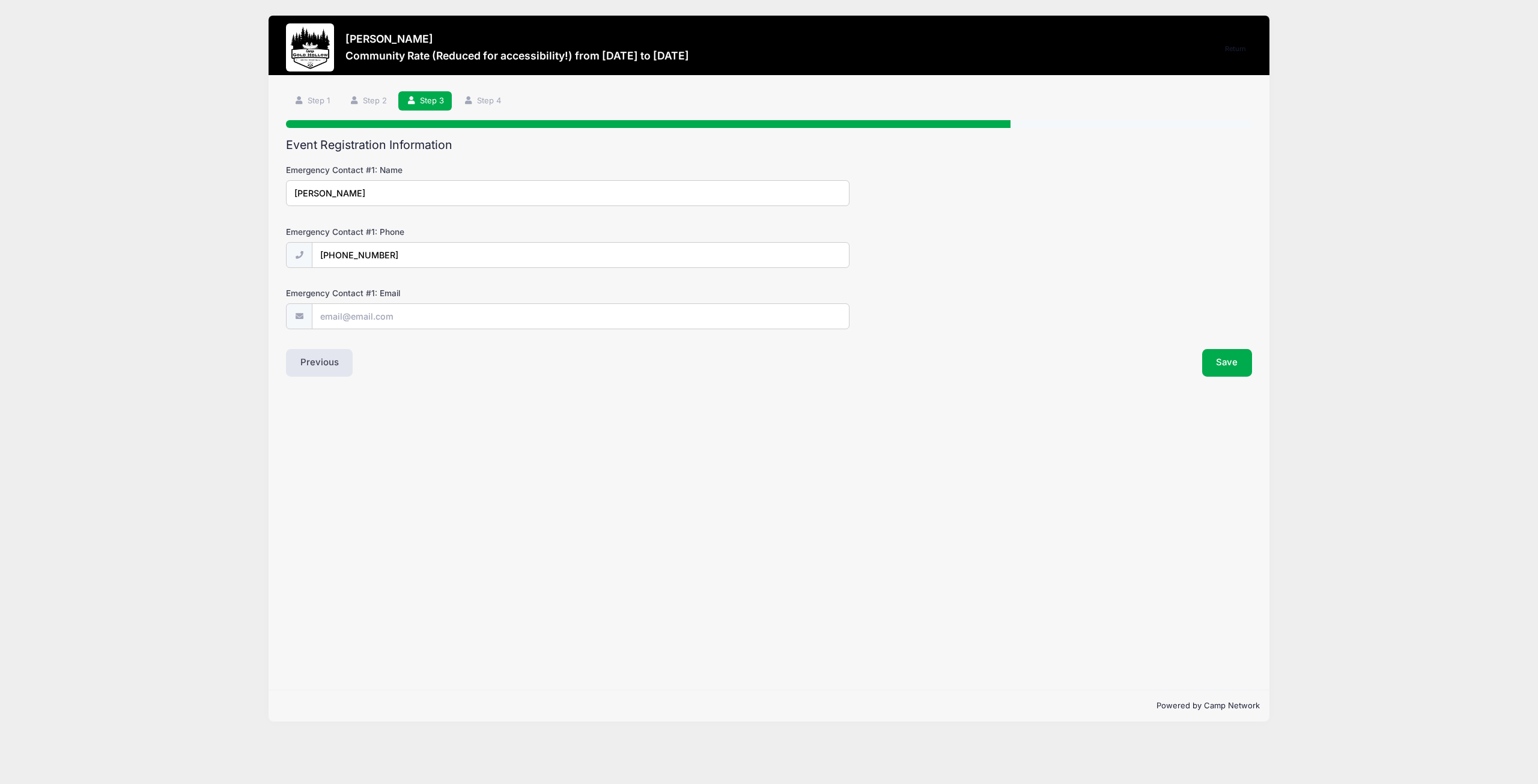
click at [394, 316] on input "Emergency Contact #1: Email" at bounding box center [581, 316] width 538 height 26
type input "[EMAIL_ADDRESS][DOMAIN_NAME]"
click at [1236, 370] on button "Save" at bounding box center [1227, 362] width 51 height 27
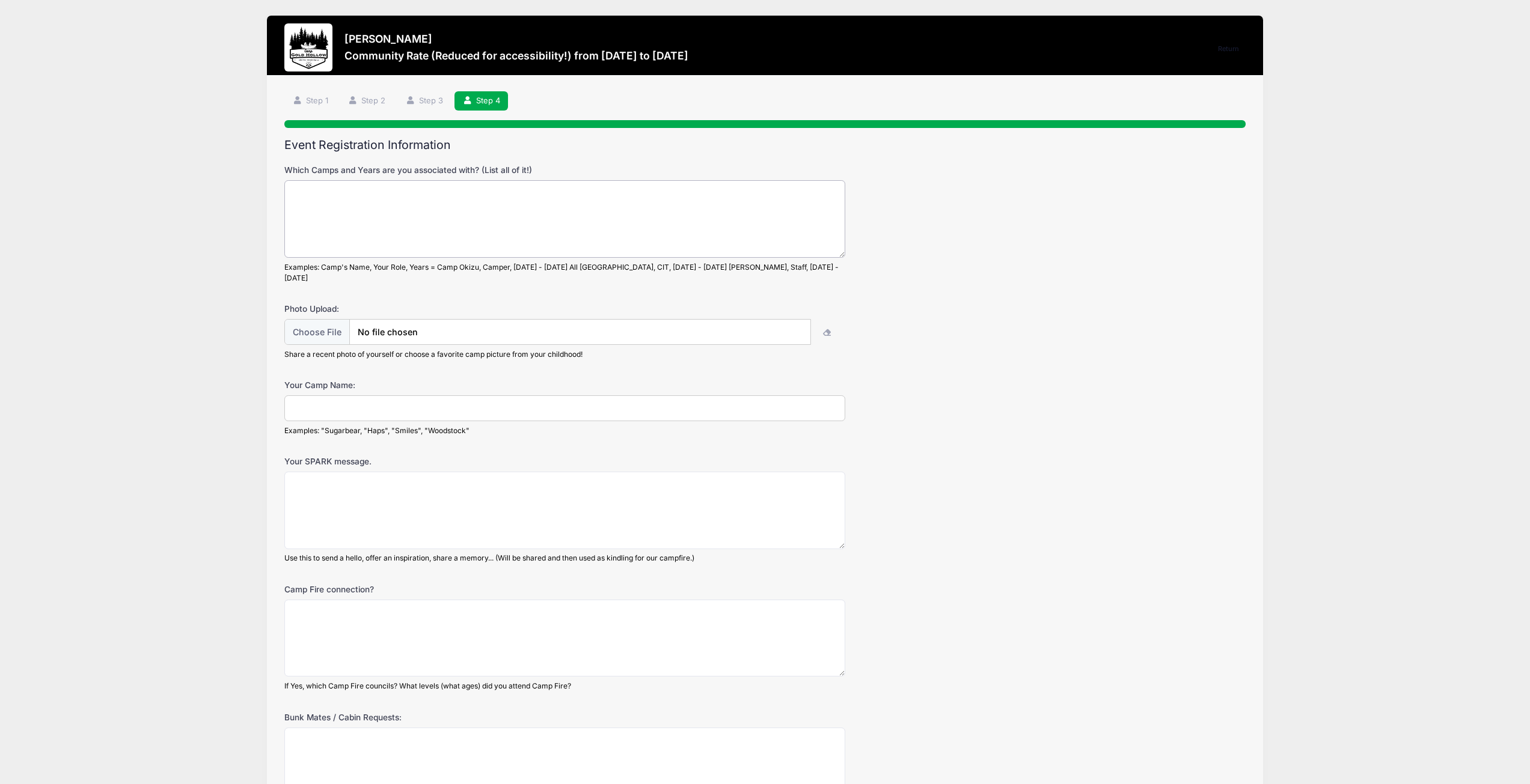
click at [452, 226] on textarea "Which Camps and Years are you associated with? (List all of it!)" at bounding box center [565, 218] width 560 height 77
click at [434, 233] on textarea "Which Camps and Years are you associated with? (List all of it!)" at bounding box center [565, 218] width 560 height 77
type textarea "Okizu - 1974 Staff Minluta and Celio 5 years in the 90s Wewalla Choir in 80s an…"
click at [357, 402] on input "Your Camp Name:" at bounding box center [565, 408] width 560 height 26
type input "Tweety"
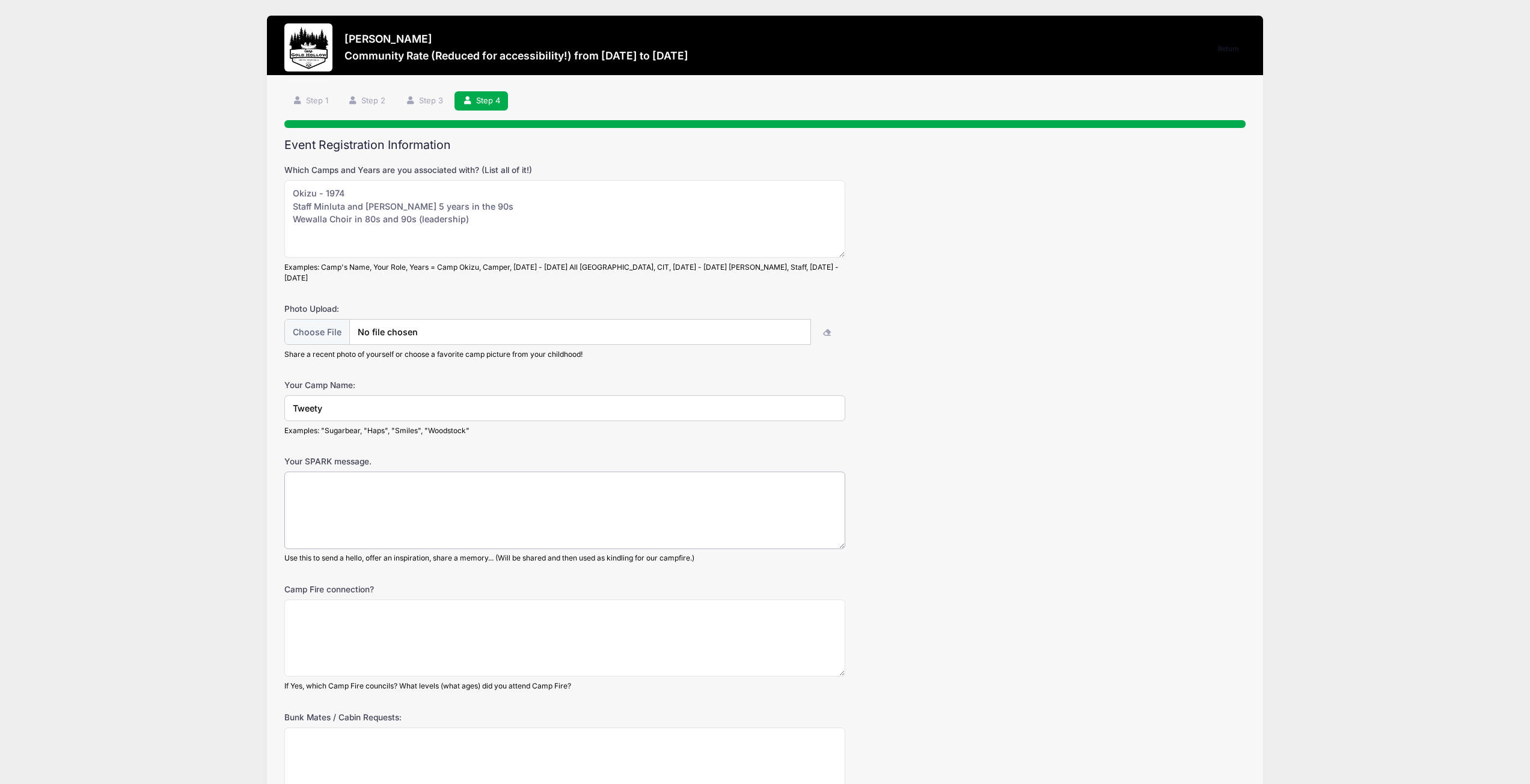
click at [381, 503] on textarea "Your SPARK message." at bounding box center [565, 510] width 560 height 77
click at [398, 641] on textarea "Camp Fire connection?" at bounding box center [565, 637] width 560 height 77
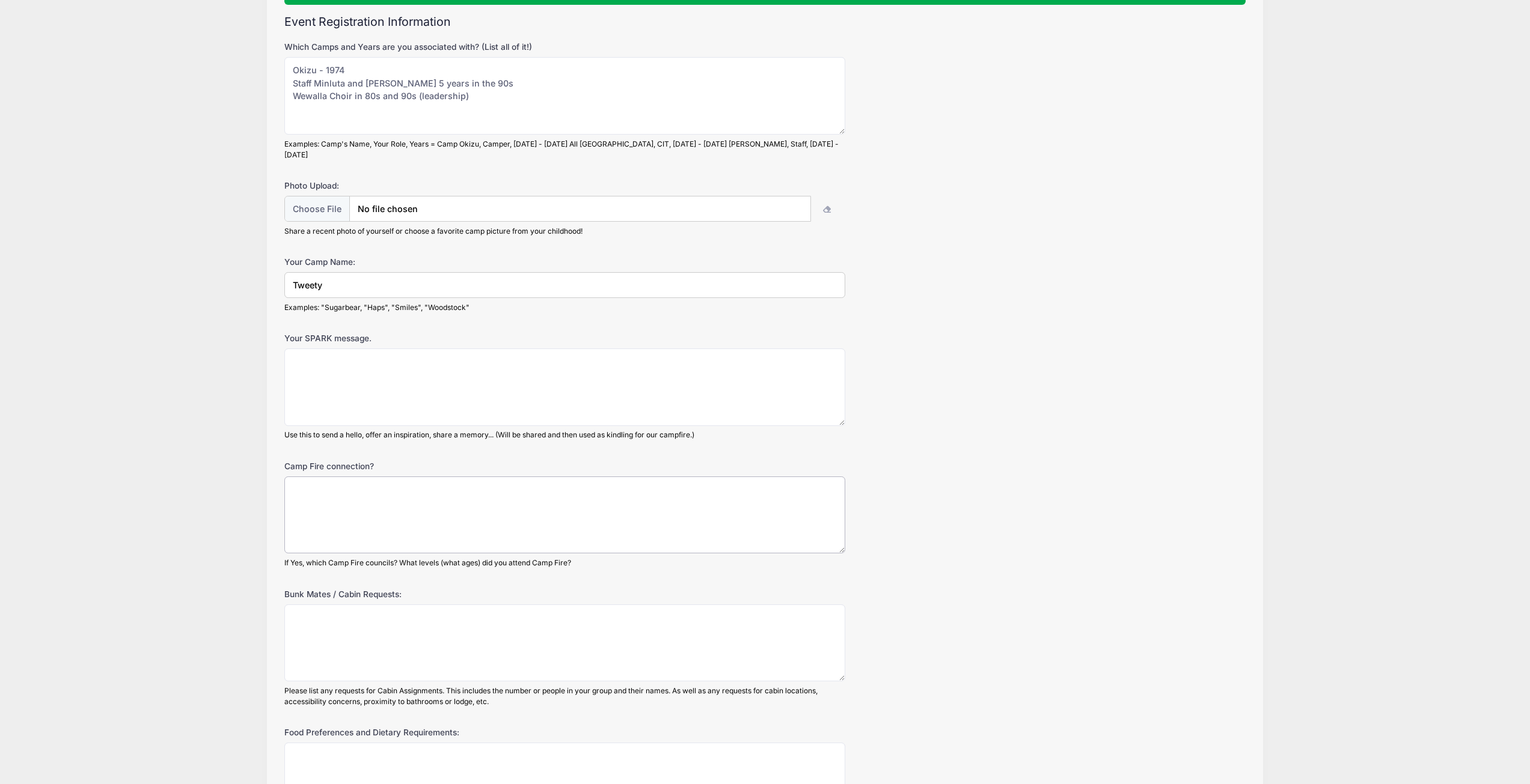
scroll to position [120, 0]
click at [329, 86] on textarea "Okizu - 1974 Staff Minluta and Celio 5 years in the 90s Wewalla Choir in 80s an…" at bounding box center [565, 98] width 560 height 77
type textarea "Okizu - 1974 Staff Minaluta and Celio 5 years in the 90s Wewalla Choir in 80s a…"
click at [381, 521] on textarea "Camp Fire connection?" at bounding box center [565, 517] width 560 height 77
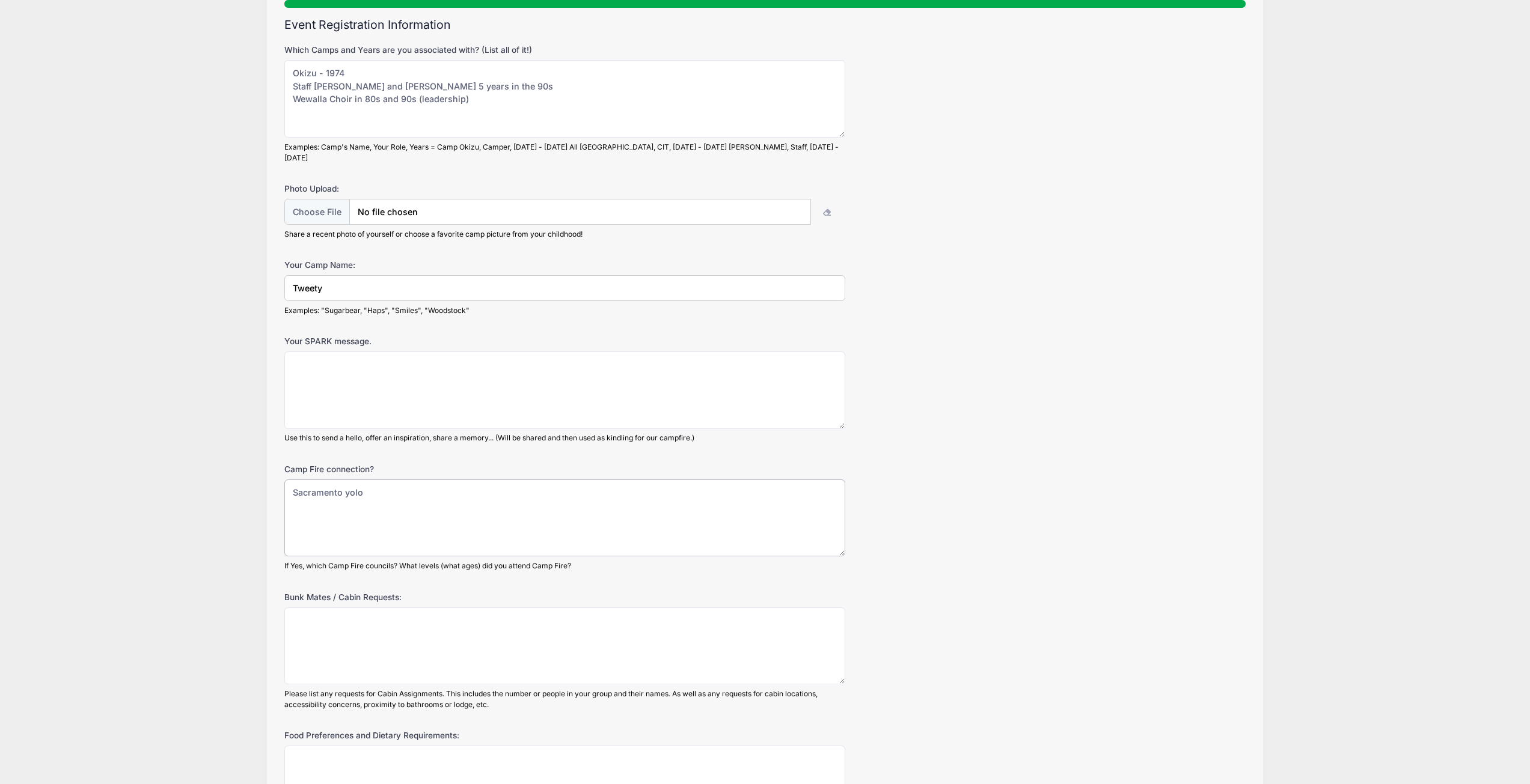
type textarea "Sacramento yolo"
click at [394, 648] on textarea "Bunk Mates / Cabin Requests:" at bounding box center [565, 645] width 560 height 77
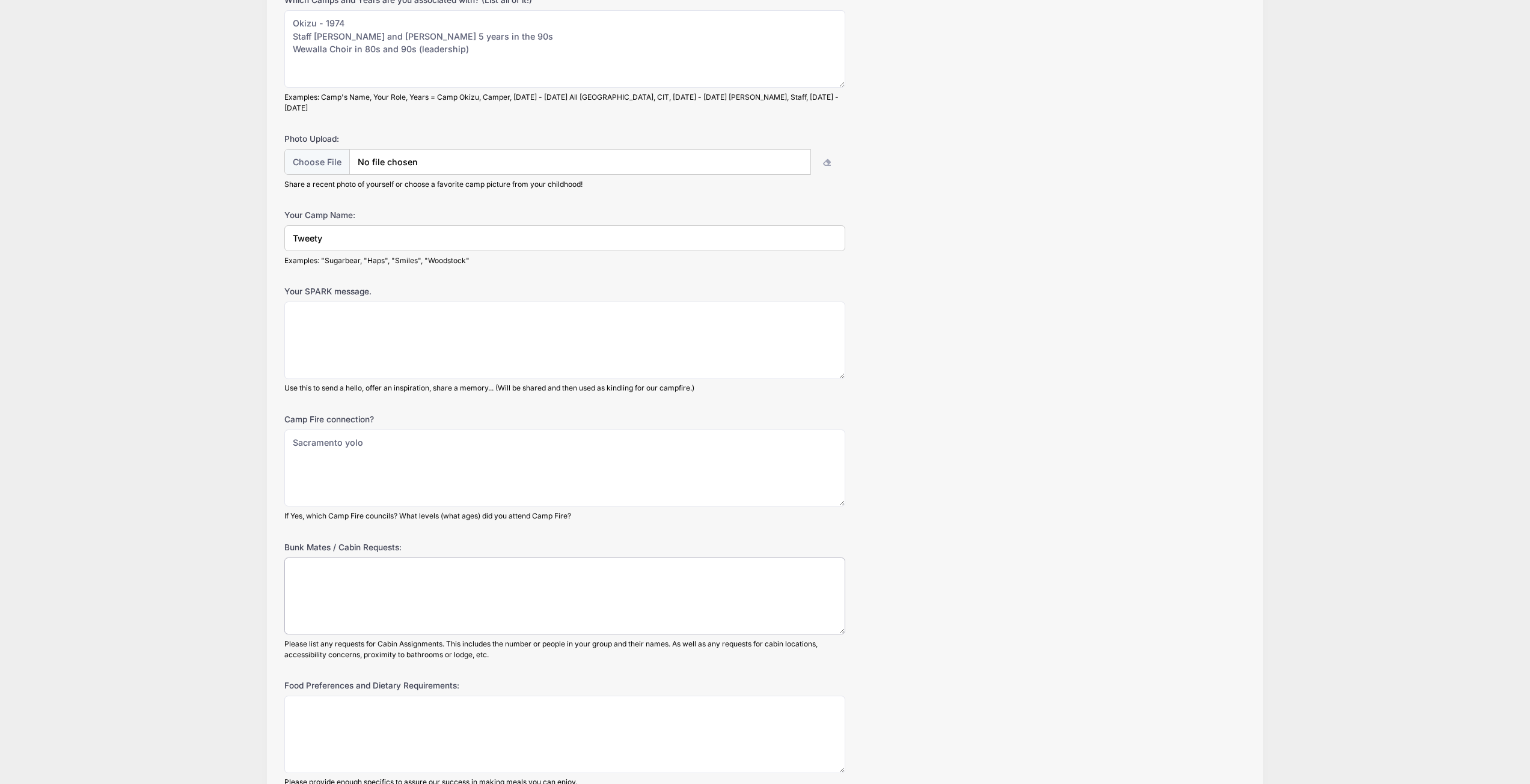
scroll to position [274, 0]
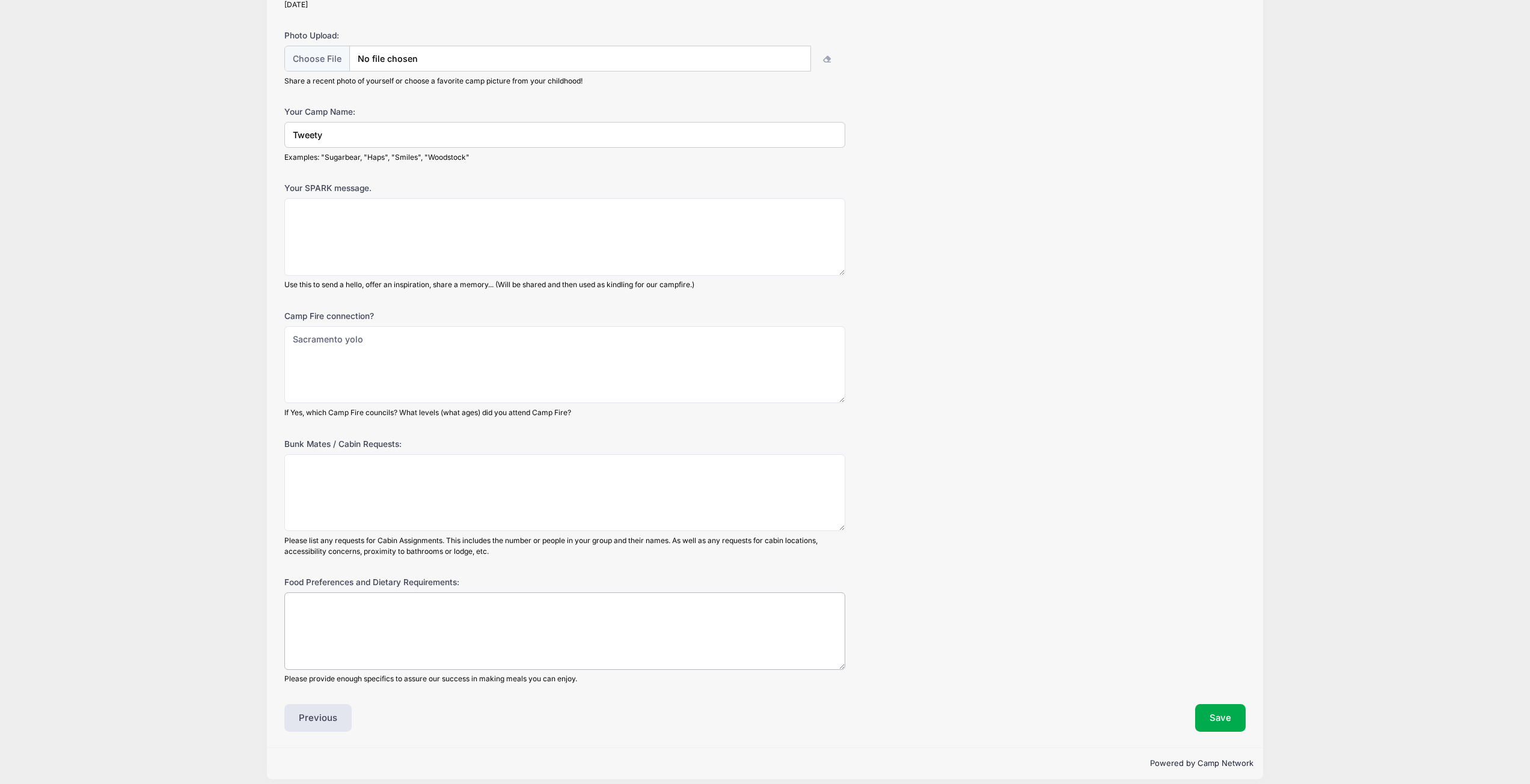
click at [353, 641] on textarea "Food Preferences and Dietary Requirements:" at bounding box center [565, 630] width 560 height 77
click at [459, 621] on textarea "No Spicy foods" at bounding box center [565, 630] width 560 height 77
type textarea "No Spicy foods"
click at [395, 489] on textarea "Bunk Mates / Cabin Requests:" at bounding box center [565, 493] width 560 height 77
type textarea "[PERSON_NAME] in Health Hut"
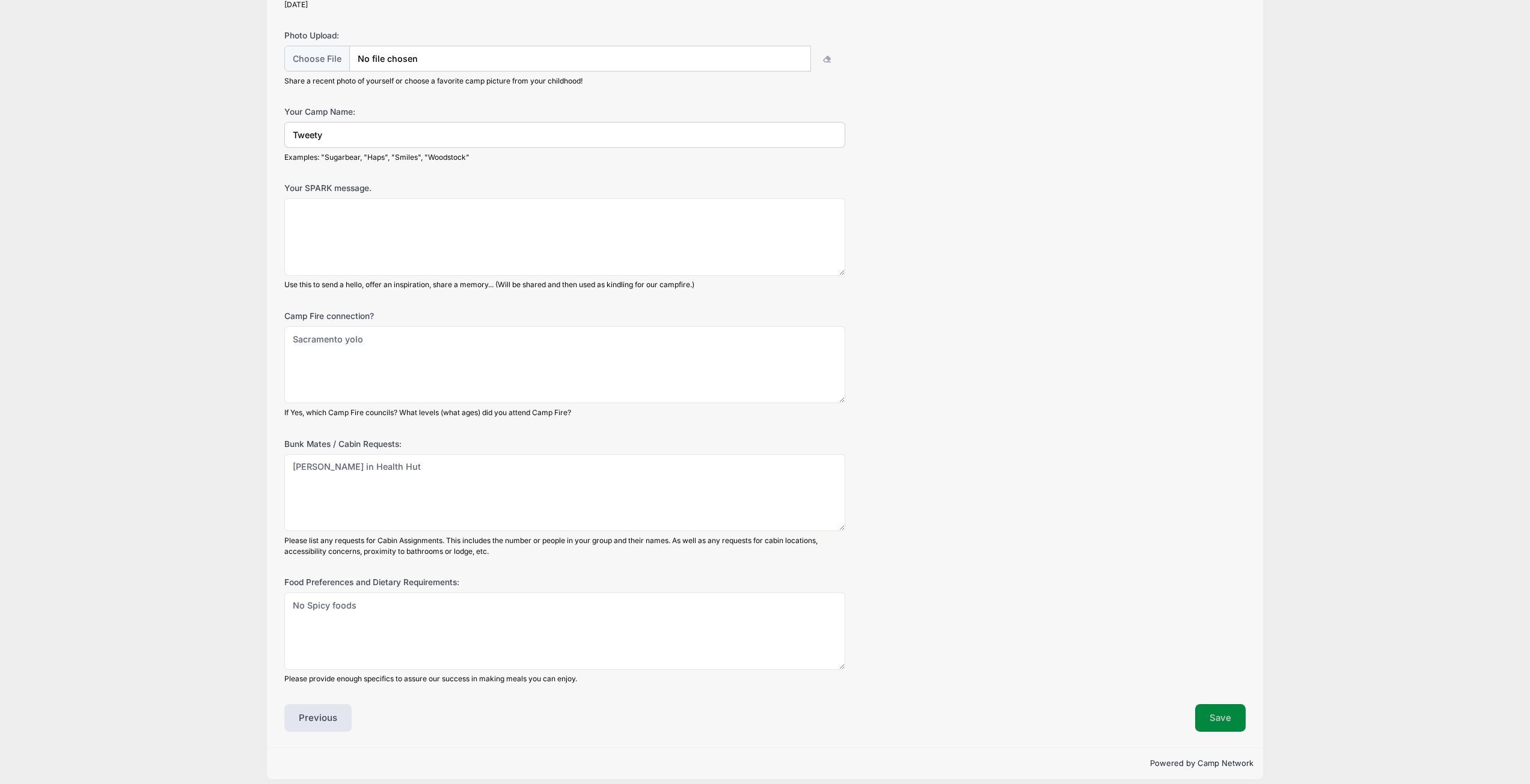
click at [1228, 711] on button "Save" at bounding box center [1220, 717] width 51 height 27
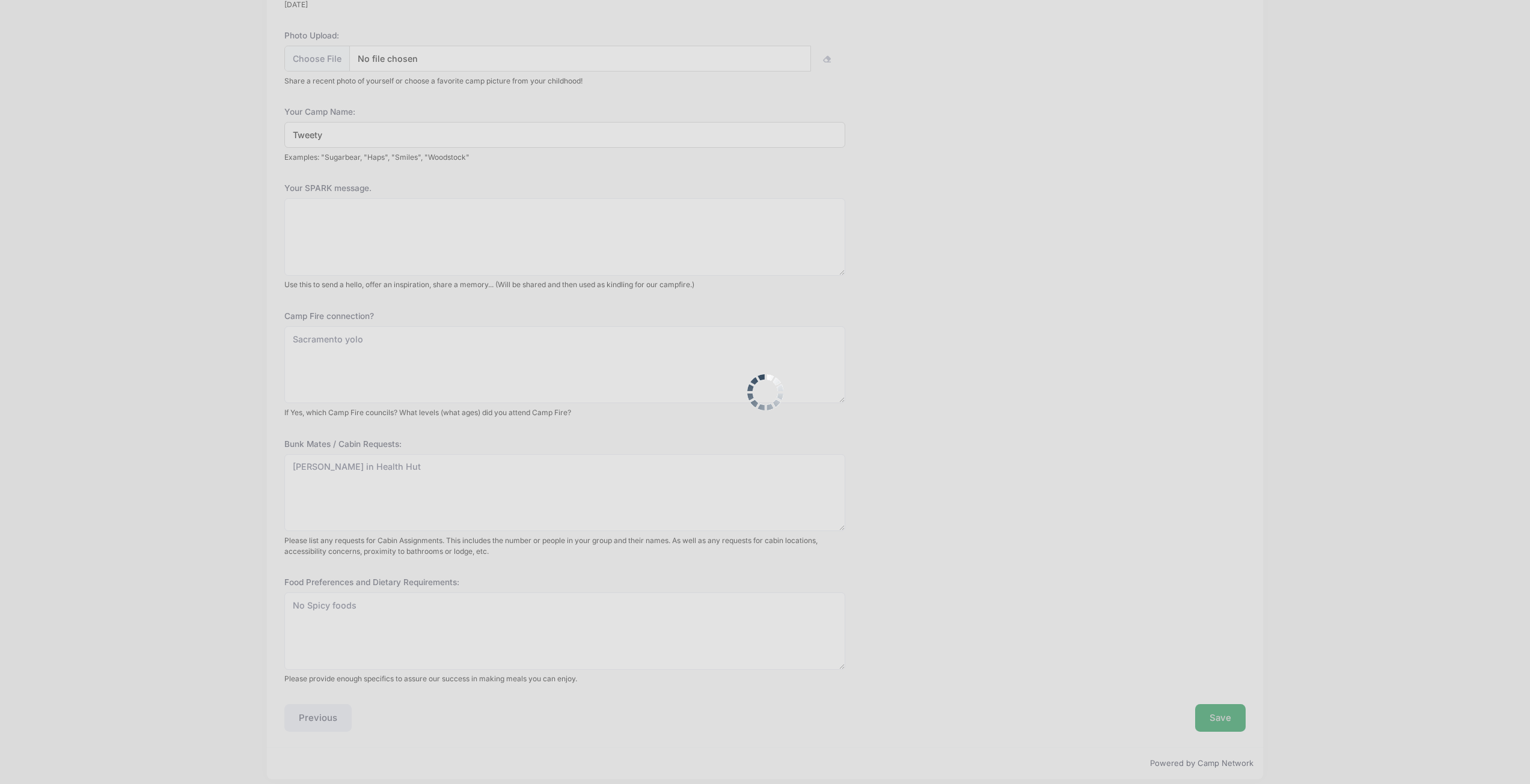
scroll to position [0, 0]
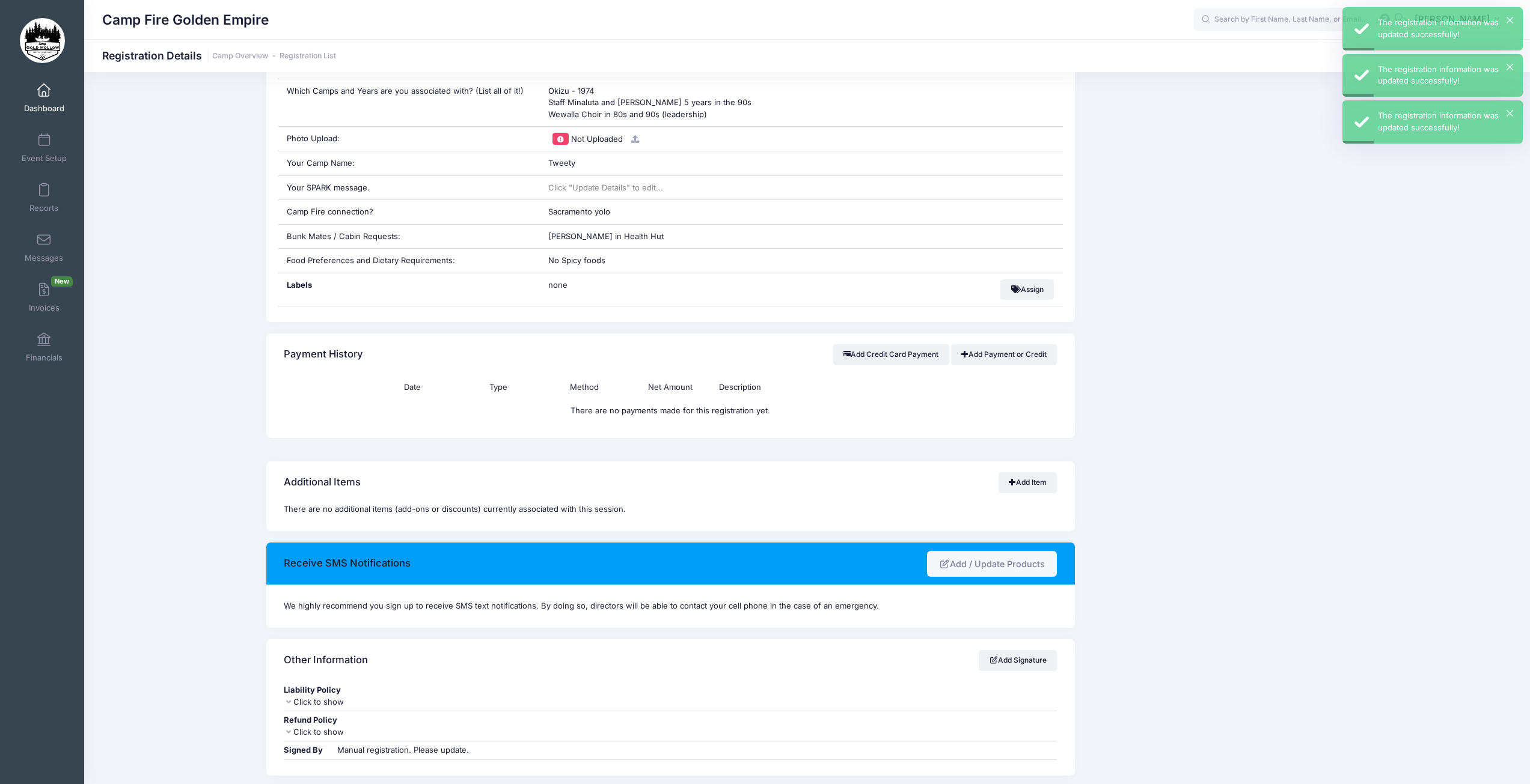
scroll to position [567, 0]
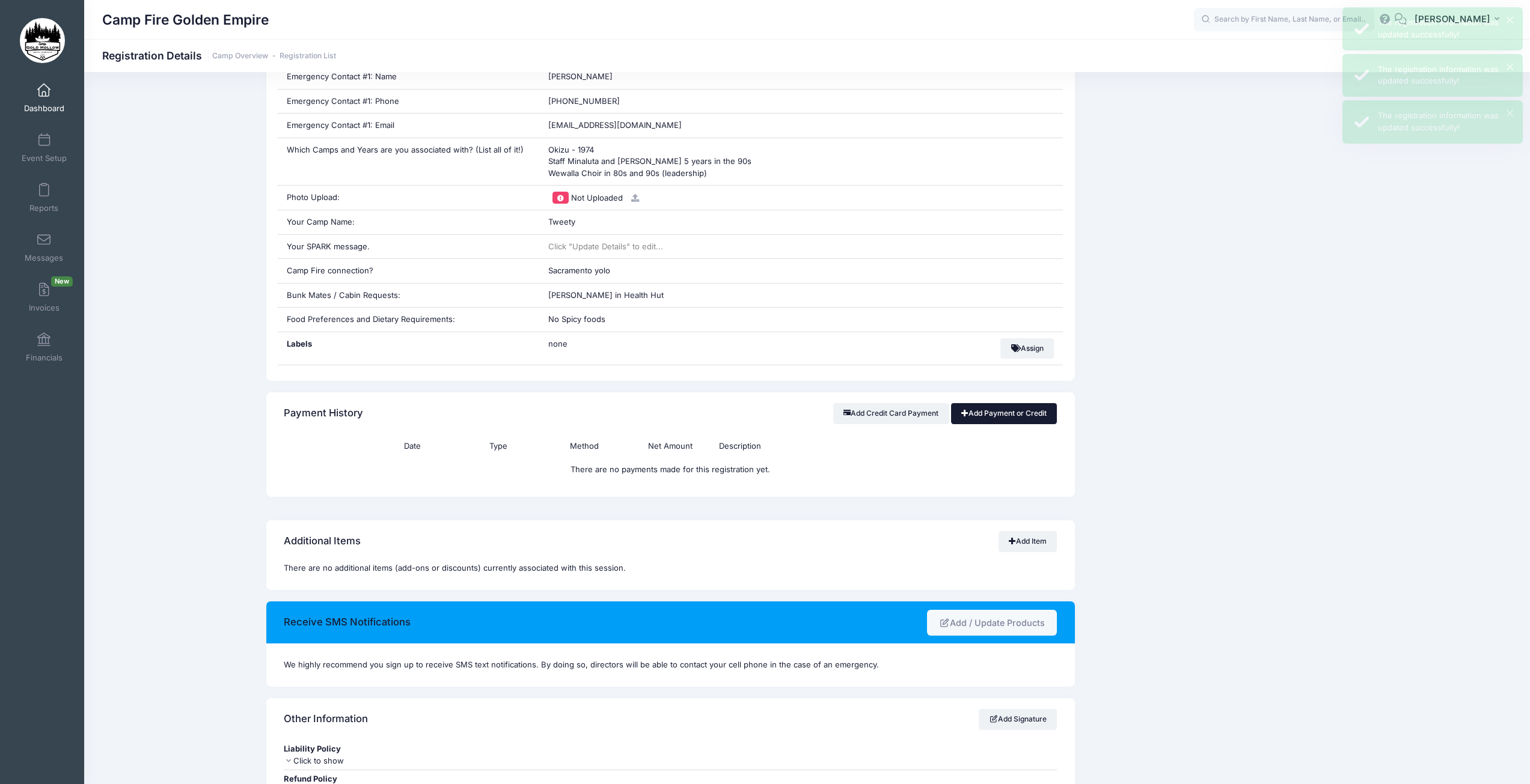
click at [993, 418] on link "Add Payment or Credit" at bounding box center [1004, 413] width 106 height 20
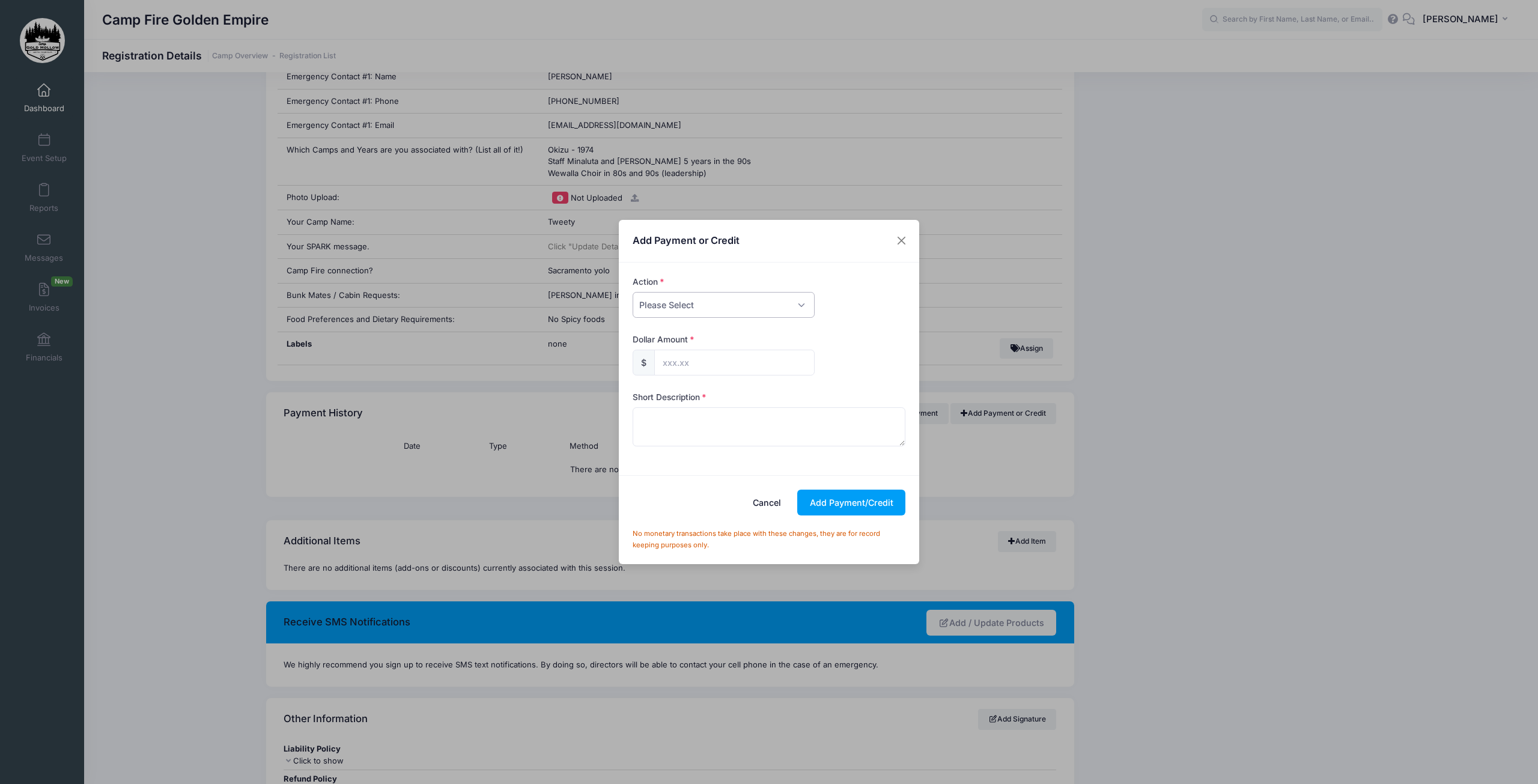
click at [748, 310] on select "Please Select Payment Credit Refund (Offline)" at bounding box center [724, 305] width 182 height 26
click at [902, 242] on button "Close" at bounding box center [902, 241] width 22 height 22
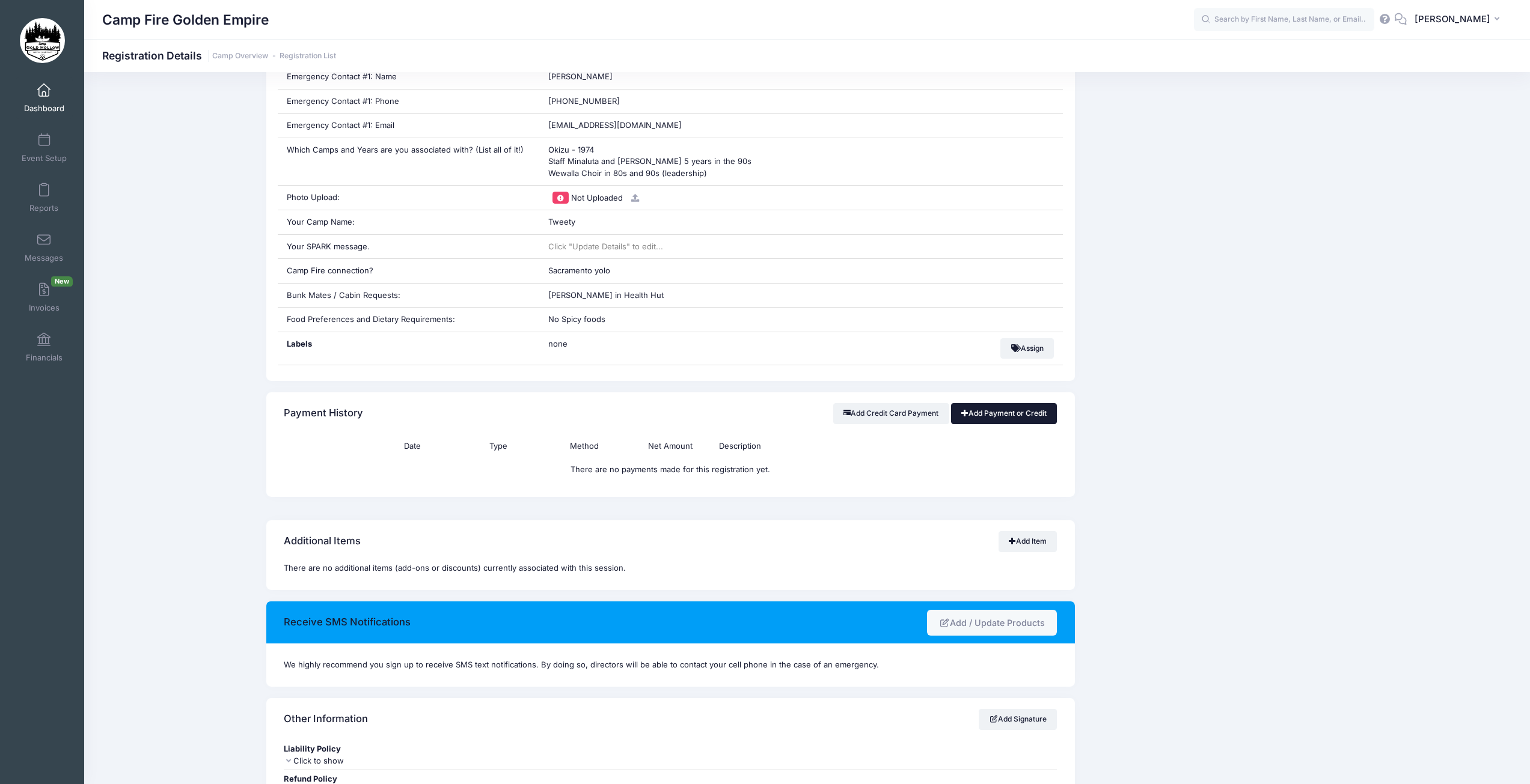
click at [1001, 413] on link "Add Payment or Credit" at bounding box center [1004, 413] width 106 height 20
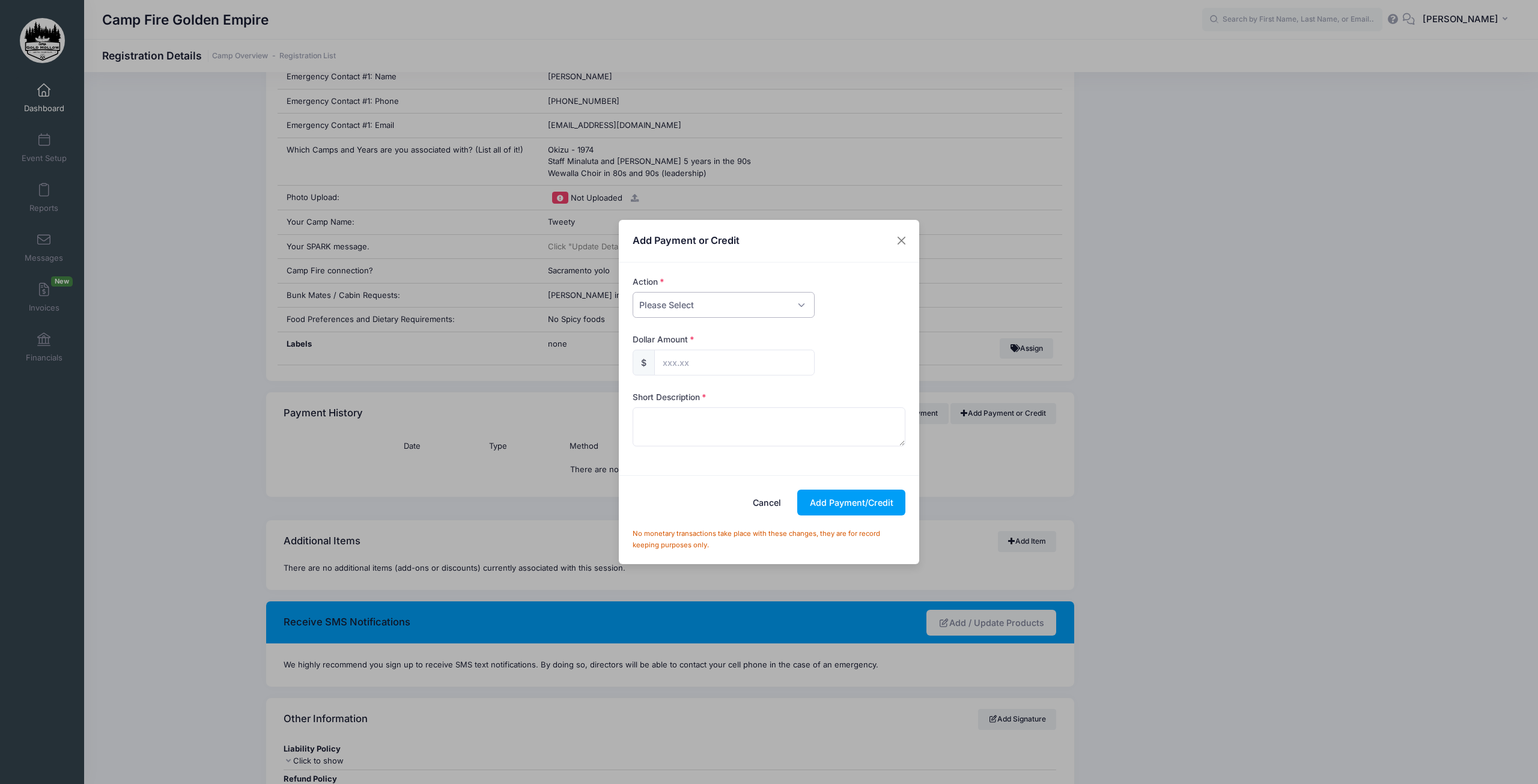
click at [731, 305] on select "Please Select Payment Credit Refund (Offline)" at bounding box center [724, 305] width 182 height 26
select select "payment"
click at [633, 292] on select "Please Select Payment Credit Refund (Offline)" at bounding box center [724, 305] width 182 height 26
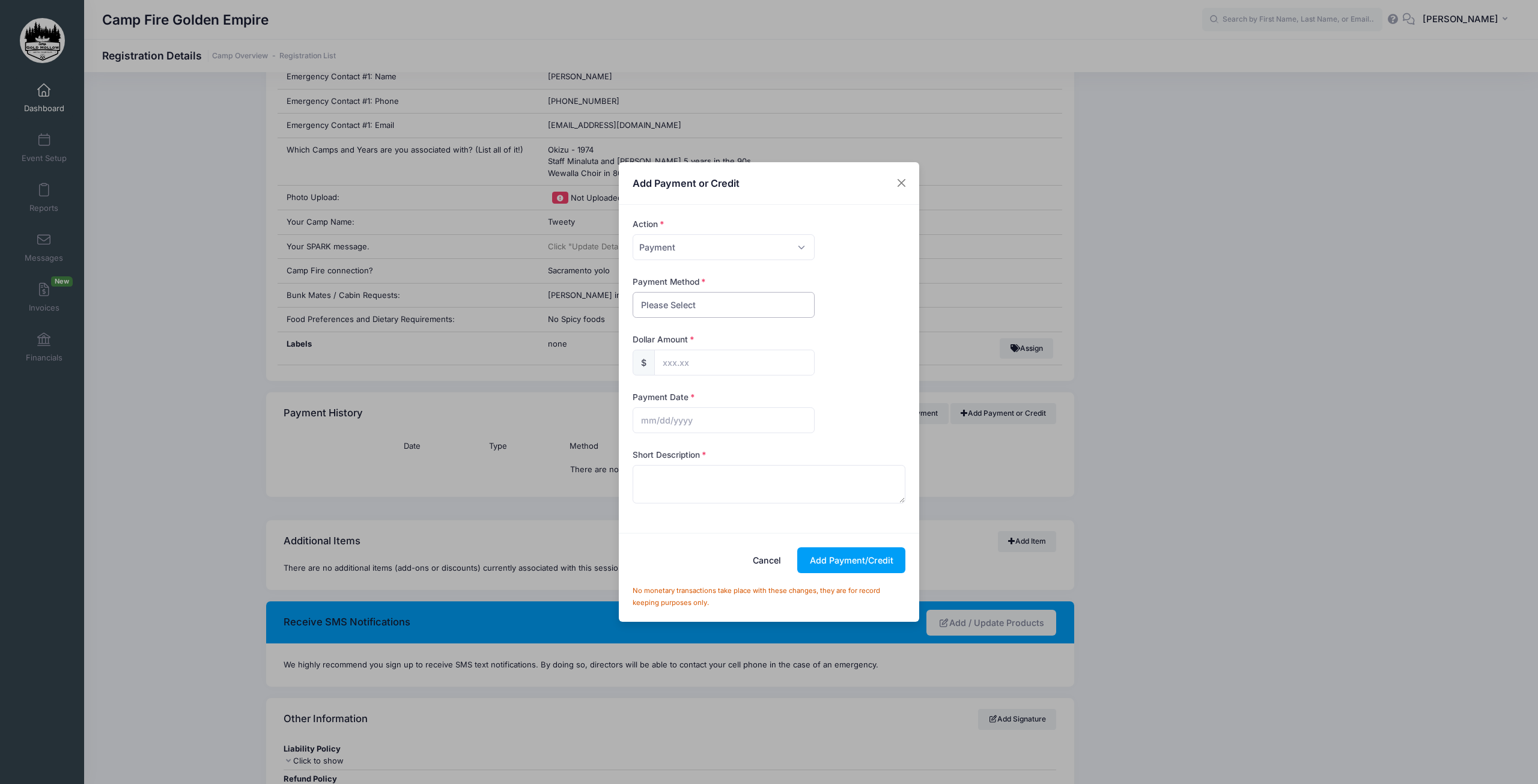
click at [679, 308] on select "Please Select PayPal Cash Check Bank Transfer Other" at bounding box center [724, 305] width 182 height 26
select select "check"
click at [633, 292] on select "Please Select PayPal Cash Check Bank Transfer Other" at bounding box center [724, 305] width 182 height 26
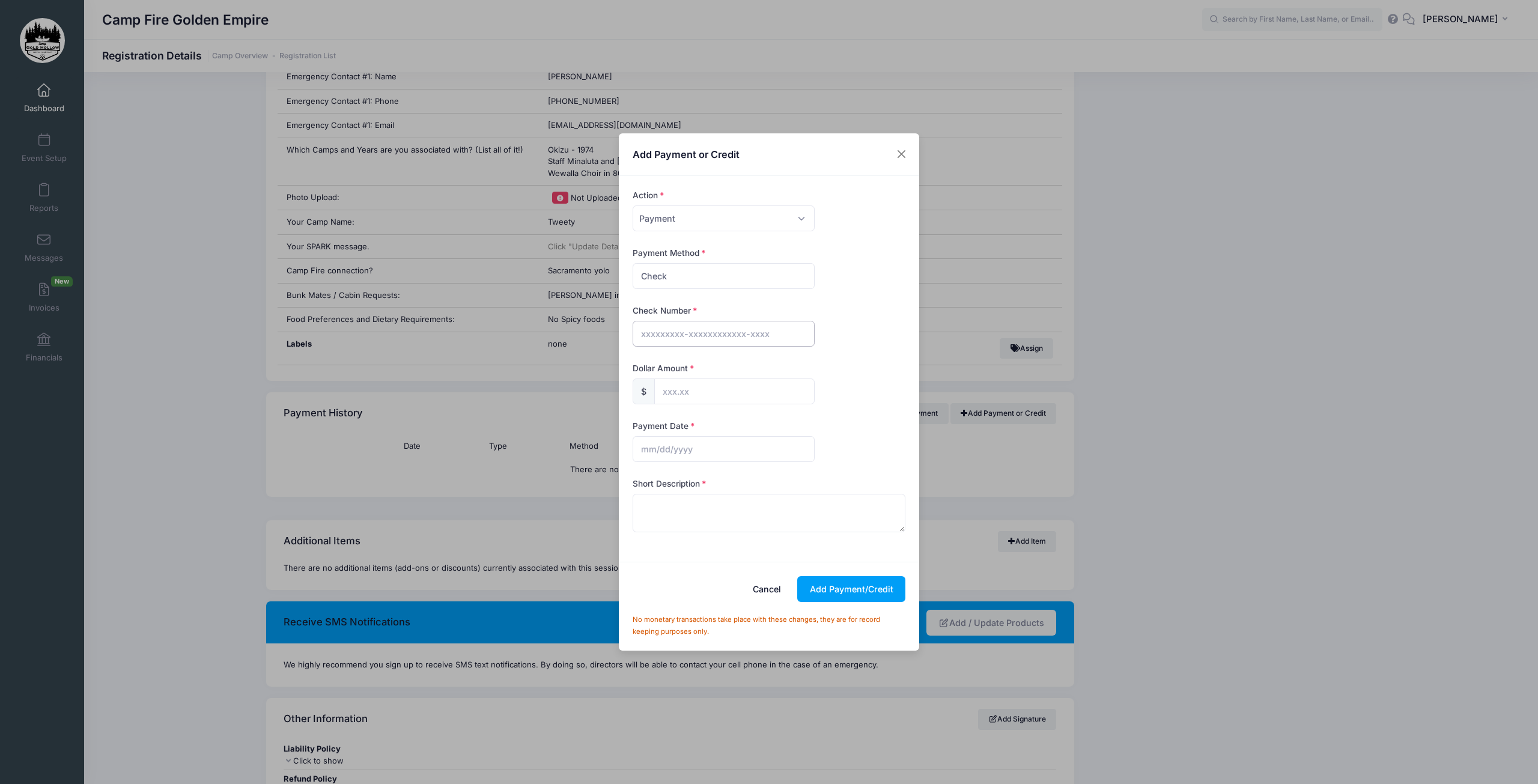
click at [671, 337] on input "text" at bounding box center [724, 334] width 182 height 26
type input "2756"
click at [678, 394] on input "text" at bounding box center [734, 391] width 161 height 26
type input "100.00"
click at [676, 448] on input "text" at bounding box center [724, 449] width 182 height 26
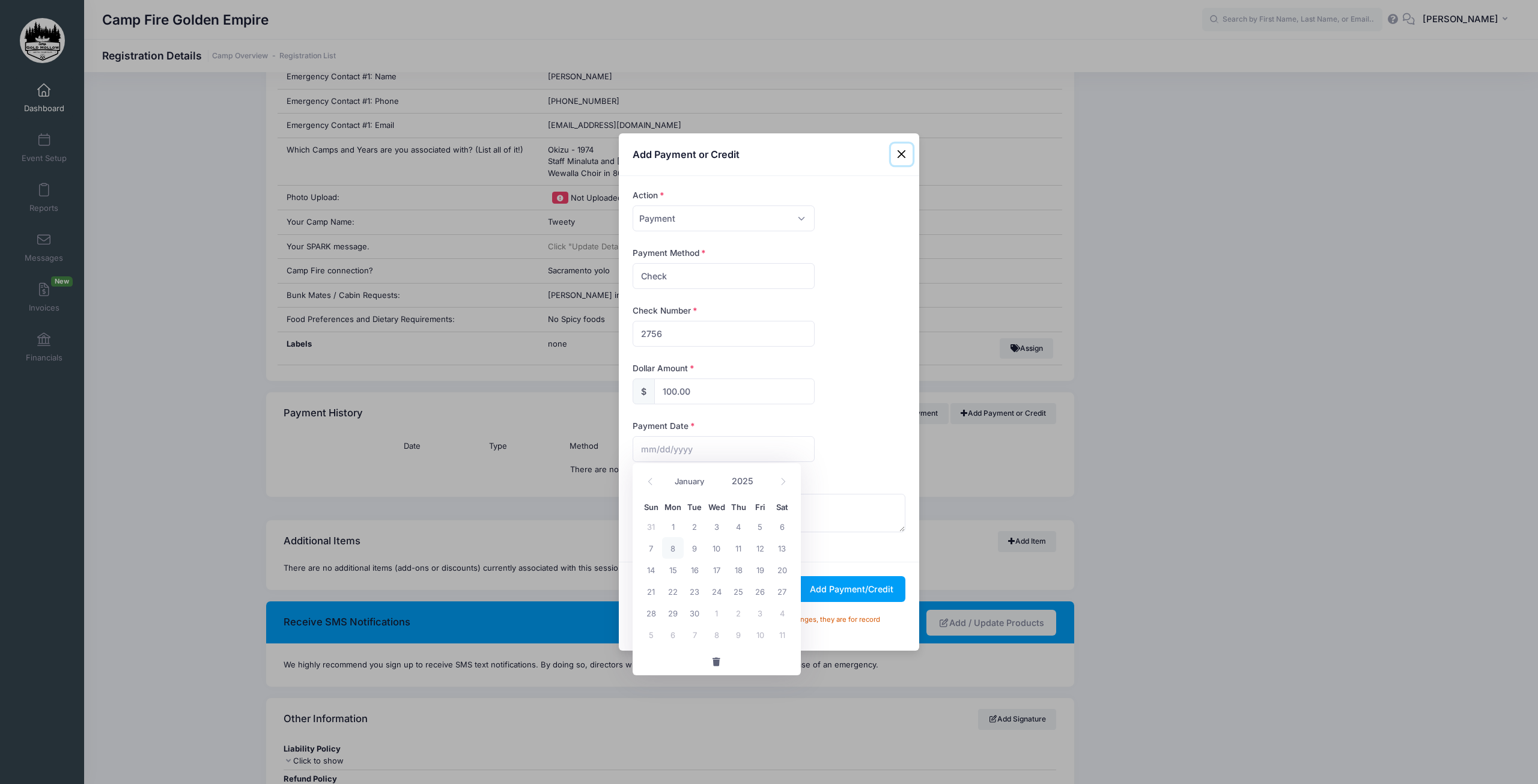
click at [674, 550] on span "8" at bounding box center [673, 548] width 22 height 22
type input "[DATE]"
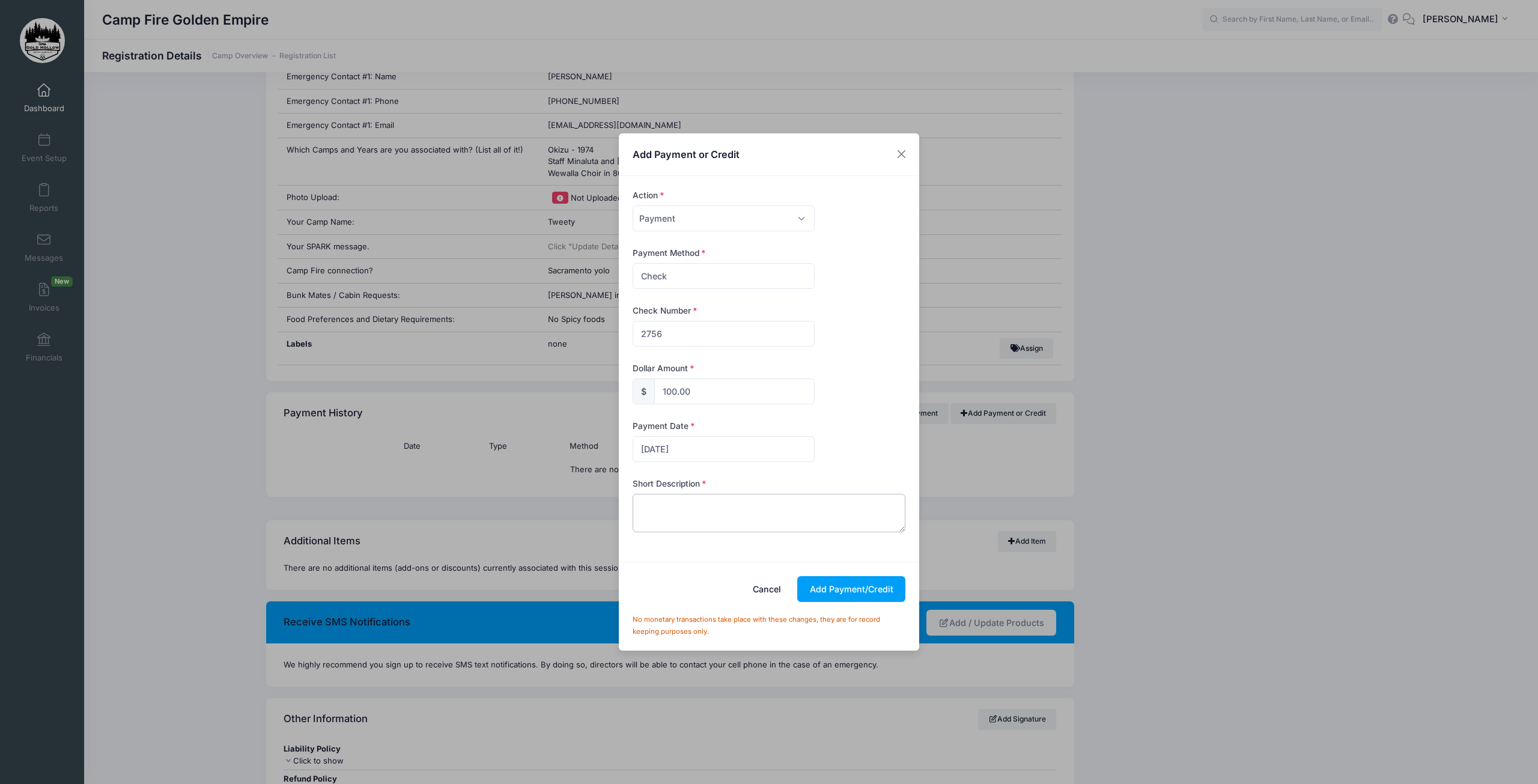
click at [696, 515] on textarea at bounding box center [769, 513] width 274 height 38
type textarea "Check given to Bird"
click at [847, 592] on button "Add Payment/Credit" at bounding box center [851, 588] width 108 height 26
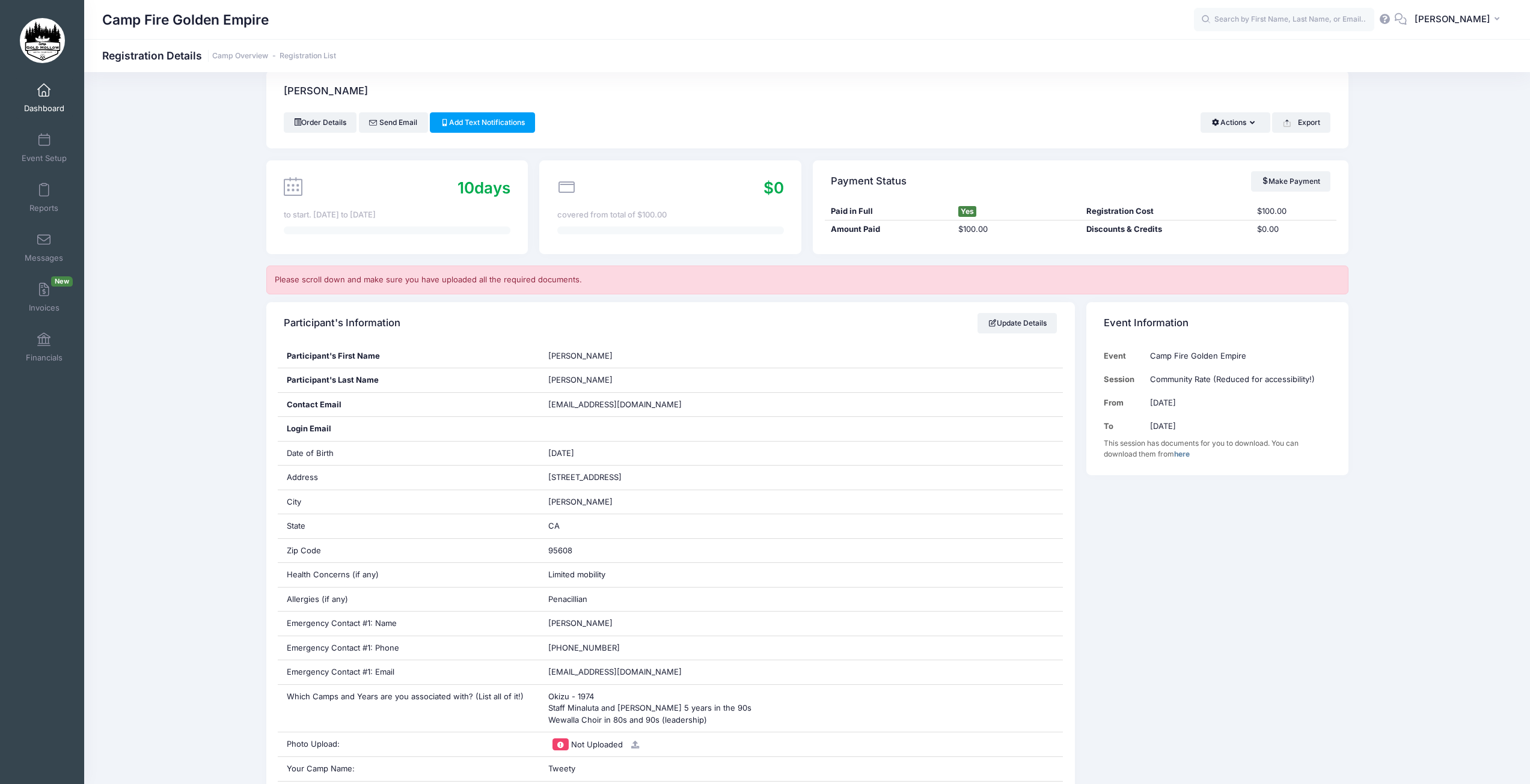
scroll to position [0, 0]
